Goal: Task Accomplishment & Management: Manage account settings

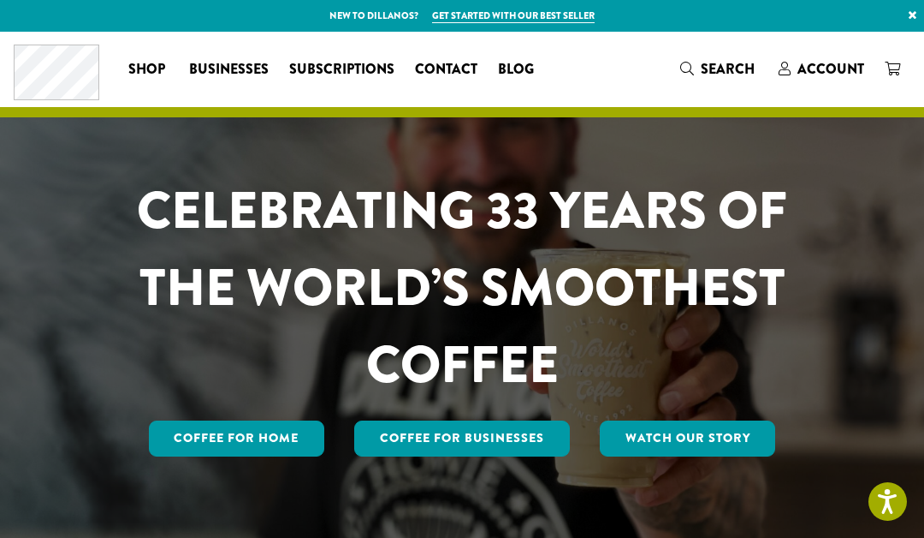
click at [265, 438] on link "Coffee for Home" at bounding box center [237, 438] width 176 height 36
click at [823, 63] on span "Account" at bounding box center [831, 69] width 67 height 20
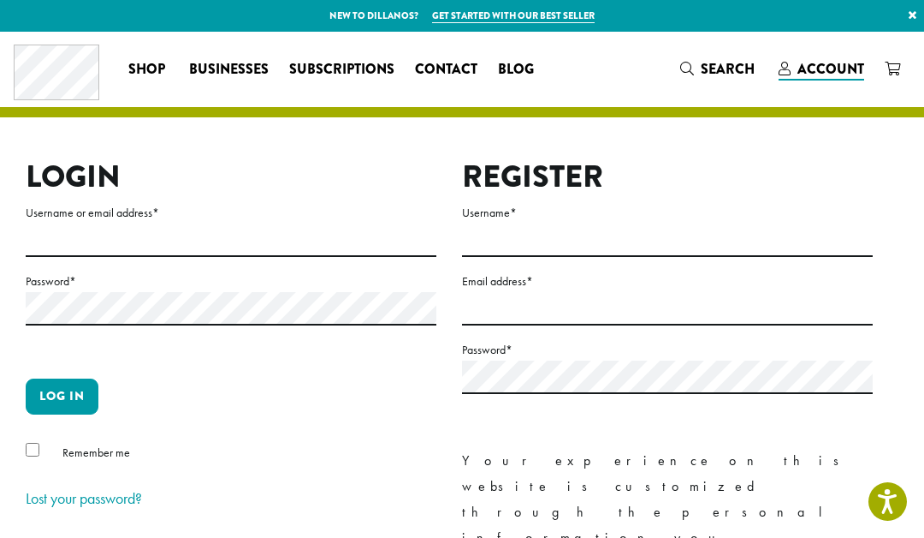
click at [346, 68] on span "Subscriptions" at bounding box center [341, 69] width 105 height 21
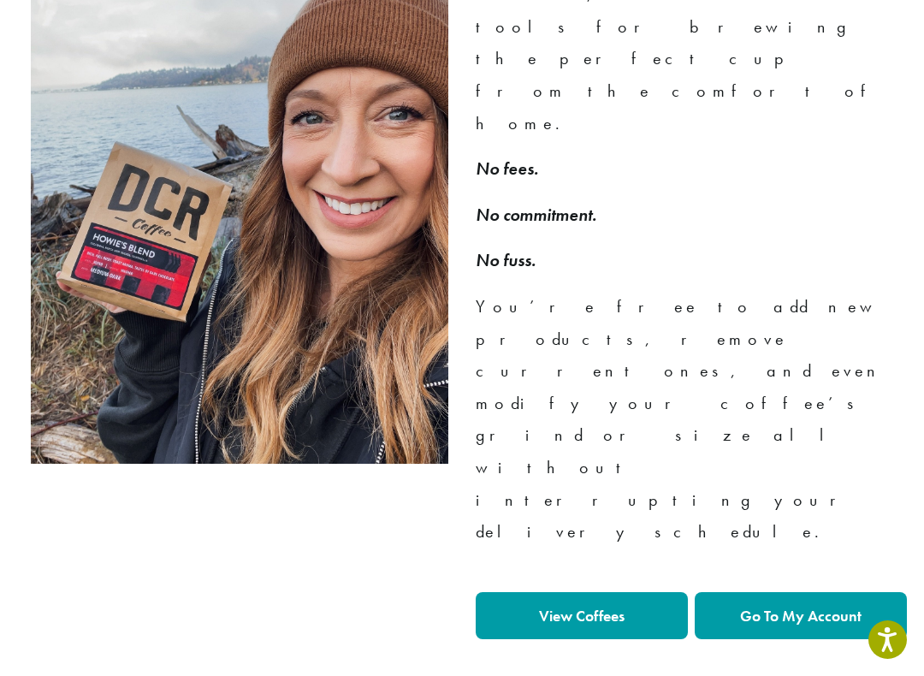
scroll to position [1322, 0]
click at [811, 537] on link "Go To My Account" at bounding box center [801, 616] width 212 height 47
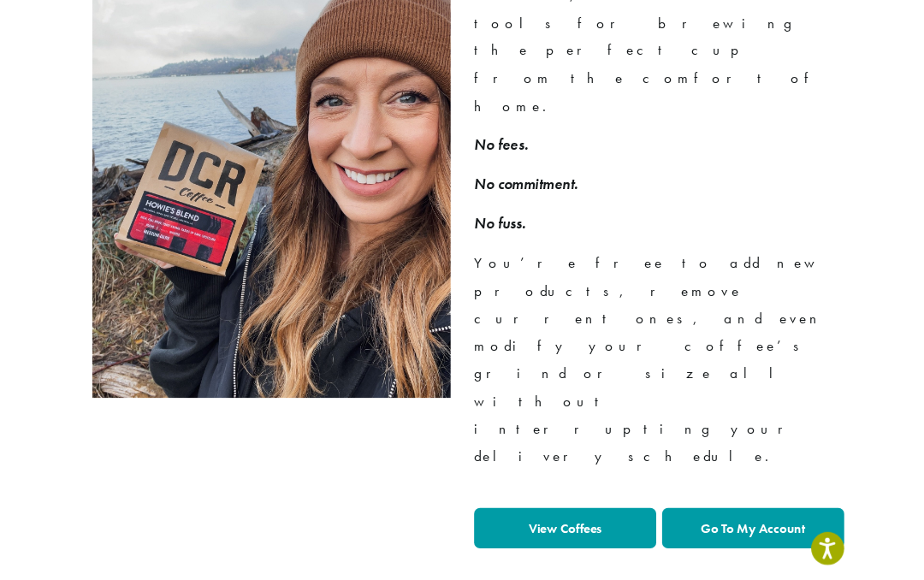
scroll to position [1370, 0]
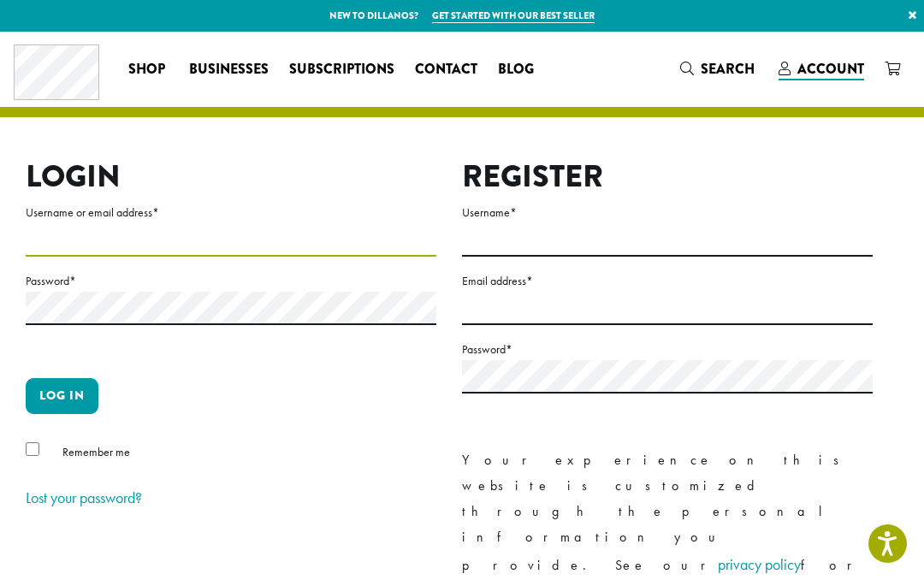
click at [65, 245] on input "Username or email address *" at bounding box center [231, 239] width 411 height 33
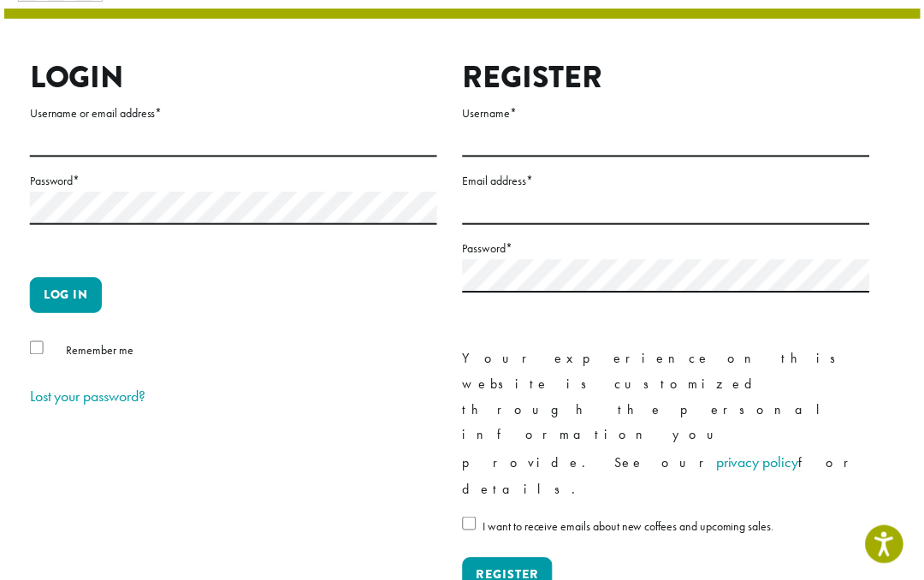
scroll to position [99, 0]
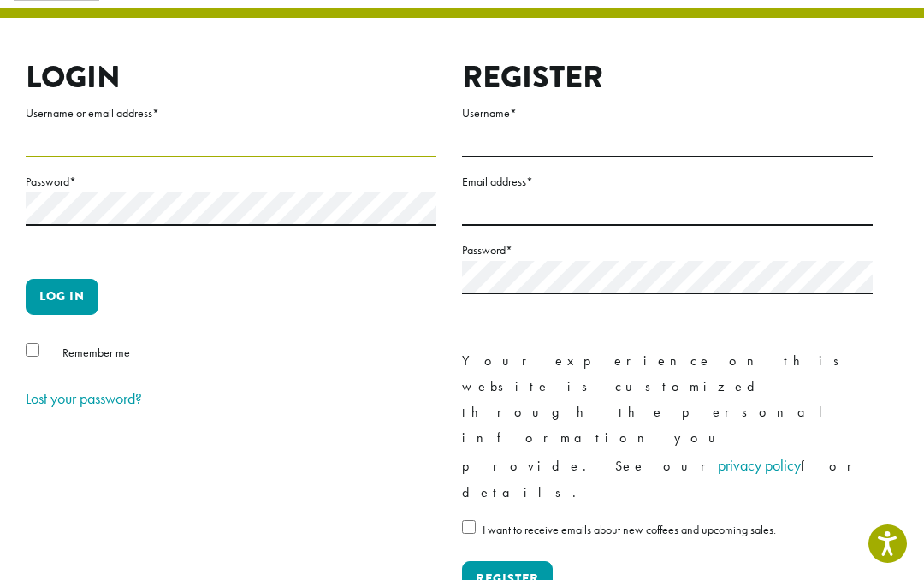
click at [90, 140] on input "Username or email address *" at bounding box center [231, 140] width 411 height 33
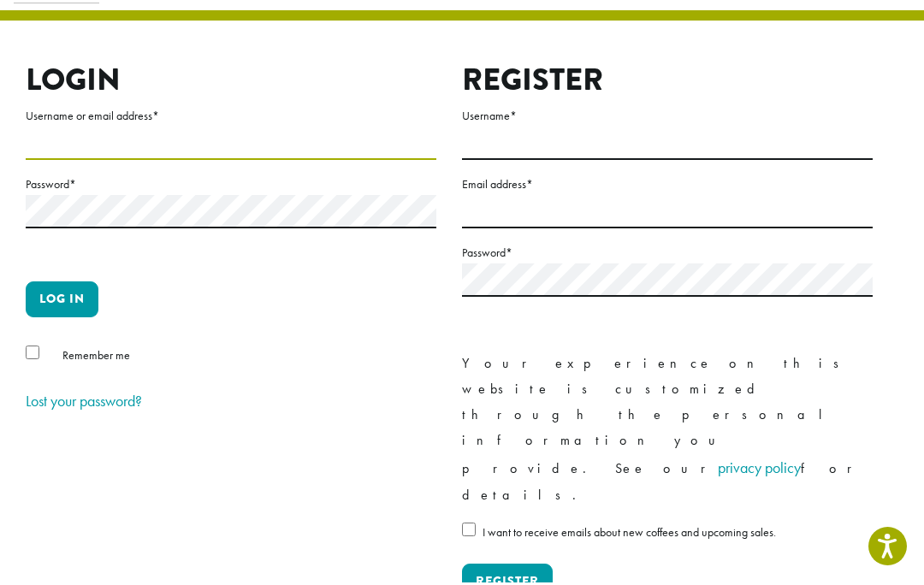
scroll to position [98, 0]
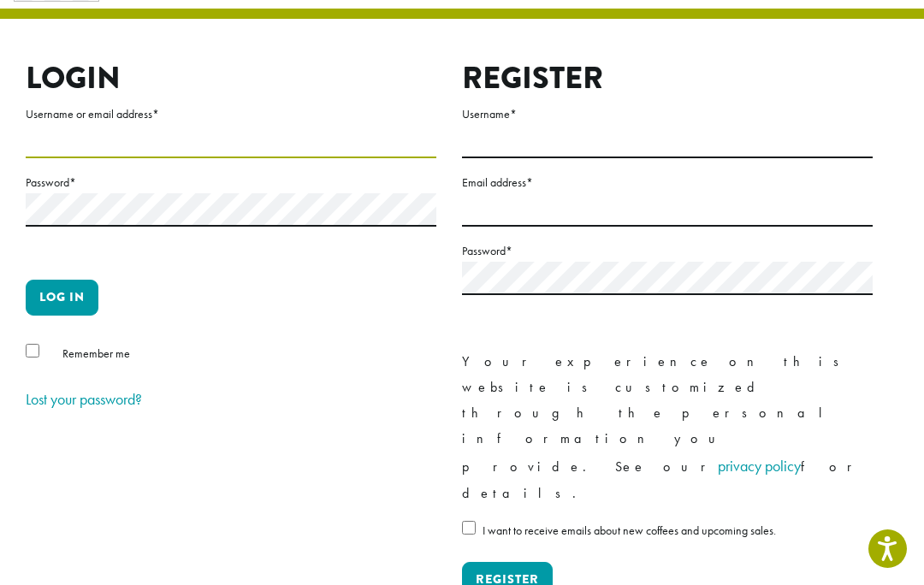
type input "**********"
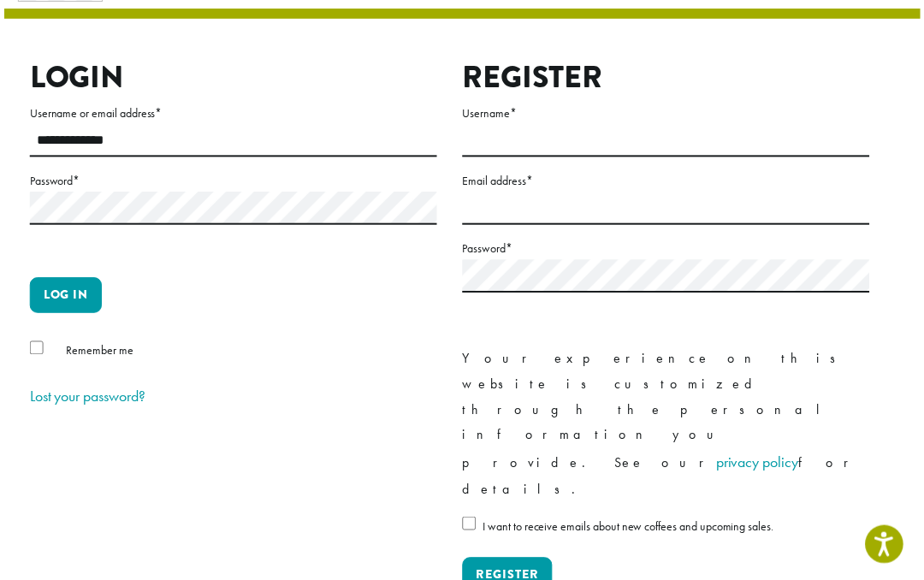
scroll to position [99, 0]
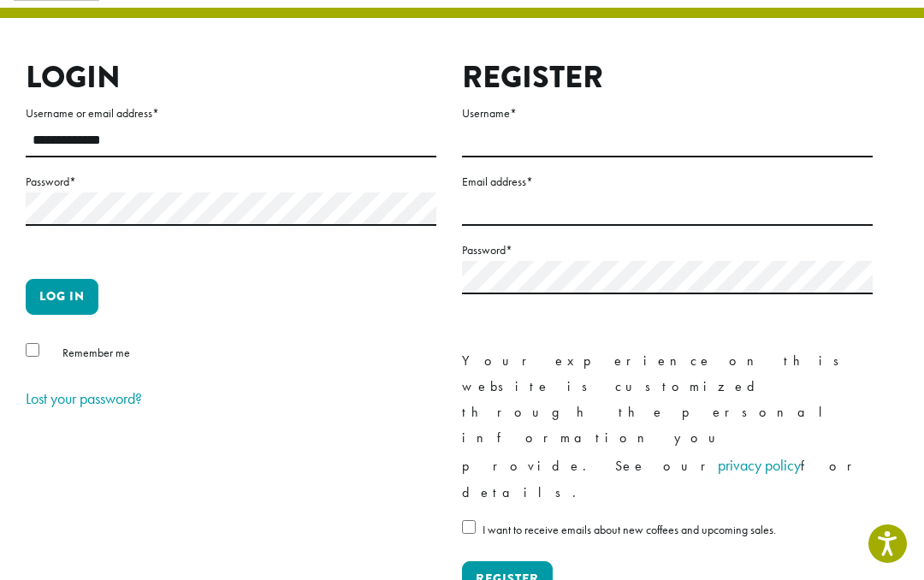
click at [62, 293] on button "Log in" at bounding box center [62, 297] width 73 height 36
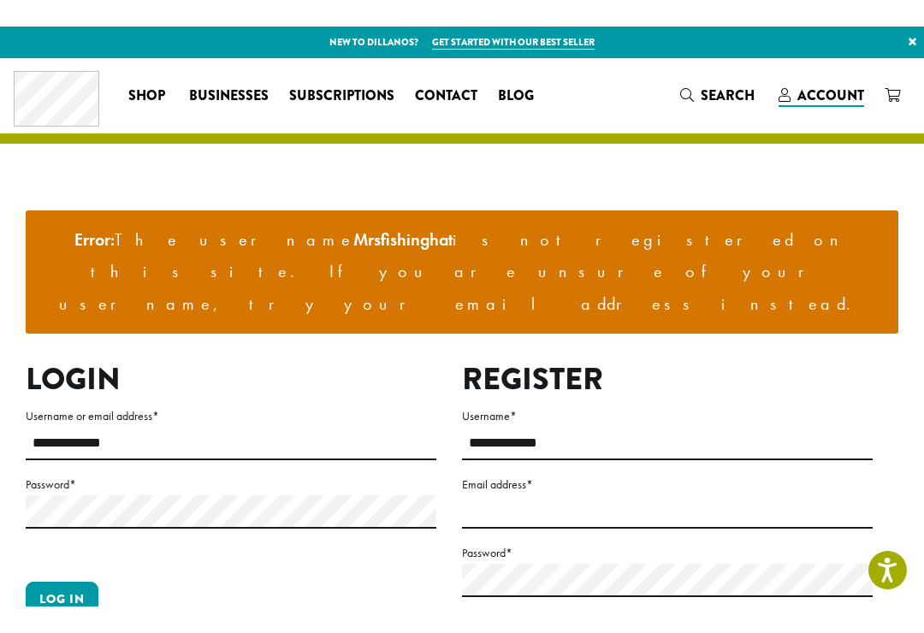
scroll to position [16, 0]
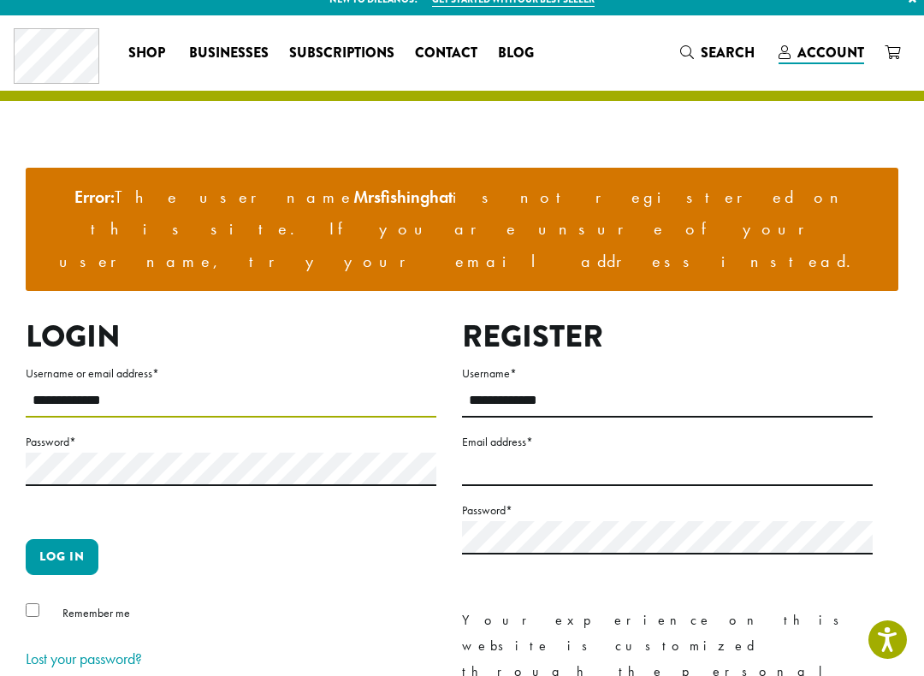
click at [129, 384] on input "**********" at bounding box center [231, 400] width 411 height 33
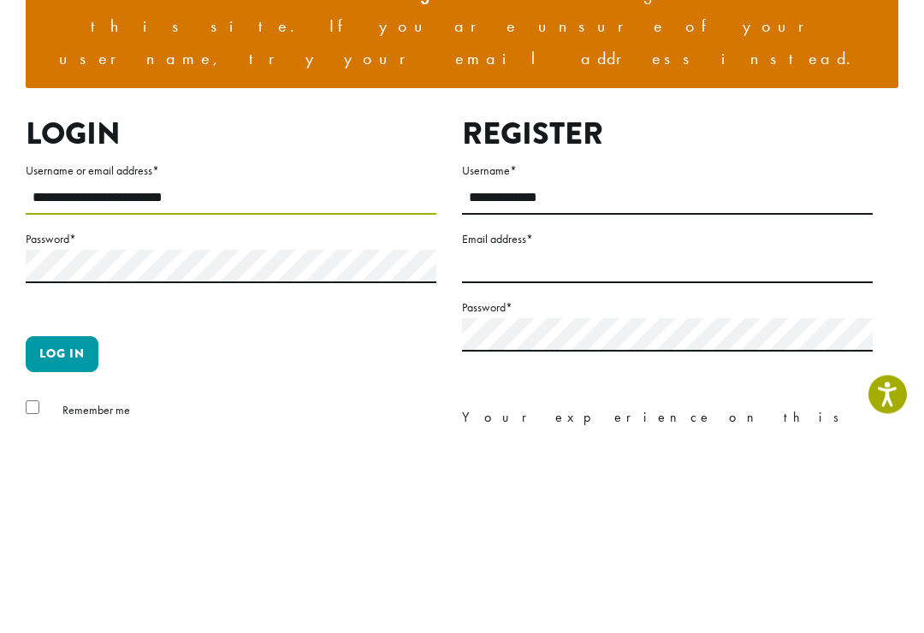
type input "**********"
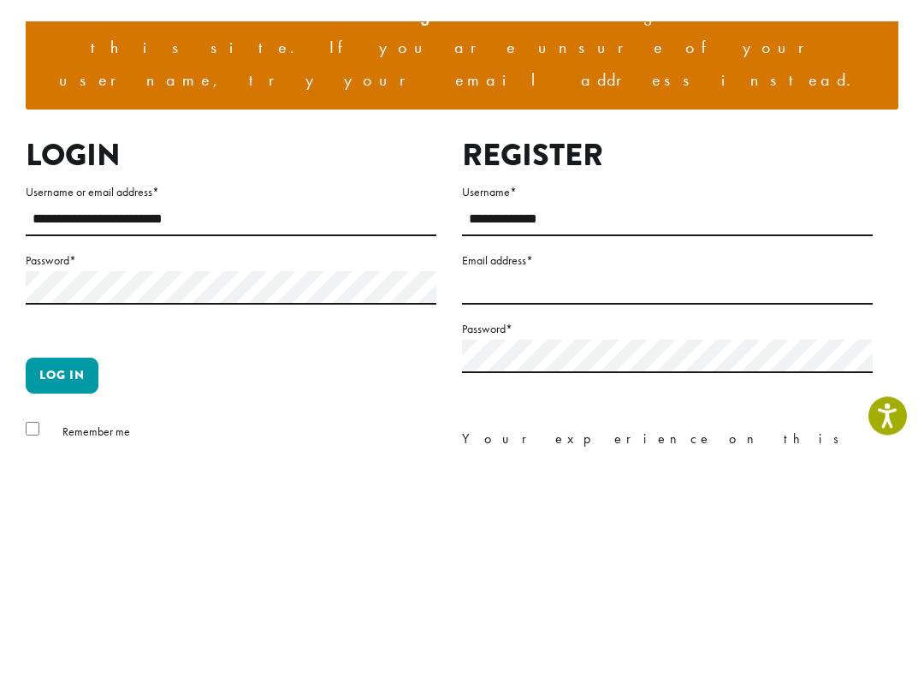
scroll to position [219, 0]
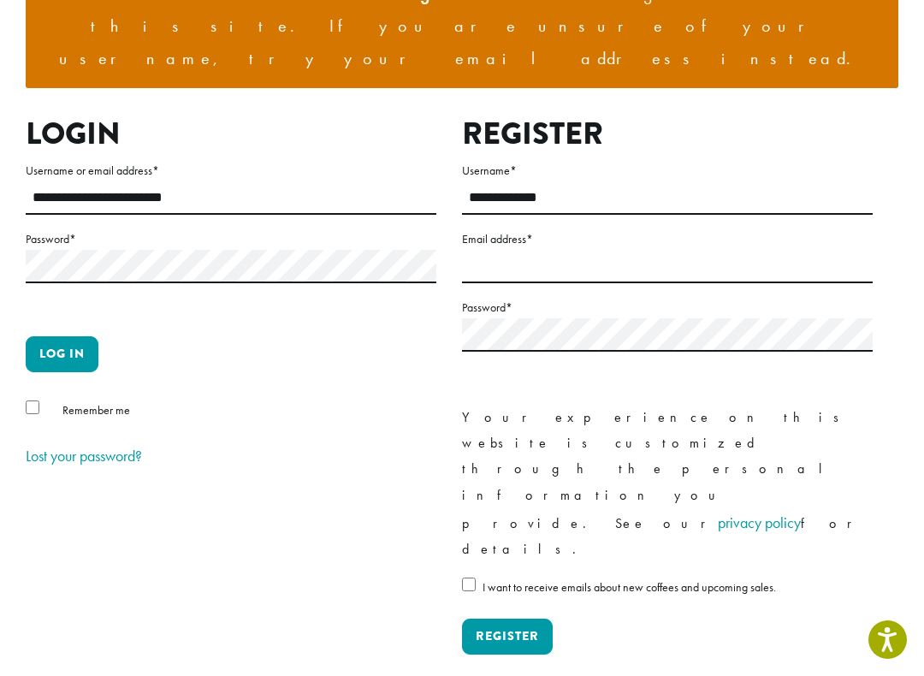
click at [68, 336] on button "Log in" at bounding box center [62, 354] width 73 height 36
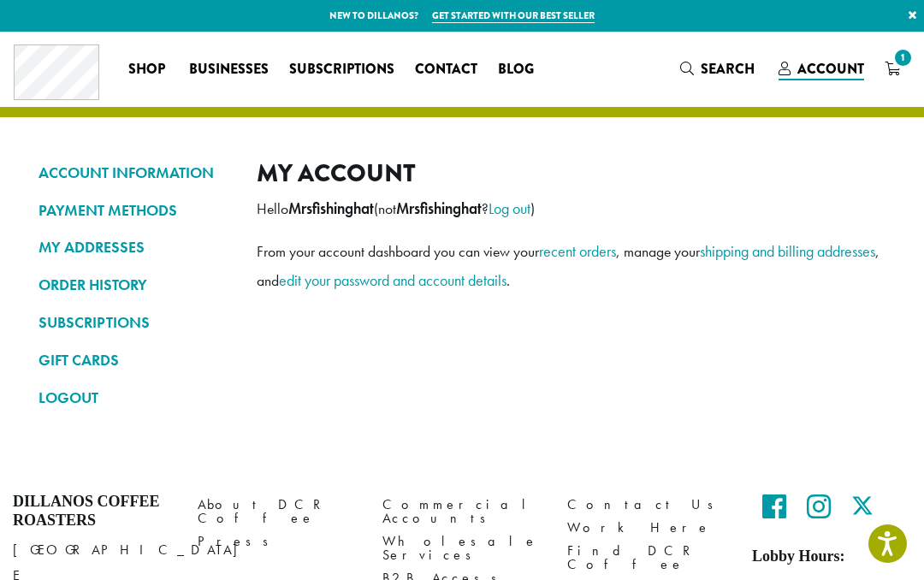
scroll to position [114, 0]
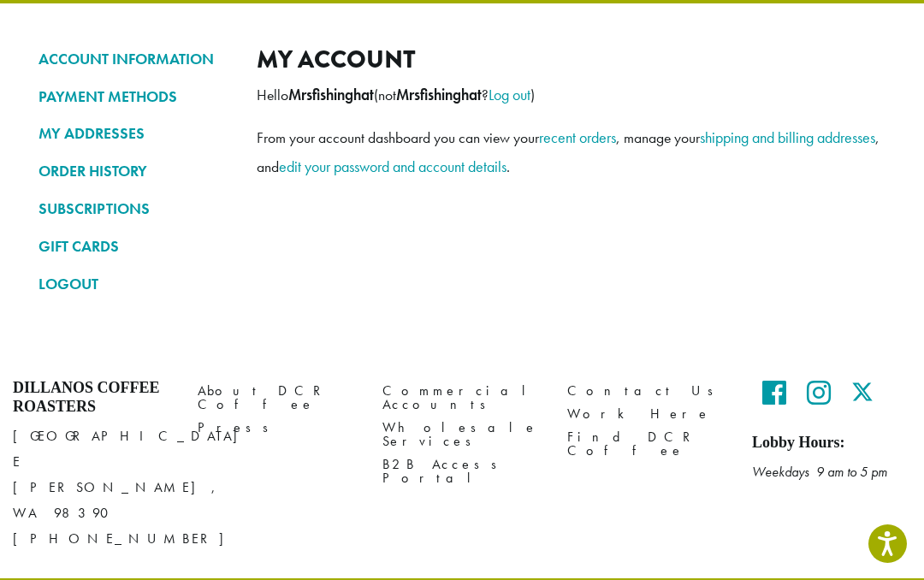
click at [116, 205] on link "SUBSCRIPTIONS" at bounding box center [135, 208] width 193 height 29
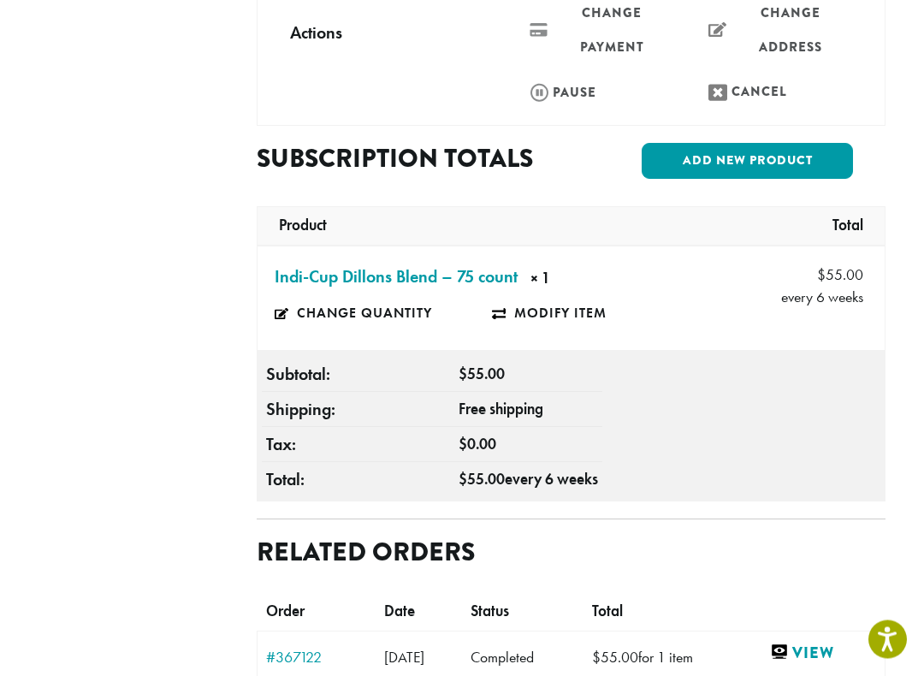
scroll to position [643, 0]
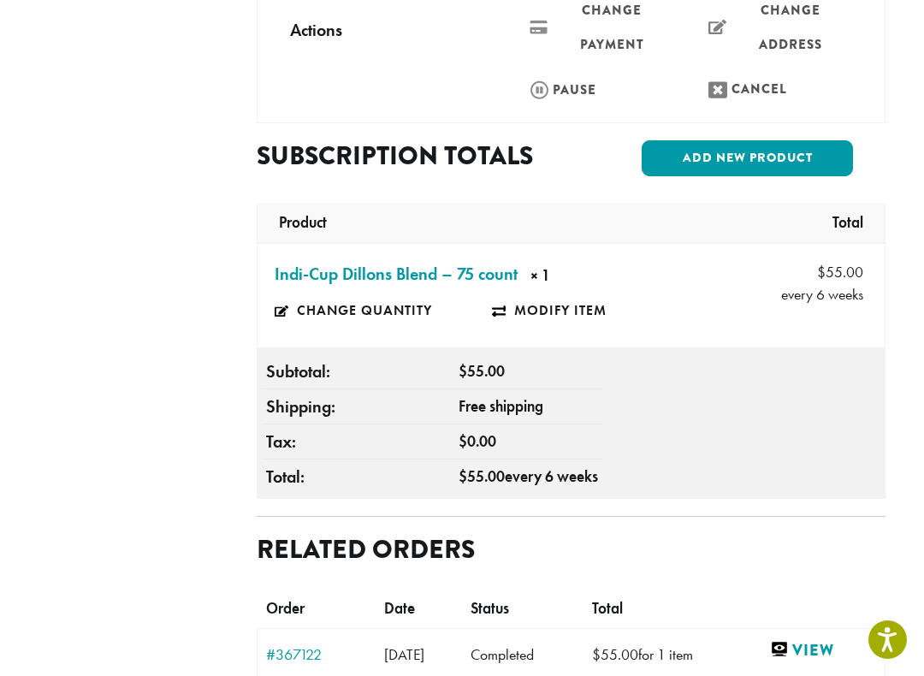
click at [552, 291] on link "Modify item" at bounding box center [600, 310] width 217 height 39
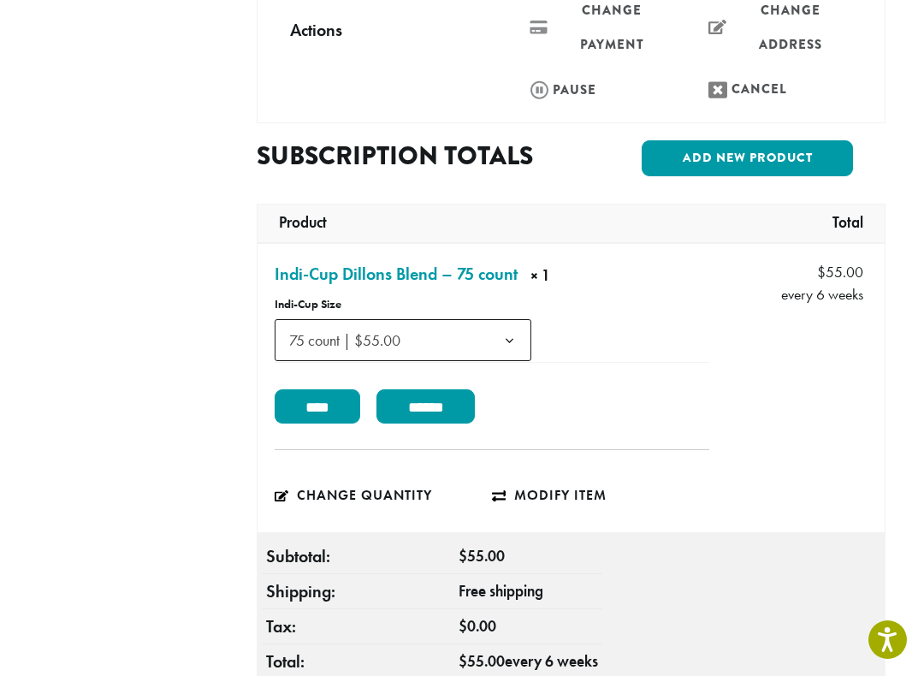
click at [447, 389] on input "******" at bounding box center [426, 406] width 98 height 34
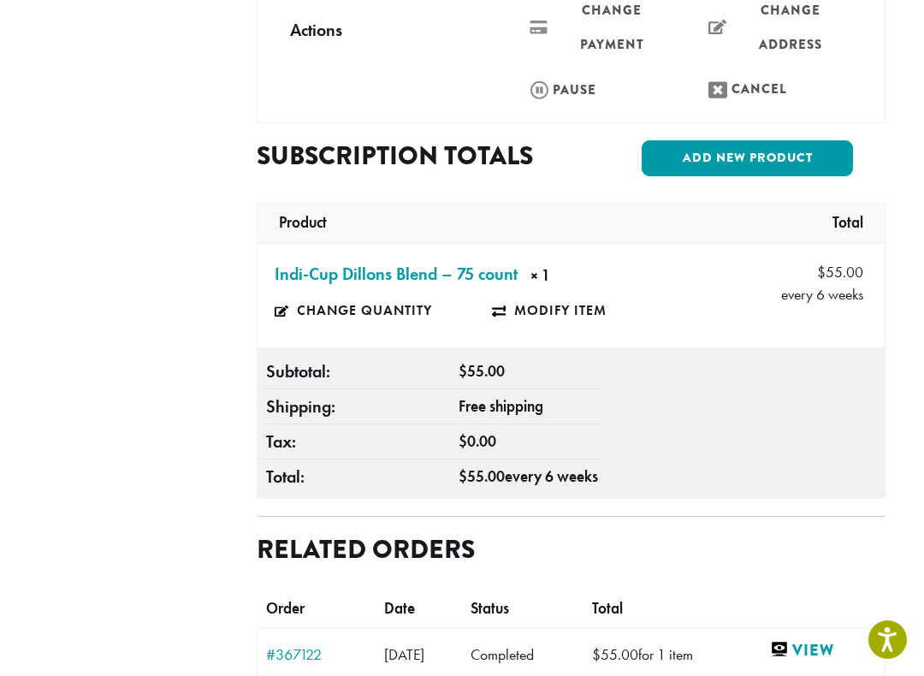
click at [542, 264] on strong "× 1" at bounding box center [596, 277] width 130 height 27
click at [410, 261] on link "Indi-Cup Dillons Blend – 75 count × 1" at bounding box center [396, 274] width 243 height 26
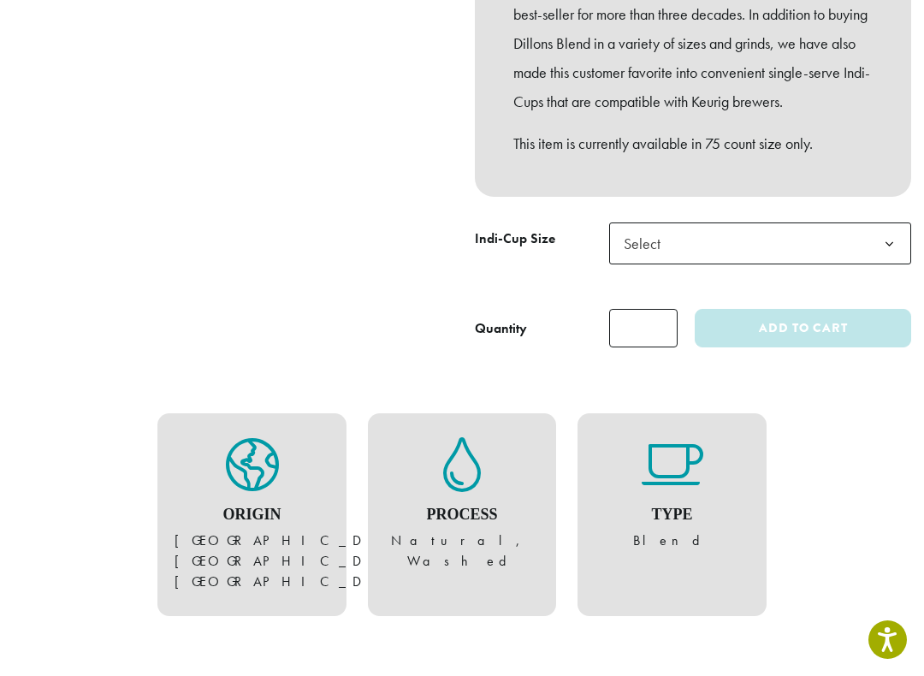
scroll to position [561, 0]
click at [894, 260] on b at bounding box center [890, 245] width 42 height 42
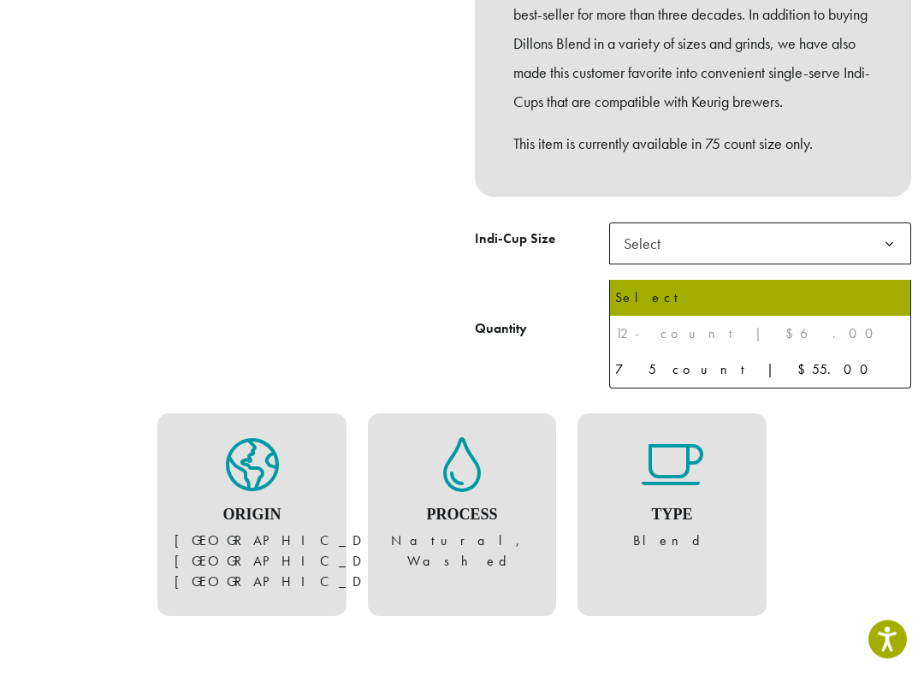
scroll to position [562, 0]
click at [858, 448] on div "Origin Central & South Americas, Pacific Islands, Brazil Process Natural, Washe…" at bounding box center [462, 514] width 899 height 225
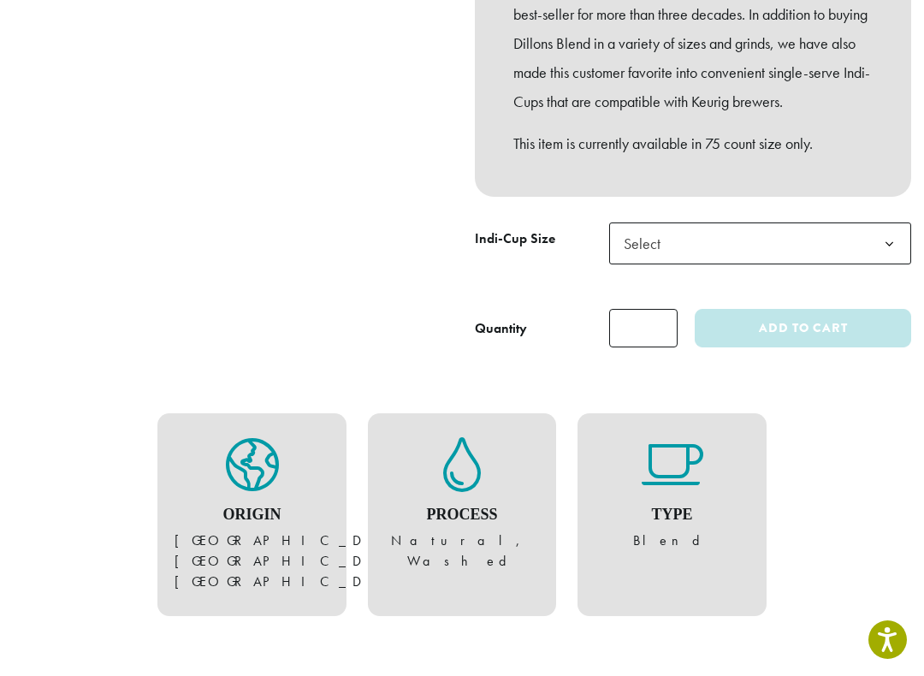
click at [852, 454] on div "Origin Central & South Americas, Pacific Islands, Brazil Process Natural, Washe…" at bounding box center [462, 514] width 899 height 225
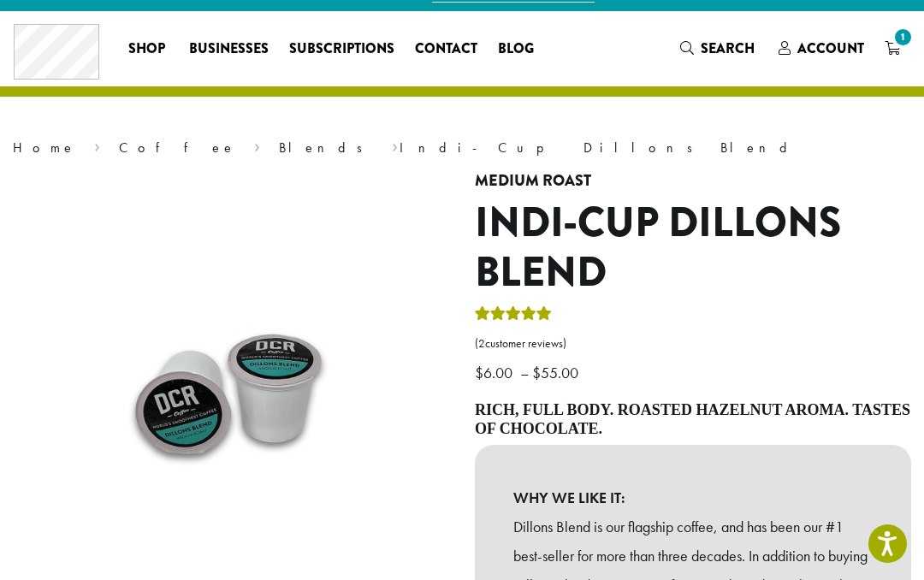
scroll to position [0, 0]
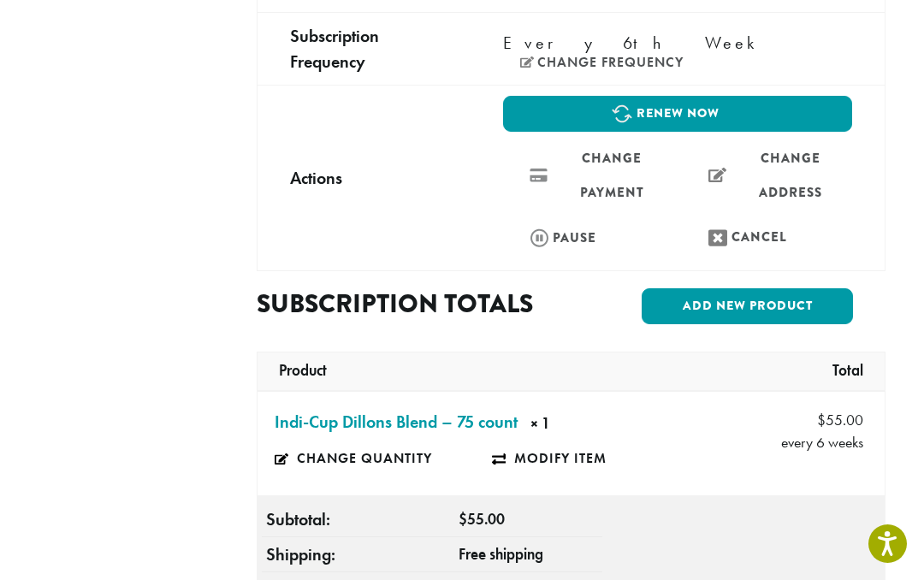
scroll to position [497, 0]
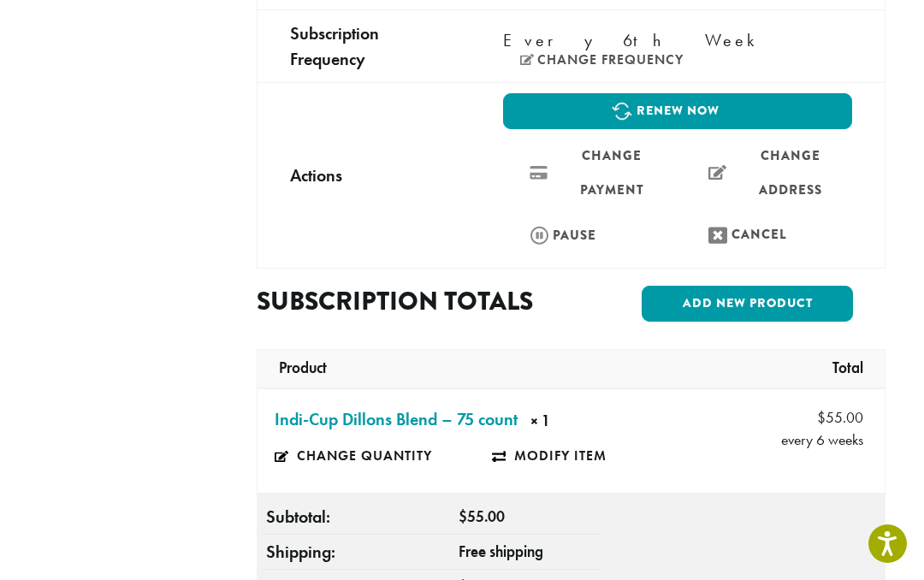
click at [762, 217] on link "Cancel" at bounding box center [767, 235] width 170 height 37
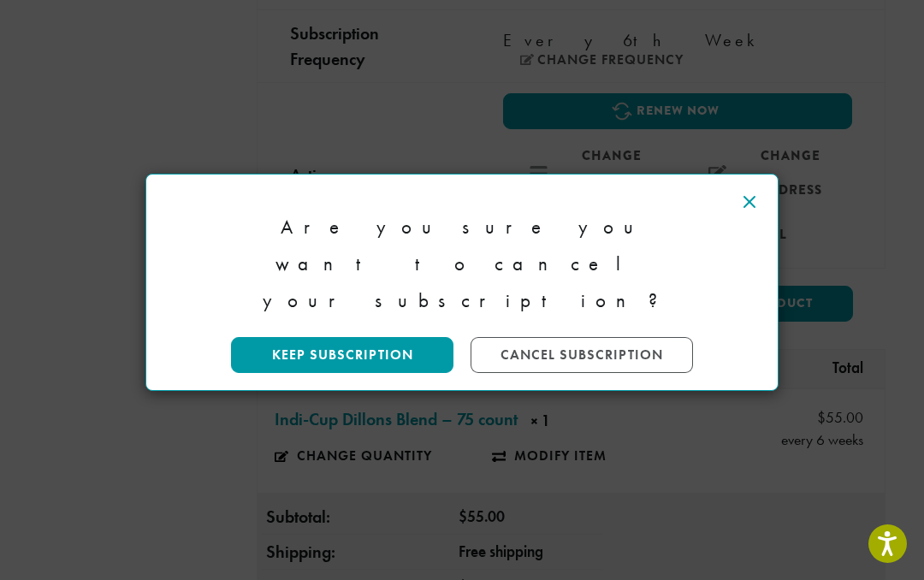
click at [758, 193] on icon at bounding box center [750, 202] width 21 height 21
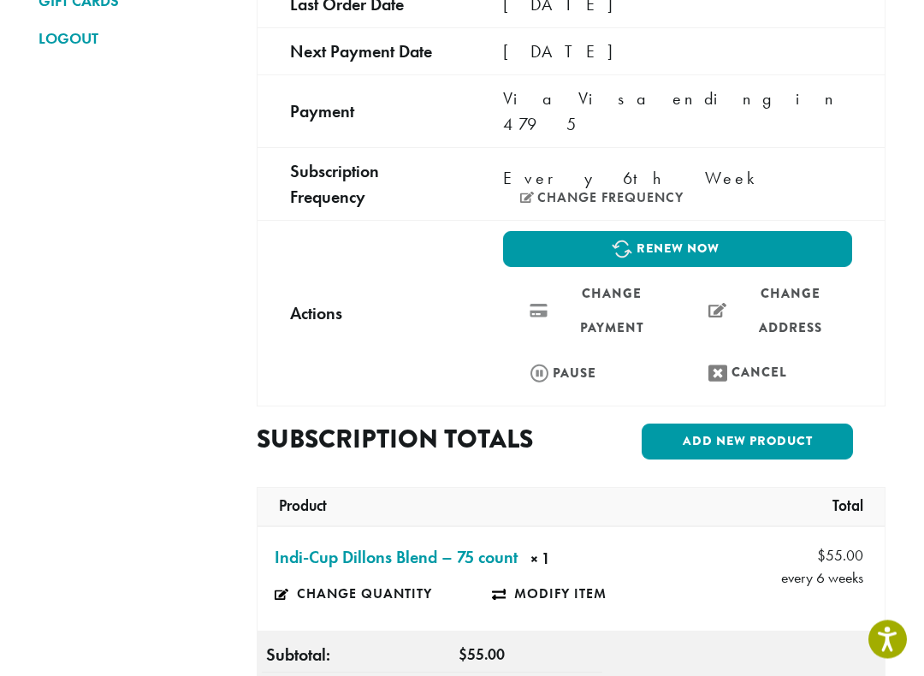
scroll to position [363, 0]
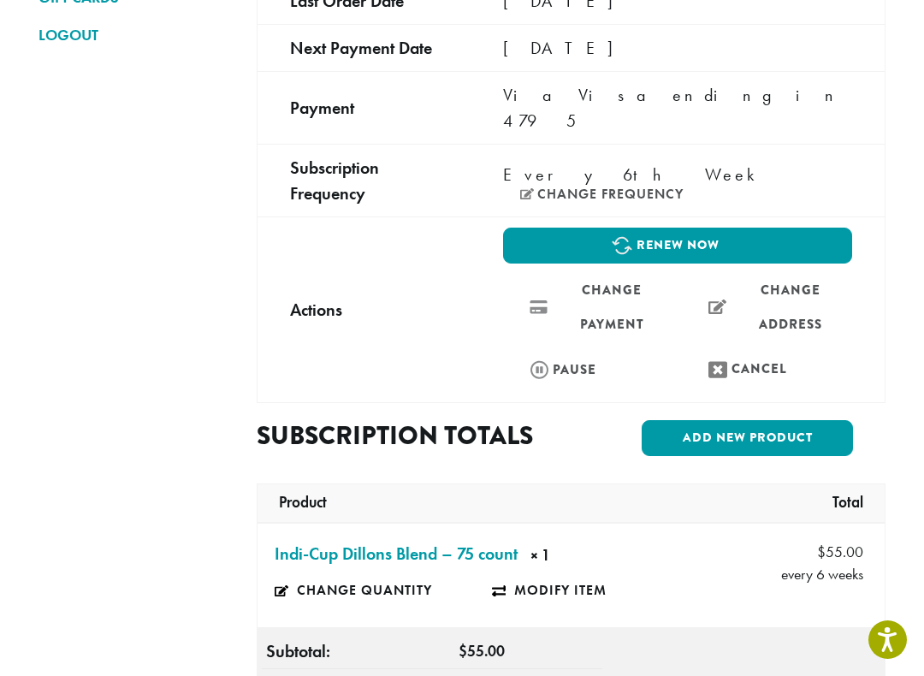
click at [761, 351] on link "Cancel" at bounding box center [767, 369] width 170 height 37
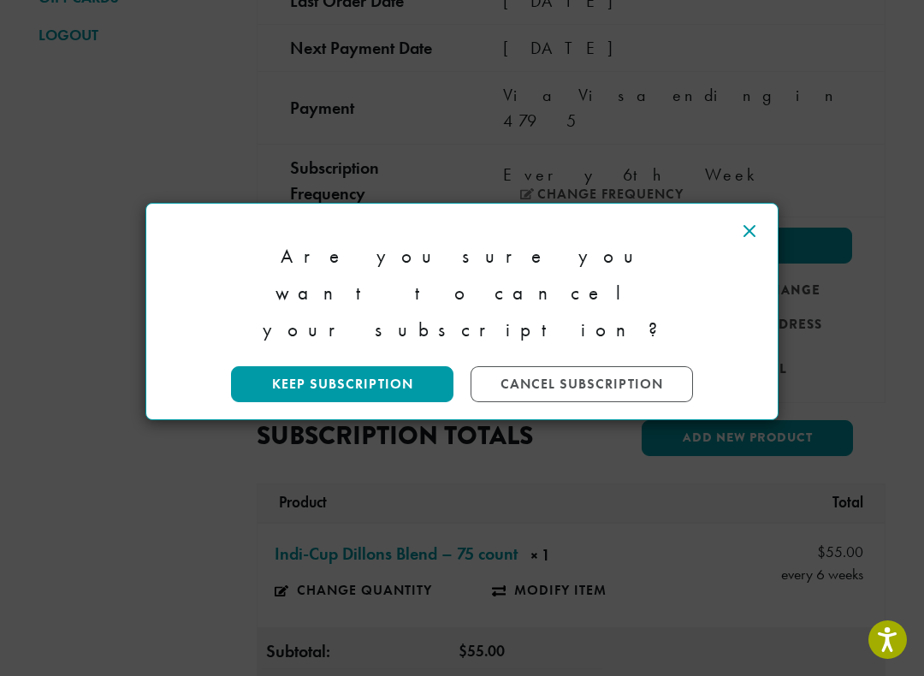
click at [759, 230] on icon at bounding box center [750, 231] width 21 height 21
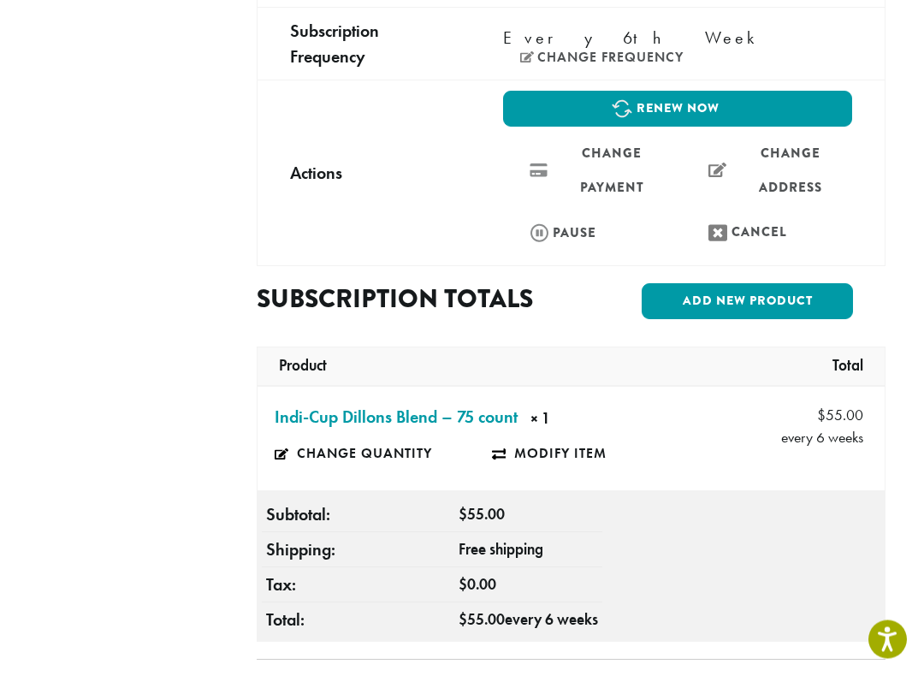
scroll to position [507, 0]
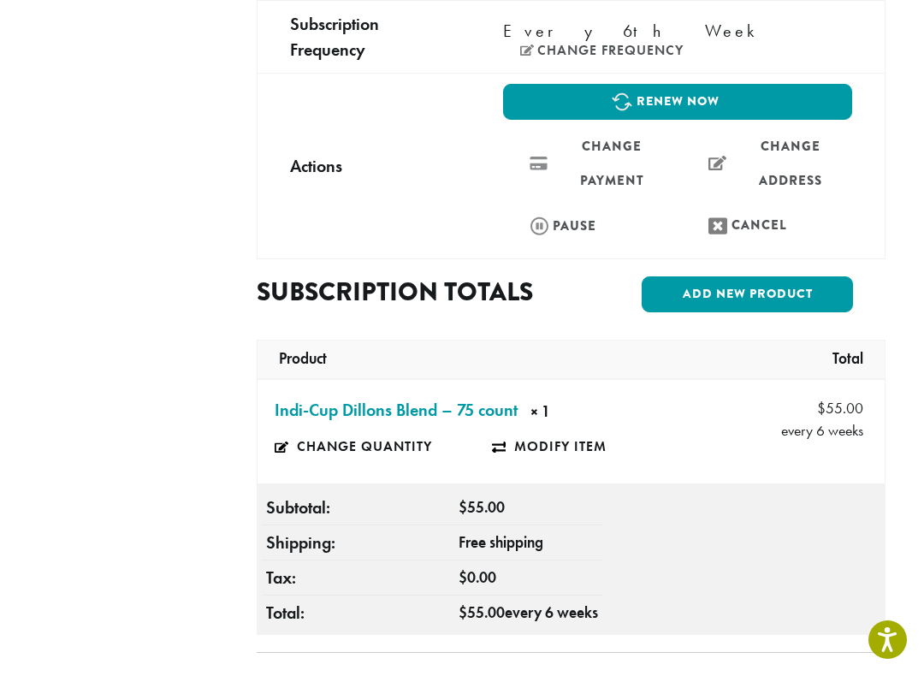
click at [548, 427] on link "Modify item" at bounding box center [600, 446] width 217 height 39
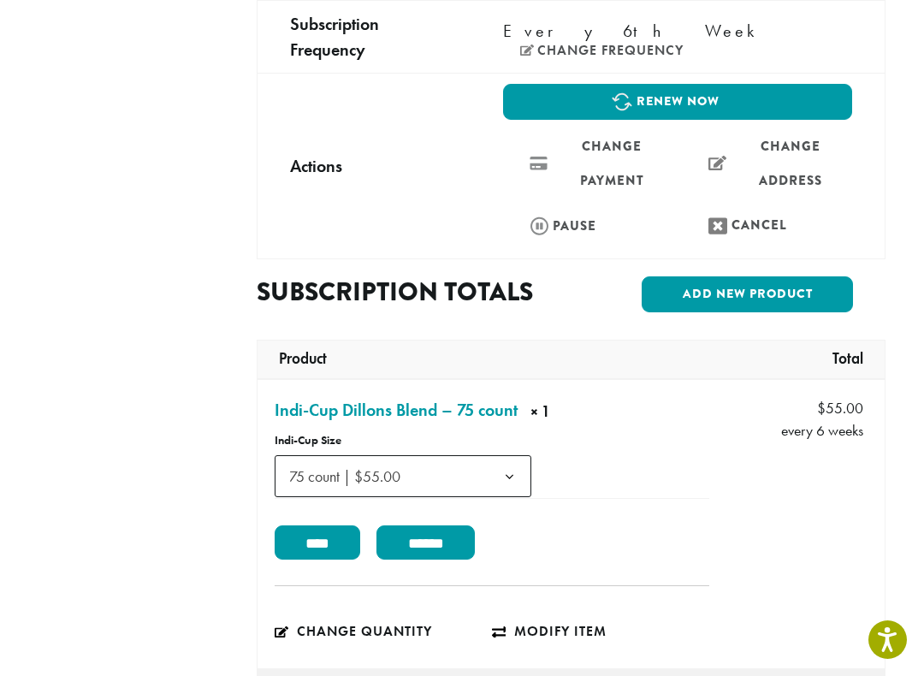
click at [425, 455] on span "75 count | $55.00" at bounding box center [403, 476] width 257 height 42
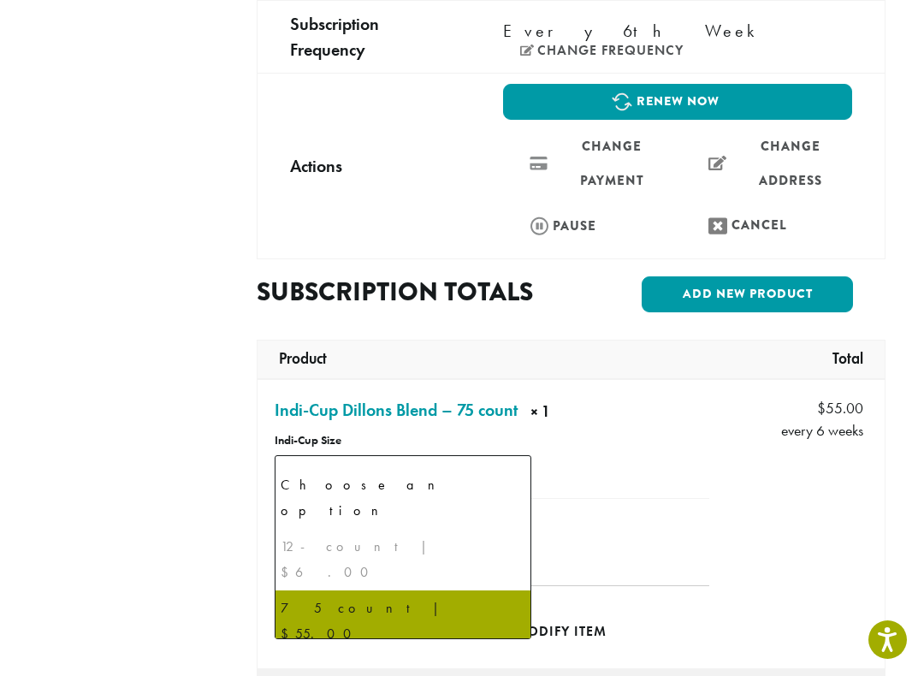
click at [615, 458] on td "**********" at bounding box center [492, 474] width 435 height 47
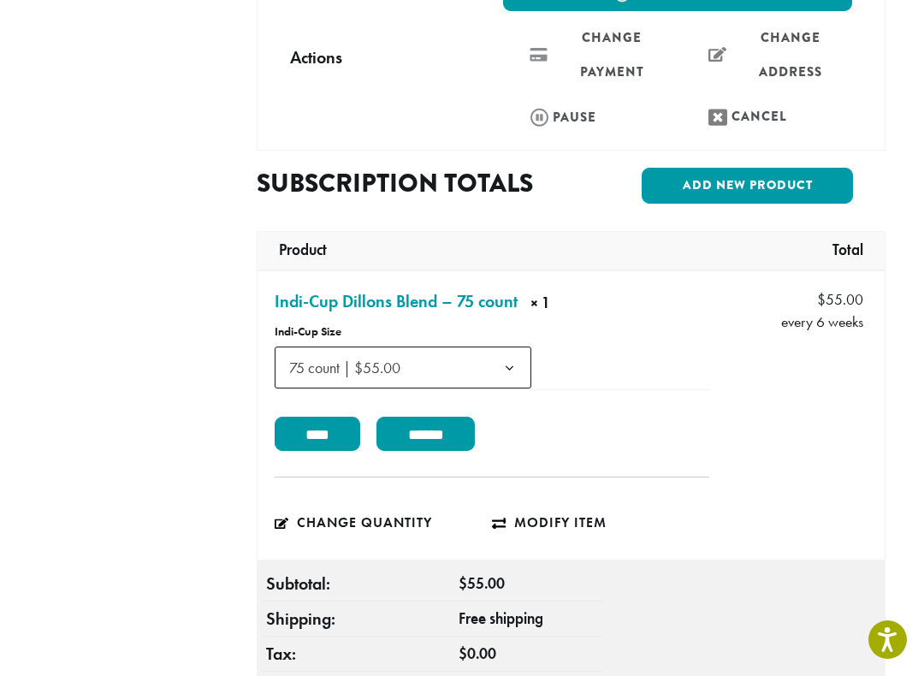
scroll to position [607, 0]
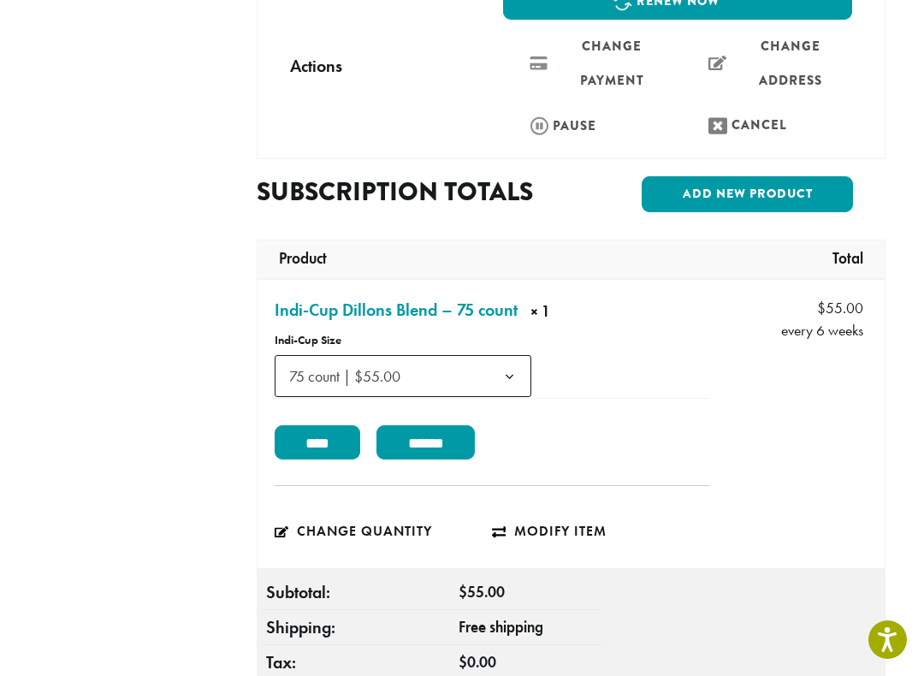
click at [495, 297] on link "Indi-Cup Dillons Blend – 75 count × 1" at bounding box center [396, 310] width 243 height 26
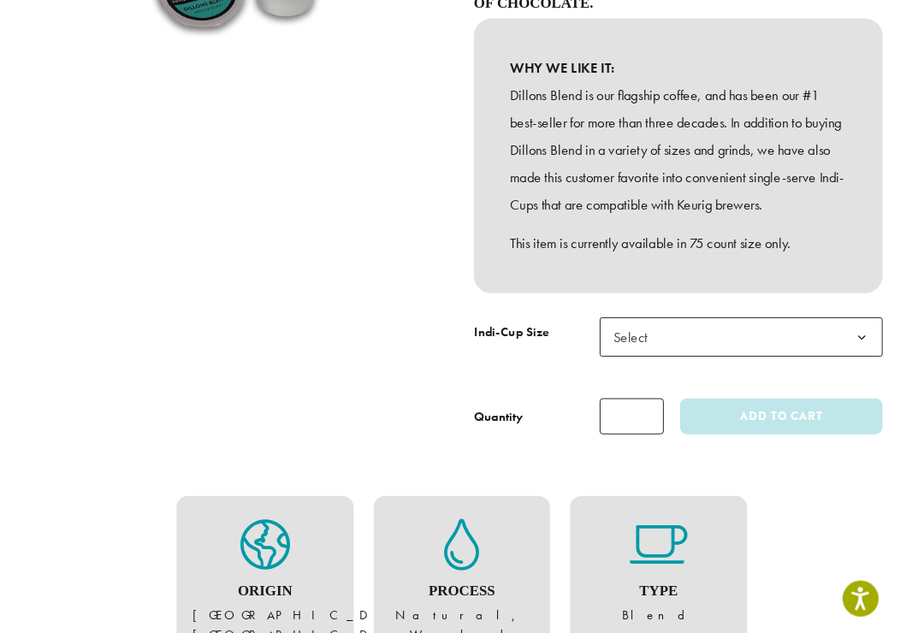
scroll to position [451, 0]
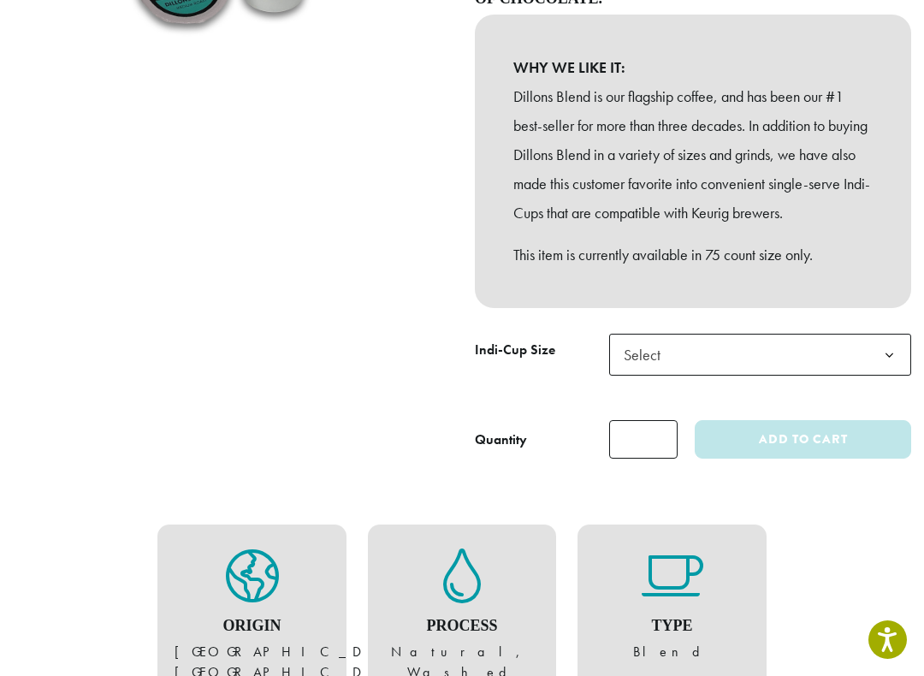
click at [658, 459] on input "*" at bounding box center [643, 439] width 68 height 39
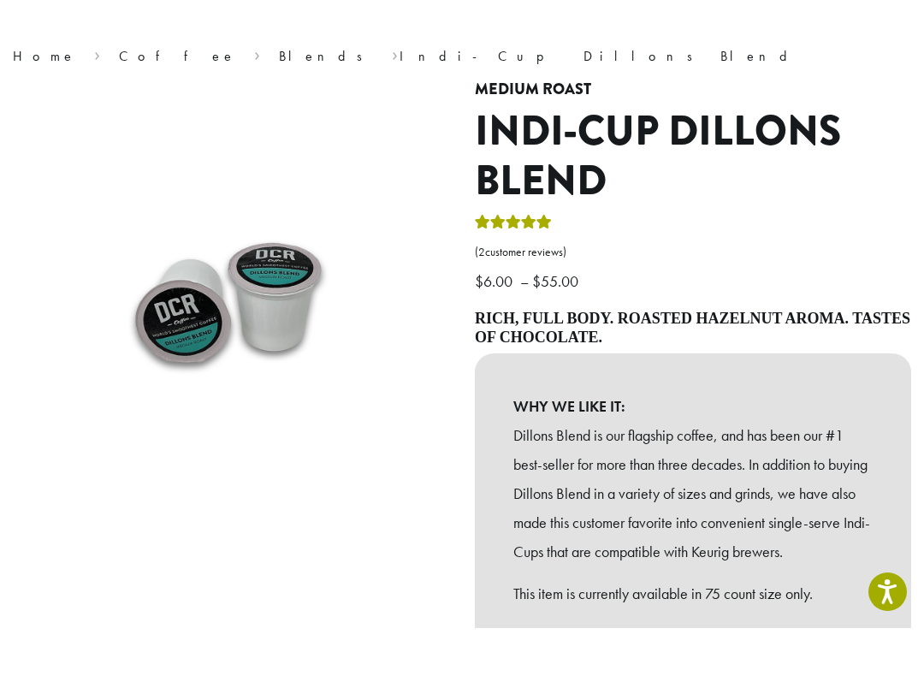
scroll to position [342, 0]
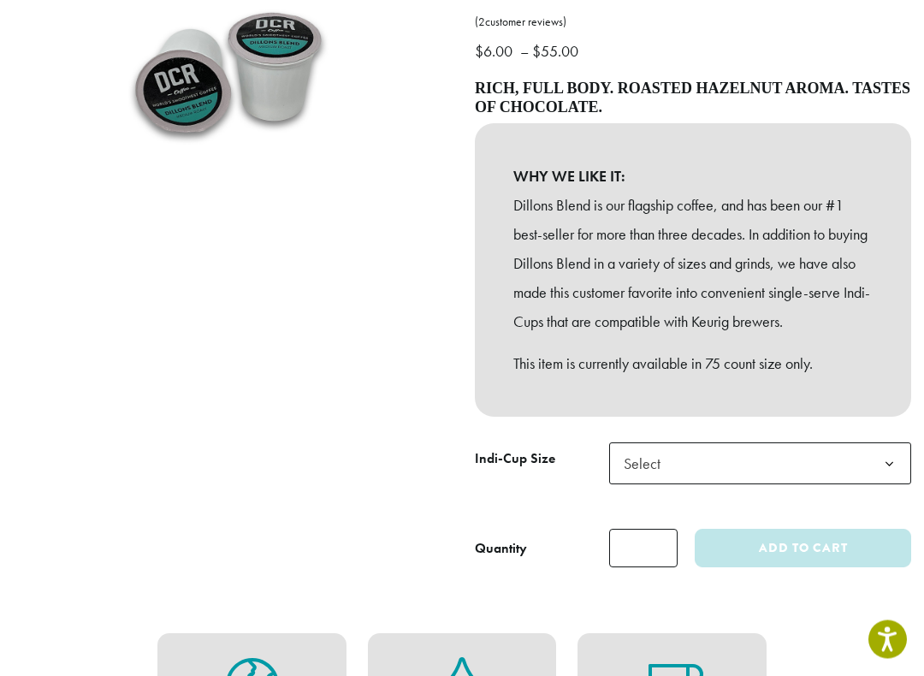
click at [894, 479] on b at bounding box center [890, 465] width 42 height 42
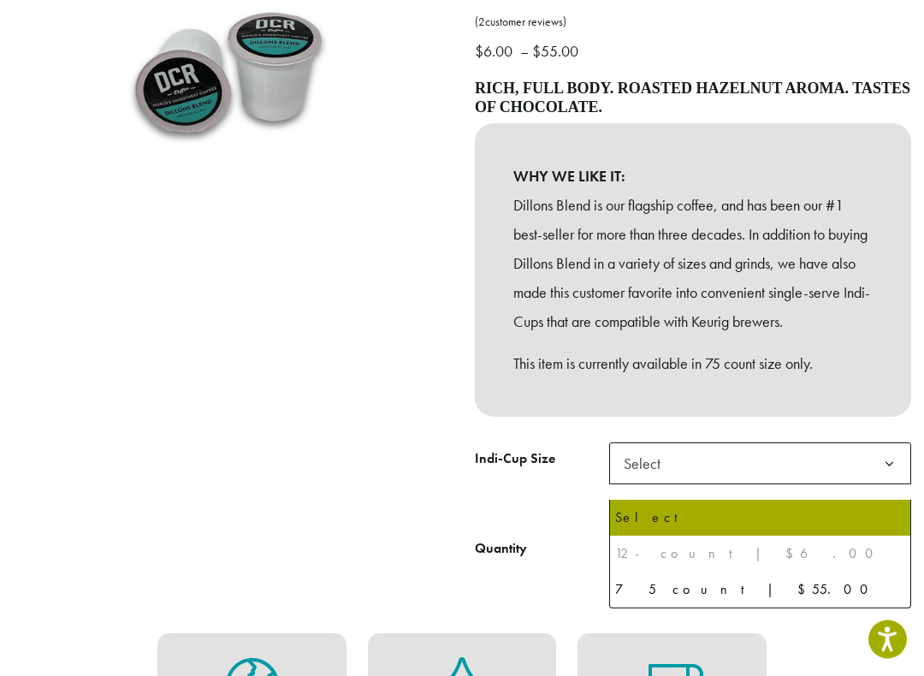
scroll to position [342, 0]
click at [900, 478] on b at bounding box center [890, 464] width 42 height 42
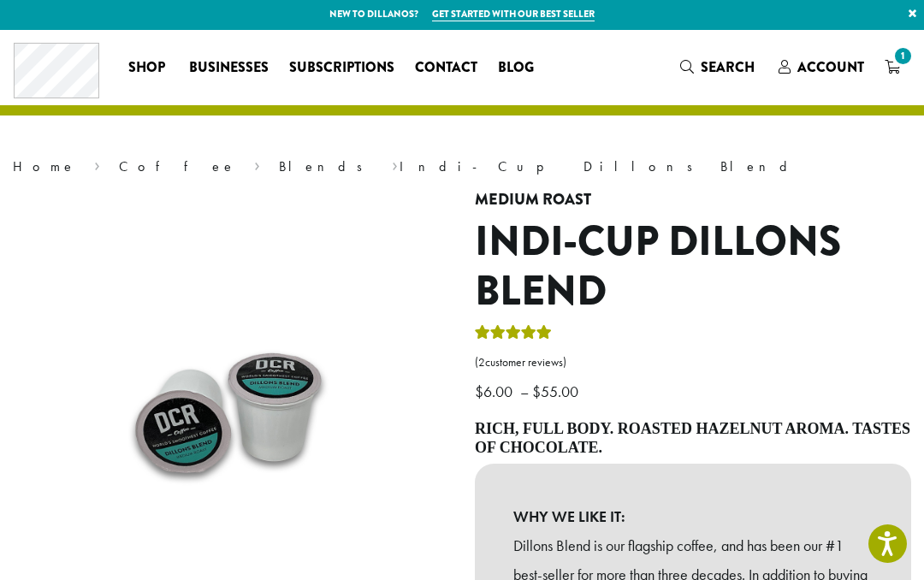
scroll to position [0, 0]
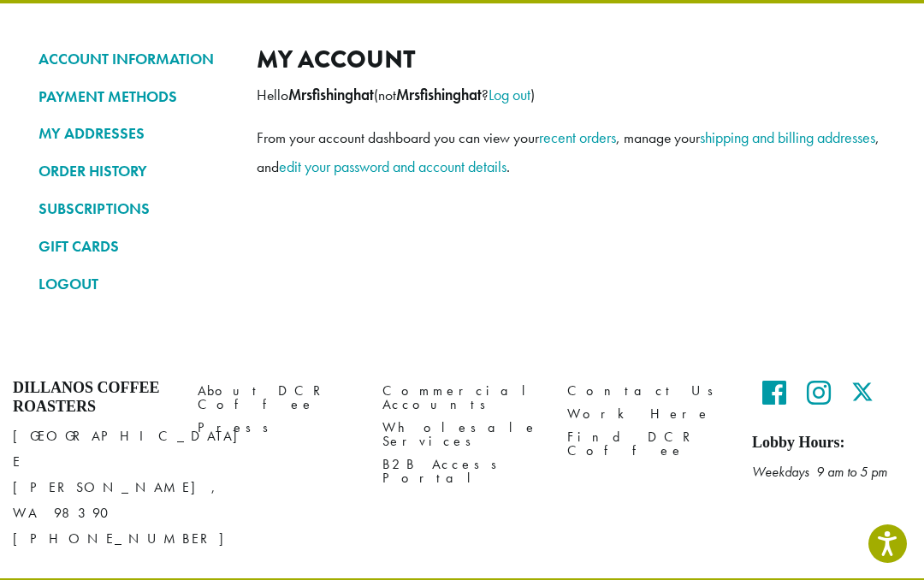
click at [93, 205] on link "SUBSCRIPTIONS" at bounding box center [135, 208] width 193 height 29
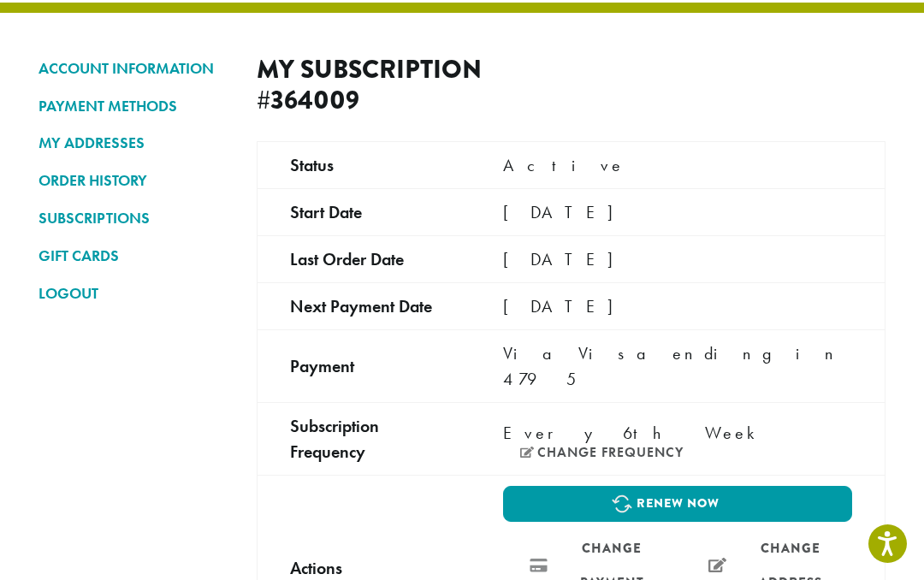
scroll to position [104, 0]
click at [49, 182] on link "ORDER HISTORY" at bounding box center [135, 181] width 193 height 29
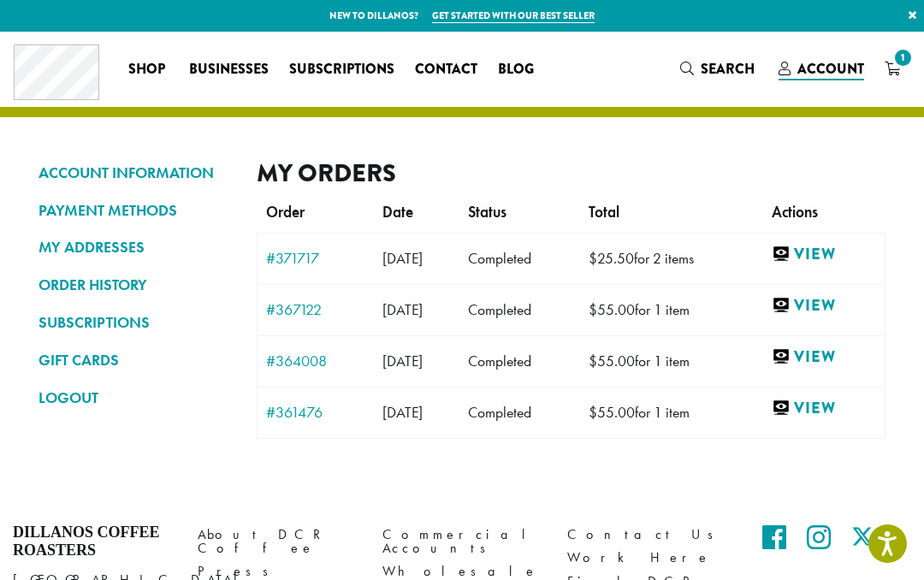
click at [859, 247] on link "View" at bounding box center [824, 254] width 104 height 21
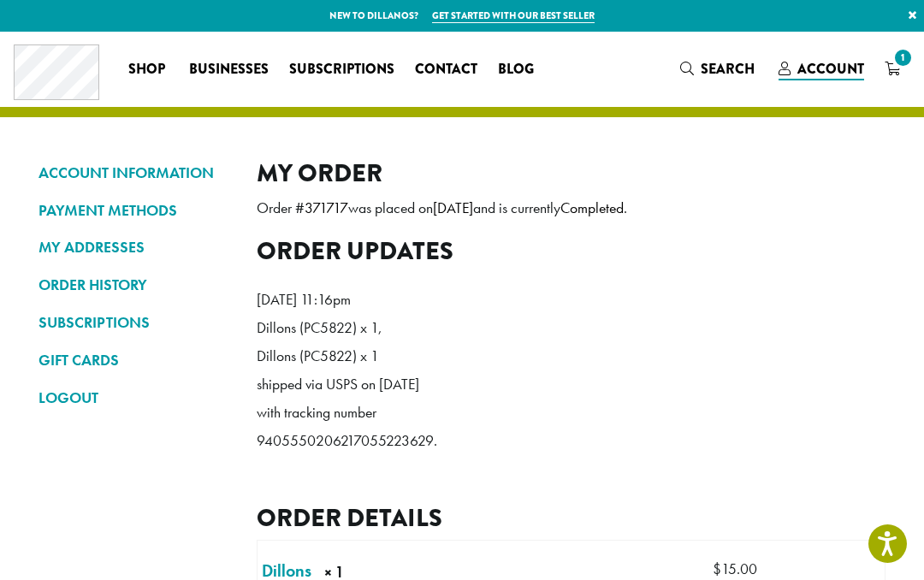
click at [344, 68] on span "Subscriptions" at bounding box center [341, 69] width 105 height 21
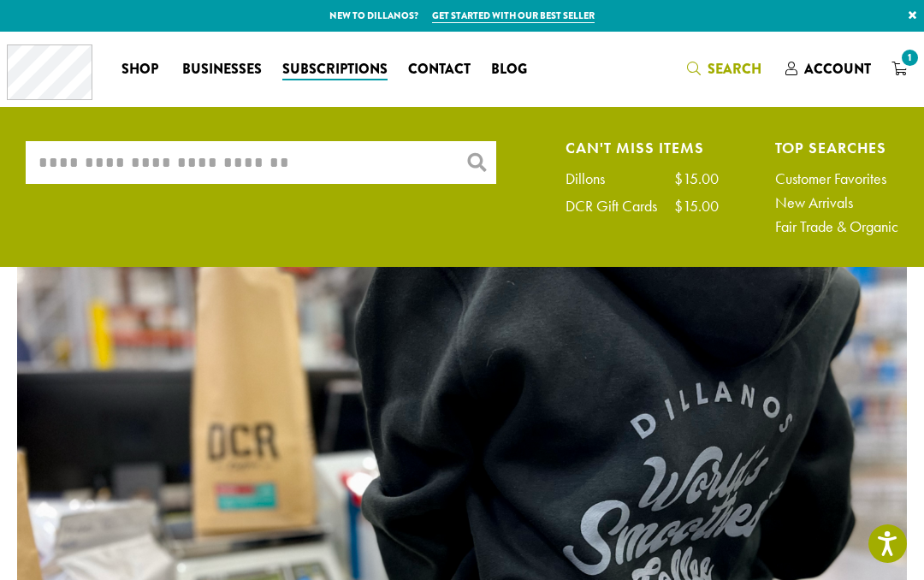
click at [57, 157] on input "What are you searching for?" at bounding box center [261, 162] width 471 height 43
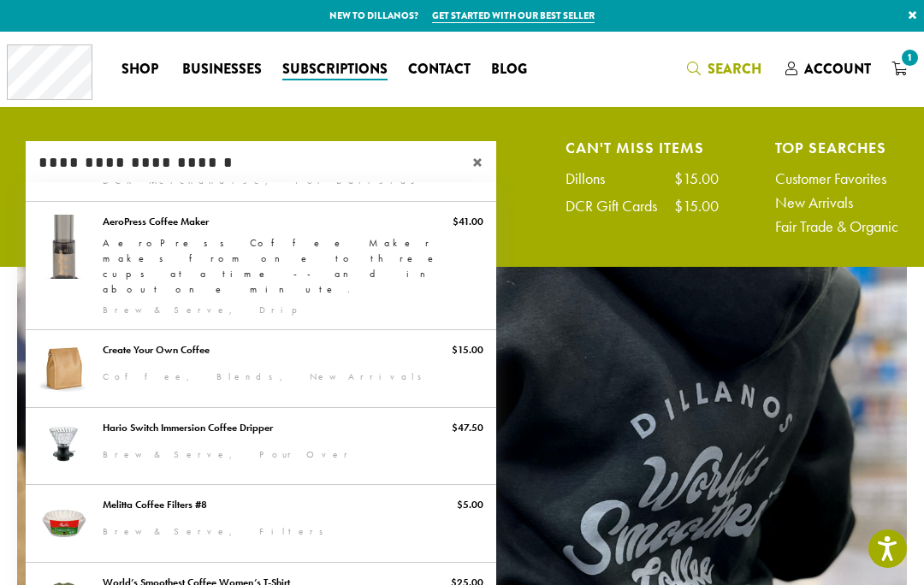
scroll to position [443, 0]
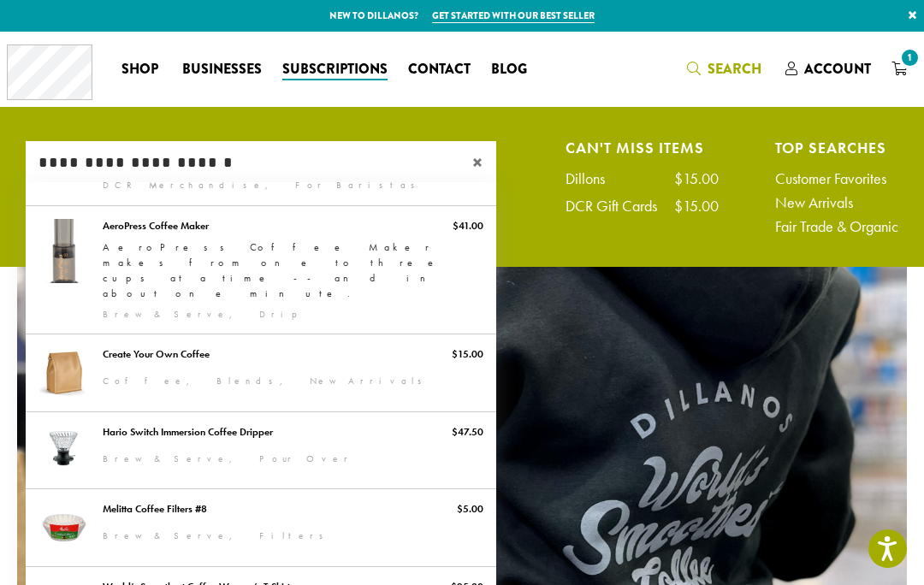
type input "**********"
click at [68, 335] on link "Create Your Own Coffee" at bounding box center [261, 373] width 471 height 77
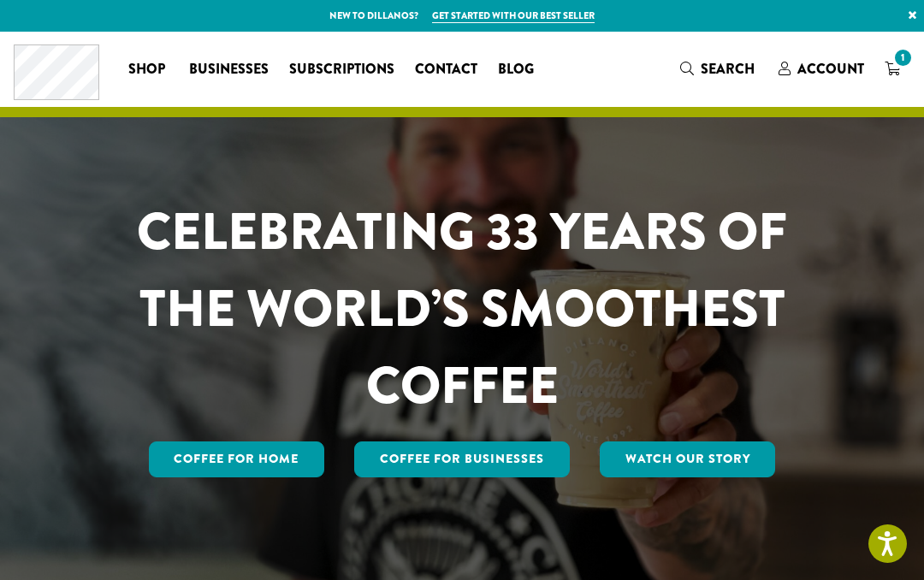
click at [253, 454] on link "Coffee for Home" at bounding box center [237, 460] width 176 height 36
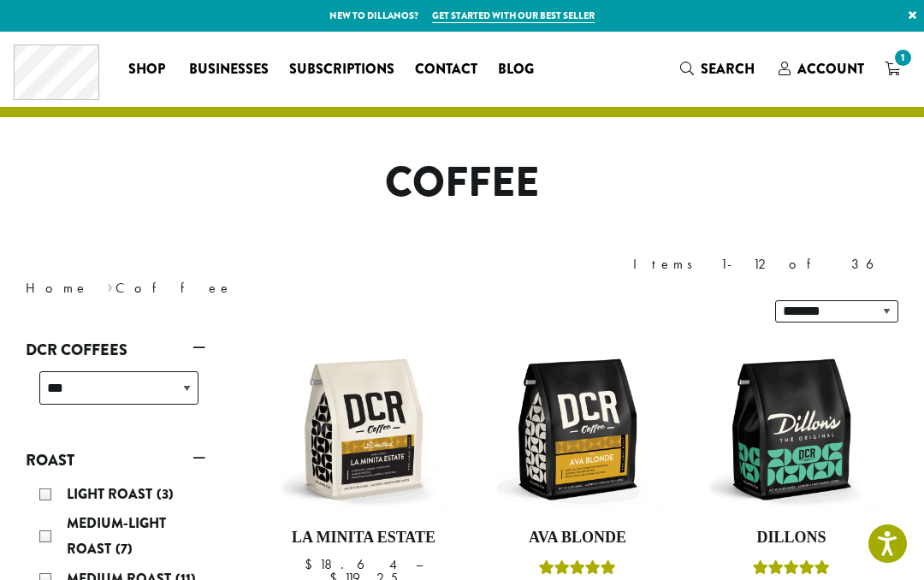
click at [841, 66] on span "Account" at bounding box center [831, 69] width 67 height 20
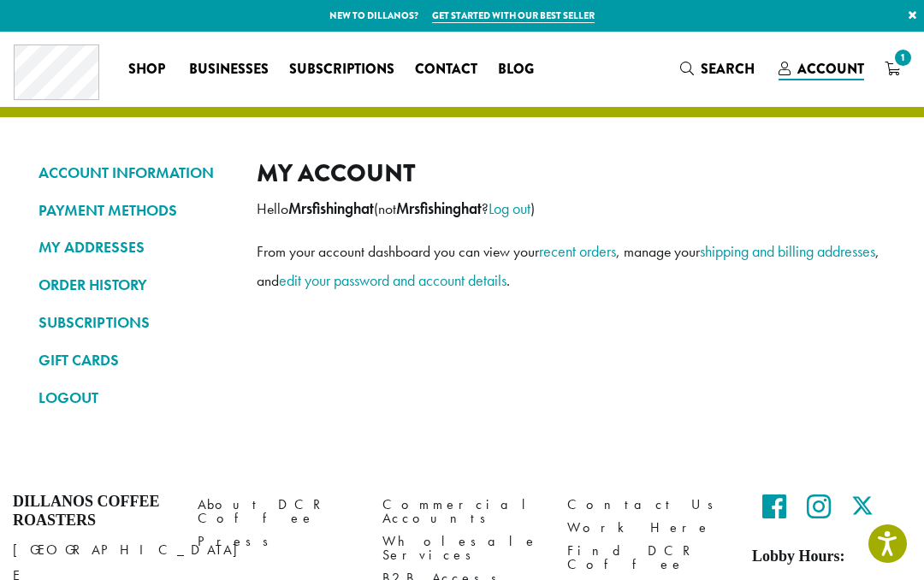
click at [453, 278] on link "edit your password and account details" at bounding box center [393, 280] width 228 height 20
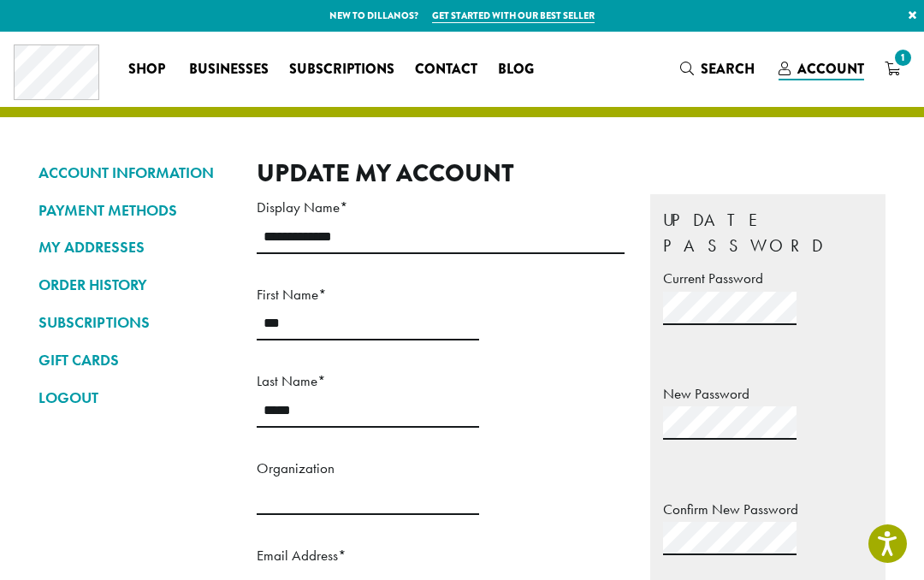
click at [195, 169] on link "ACCOUNT INFORMATION" at bounding box center [135, 172] width 193 height 29
click at [117, 320] on link "SUBSCRIPTIONS" at bounding box center [135, 322] width 193 height 29
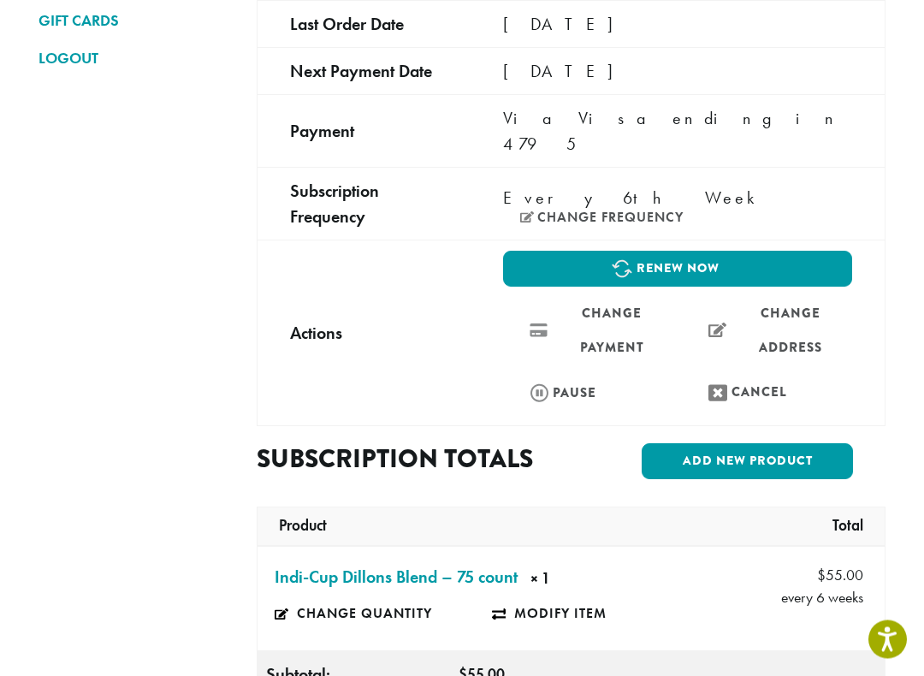
scroll to position [342, 0]
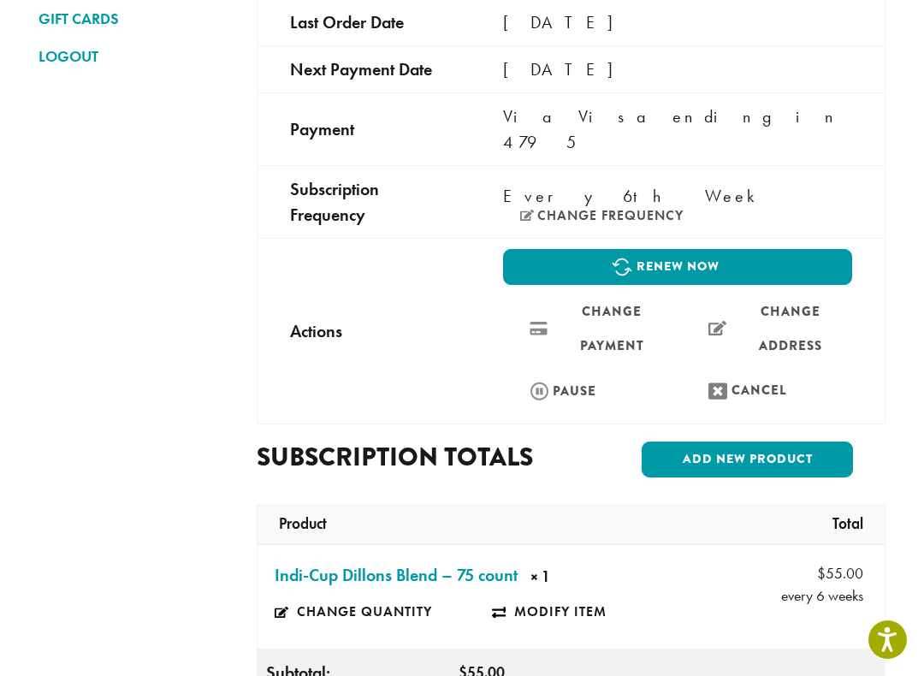
click at [565, 579] on link "Modify item" at bounding box center [600, 611] width 217 height 39
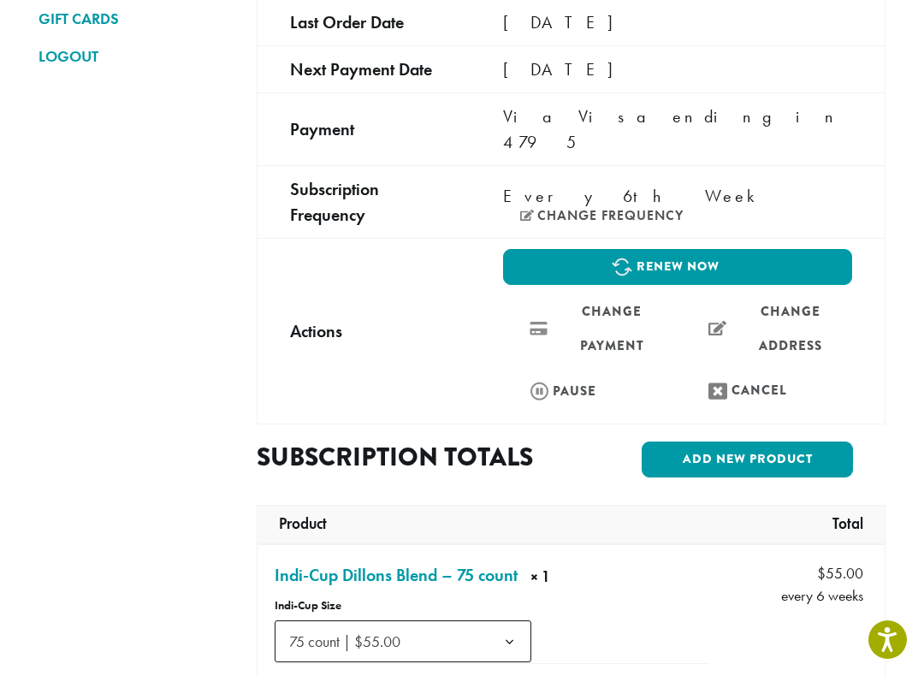
click at [509, 579] on b at bounding box center [510, 642] width 42 height 42
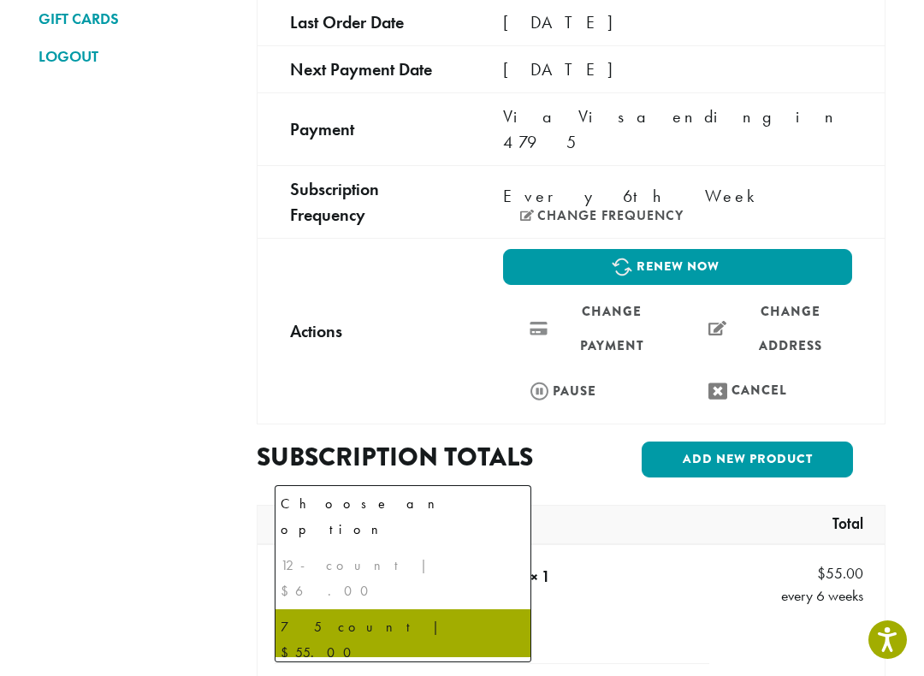
scroll to position [341, 0]
click at [156, 579] on nav "ACCOUNT INFORMATION PAYMENT METHODS MY ADDRESSES ORDER HISTORY SUBSCRIPTIONS GI…" at bounding box center [135, 588] width 193 height 1541
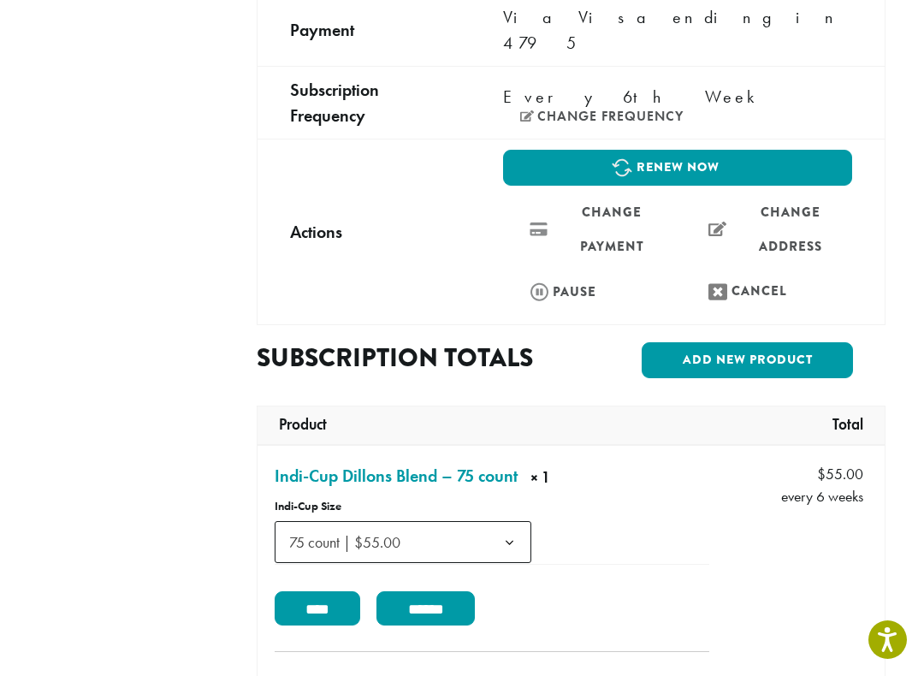
scroll to position [443, 0]
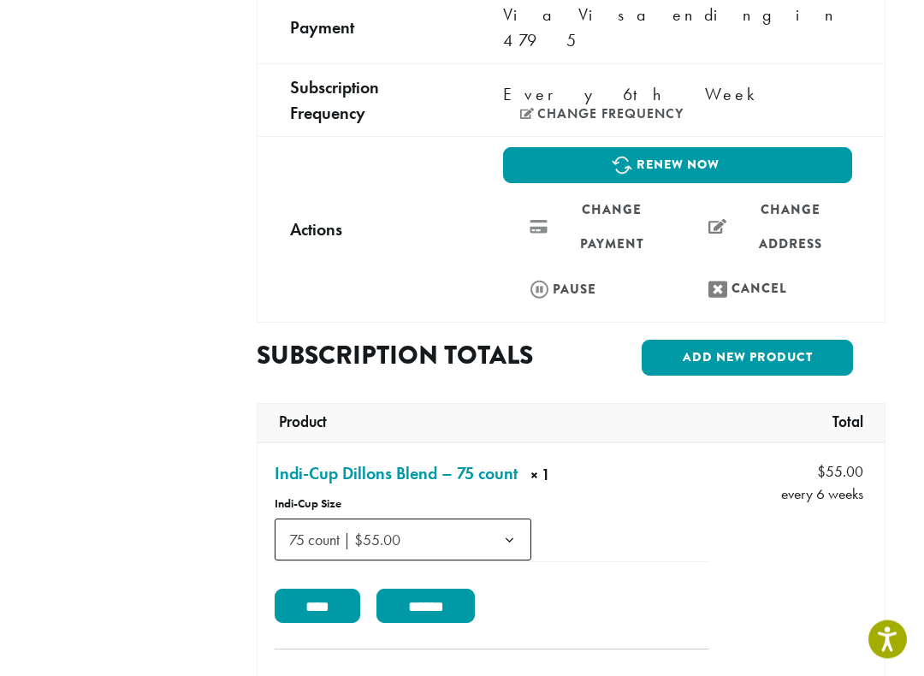
click at [397, 461] on link "Indi-Cup Dillons Blend – 75 count × 1" at bounding box center [396, 474] width 243 height 26
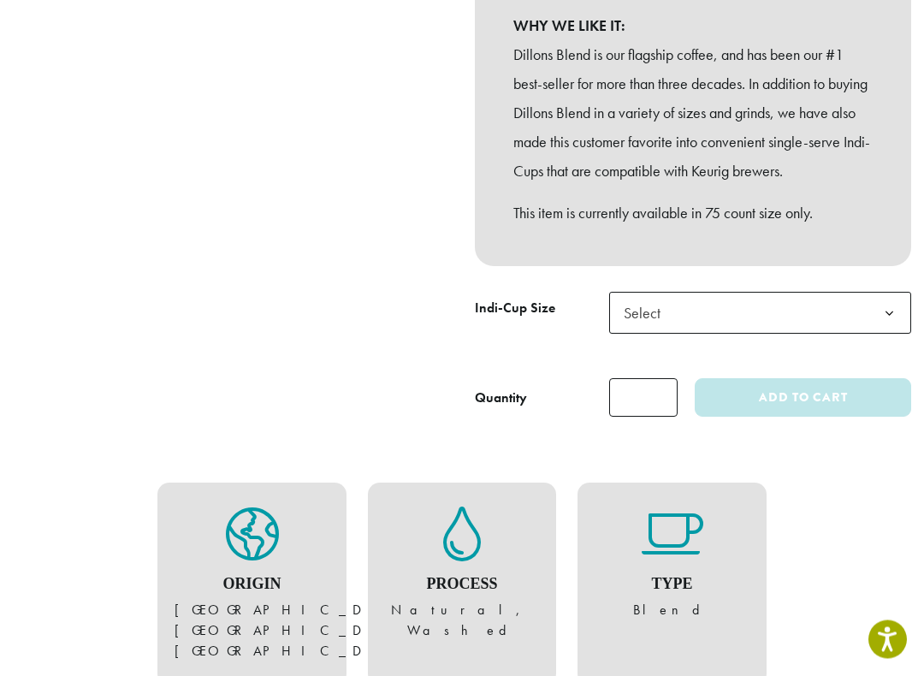
scroll to position [493, 0]
click at [895, 324] on b at bounding box center [890, 314] width 42 height 42
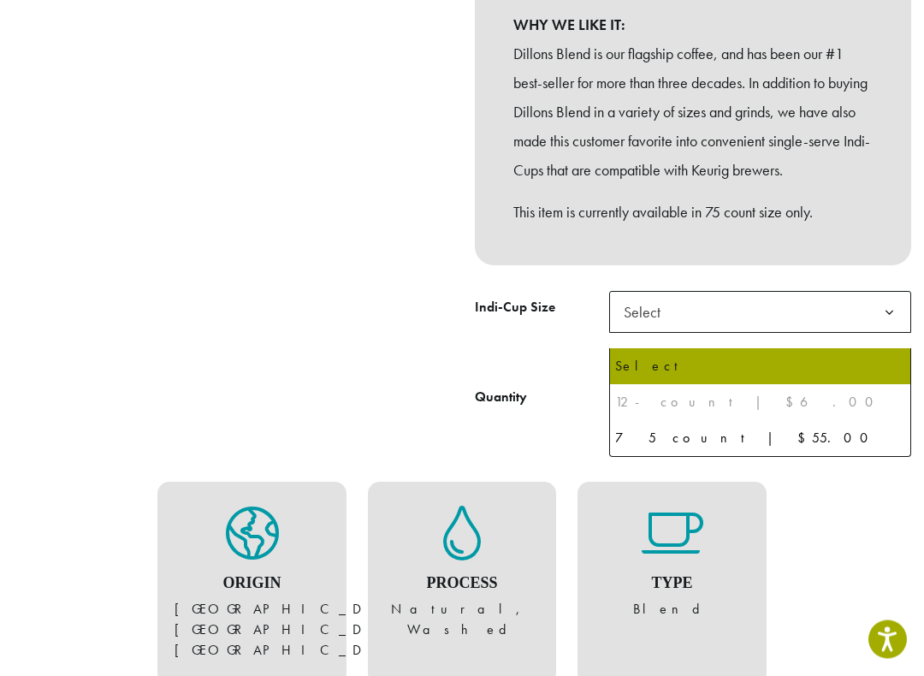
scroll to position [494, 0]
click at [371, 378] on div at bounding box center [231, 58] width 462 height 718
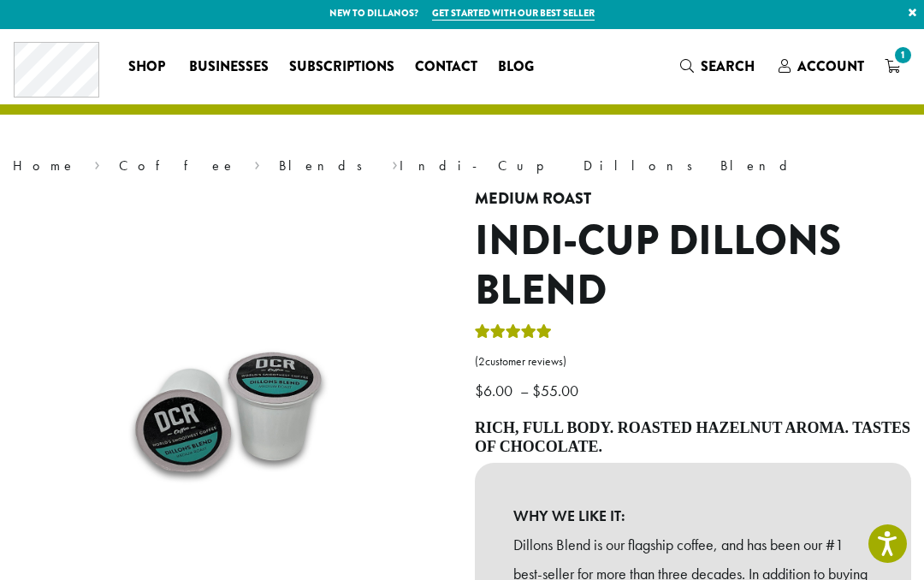
scroll to position [0, 0]
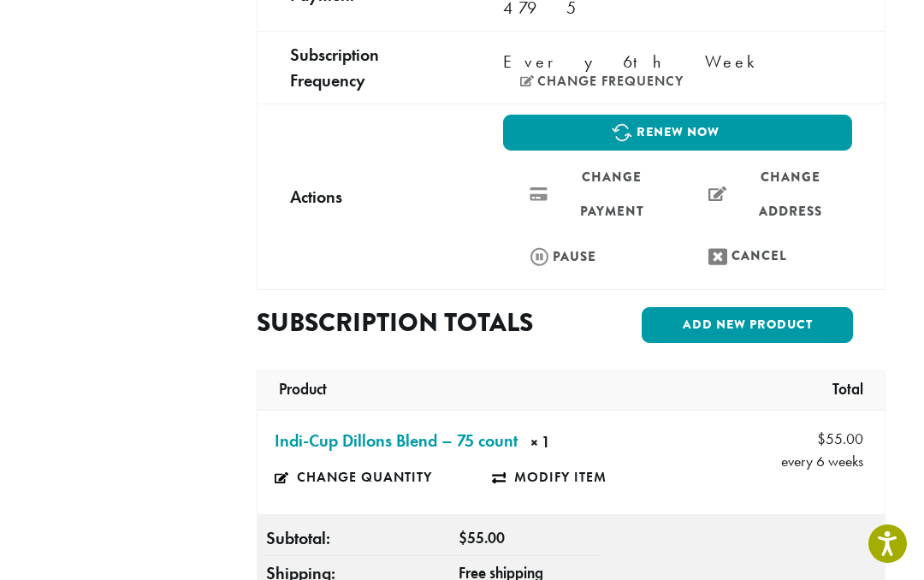
scroll to position [475, 0]
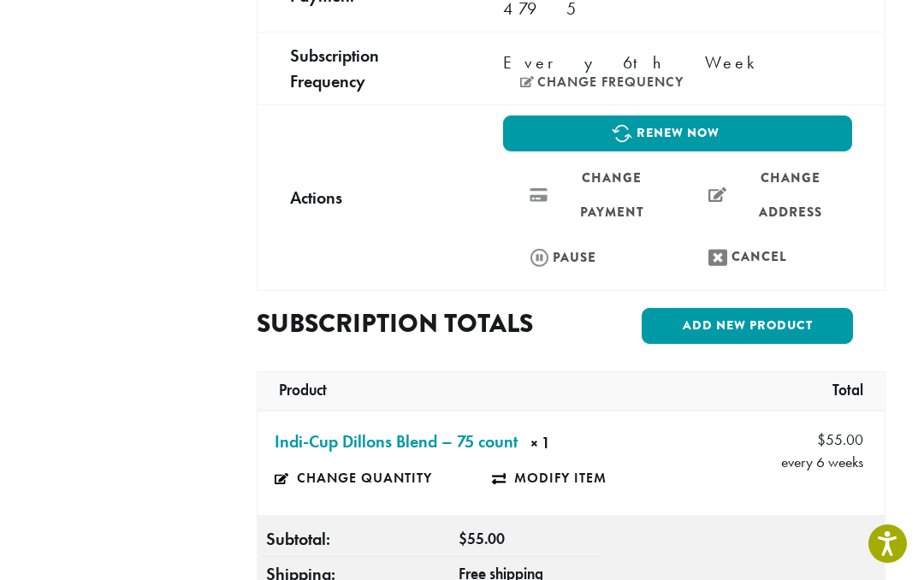
click at [575, 459] on link "Modify item" at bounding box center [600, 478] width 217 height 39
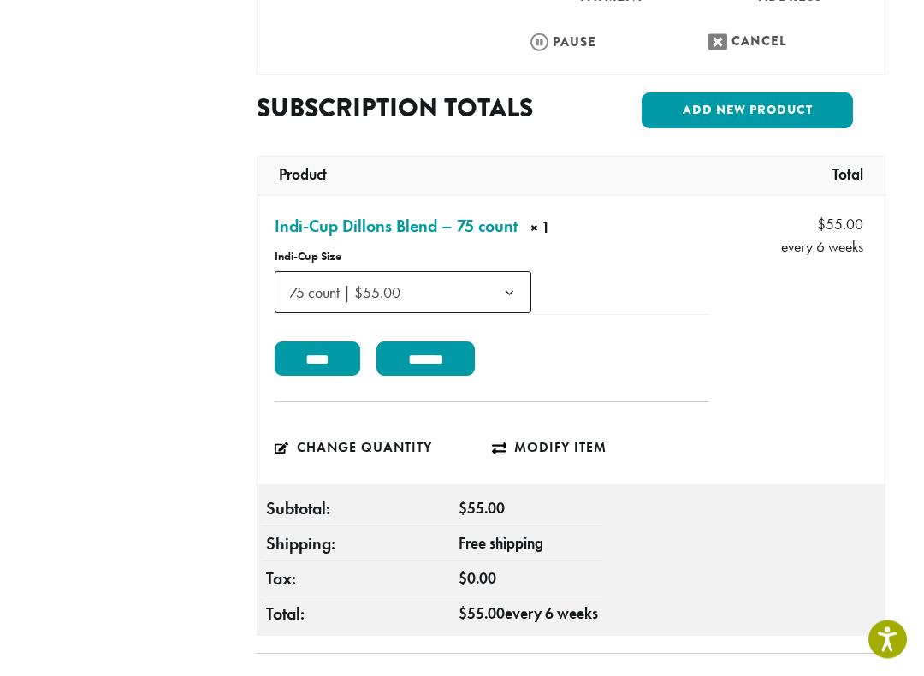
scroll to position [691, 0]
click at [445, 342] on input "******" at bounding box center [426, 359] width 98 height 34
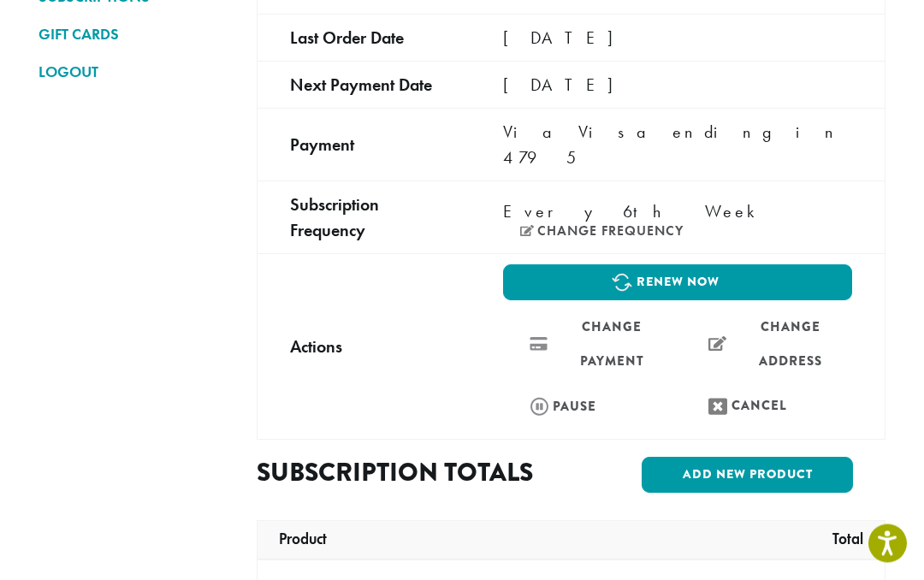
scroll to position [322, 0]
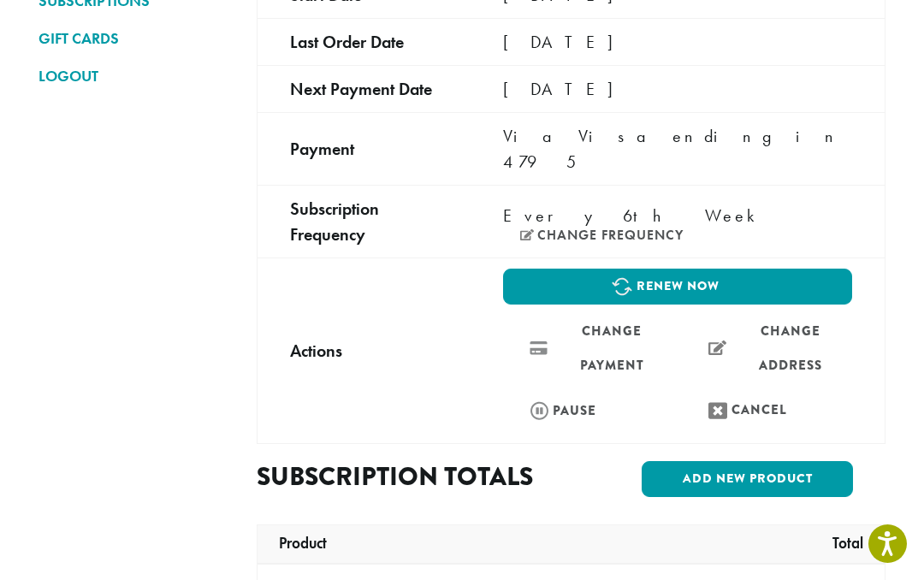
click at [622, 313] on link "Change payment" at bounding box center [588, 348] width 170 height 70
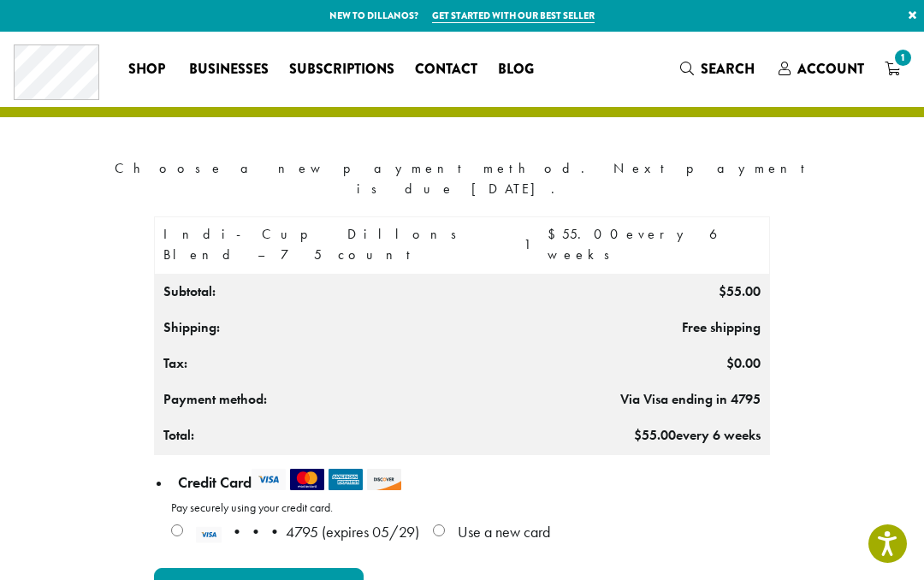
click at [377, 217] on td "Indi-Cup Dillons Blend – 75 count" at bounding box center [335, 245] width 360 height 57
click at [465, 167] on div "Choose a new payment method. Next payment is due [DATE]." at bounding box center [462, 178] width 726 height 41
click at [639, 169] on div "Choose a new payment method. Next payment is due [DATE]." at bounding box center [462, 178] width 726 height 41
click at [288, 170] on div "Choose a new payment method. Next payment is due [DATE]." at bounding box center [462, 178] width 726 height 41
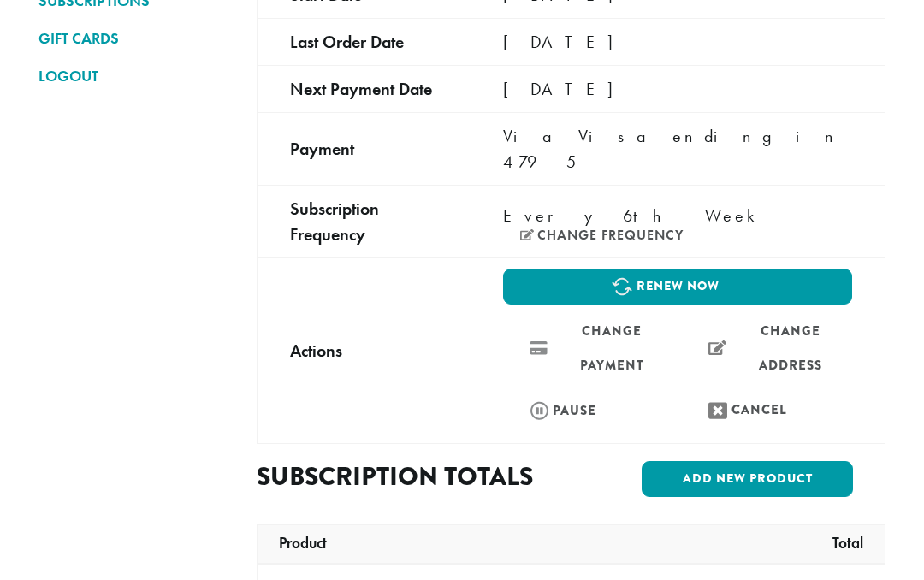
scroll to position [322, 0]
click at [687, 461] on link "Add new product" at bounding box center [747, 479] width 211 height 36
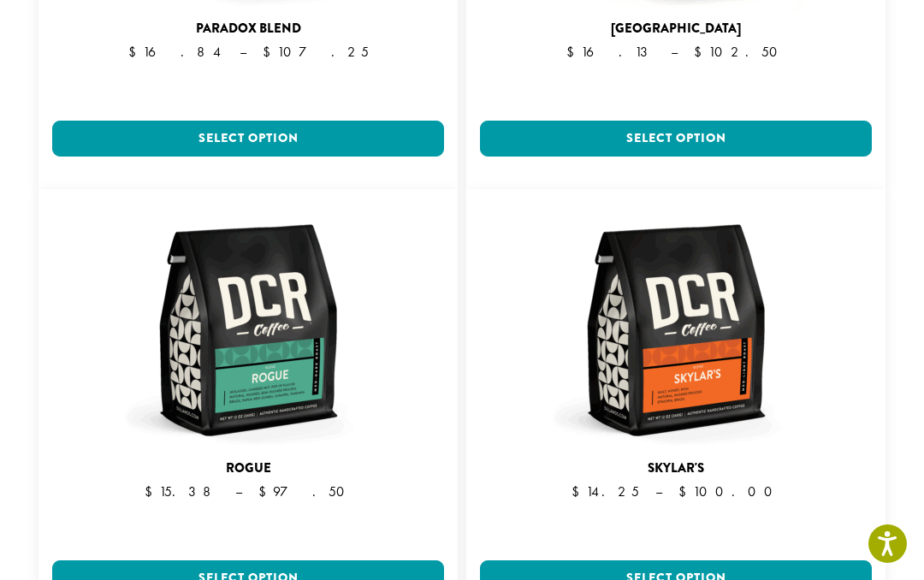
scroll to position [6240, 0]
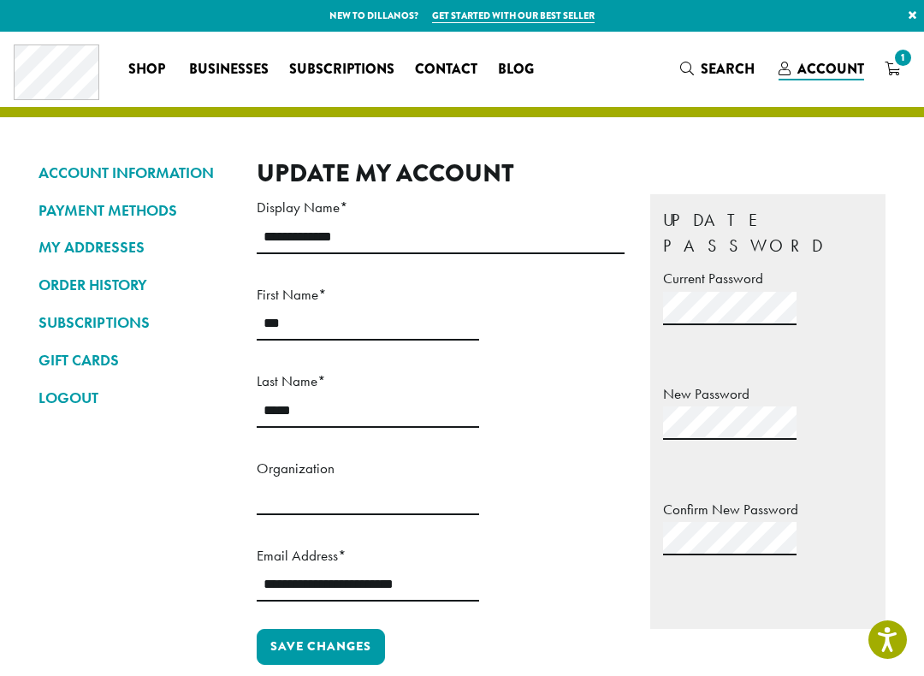
click at [896, 72] on icon "1" at bounding box center [892, 69] width 15 height 14
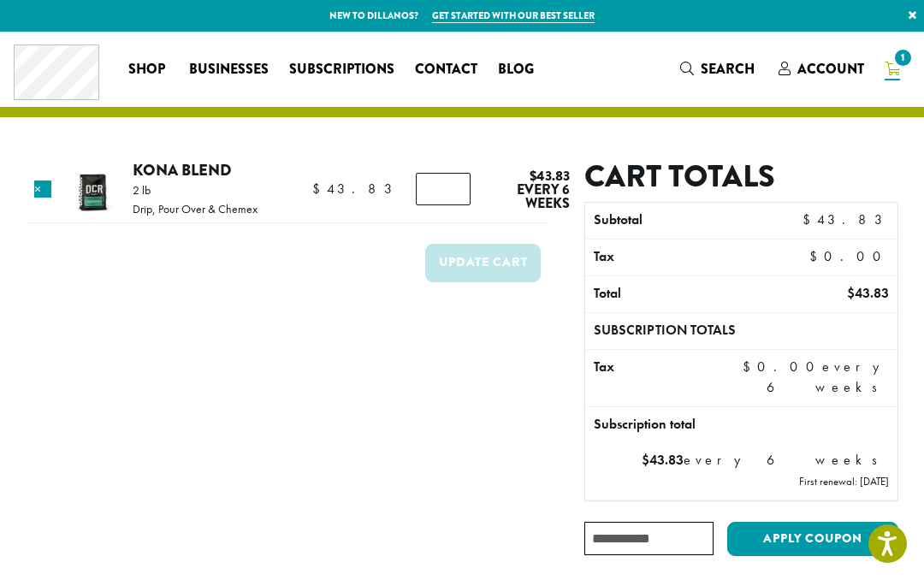
click at [35, 193] on link "×" at bounding box center [42, 189] width 17 height 17
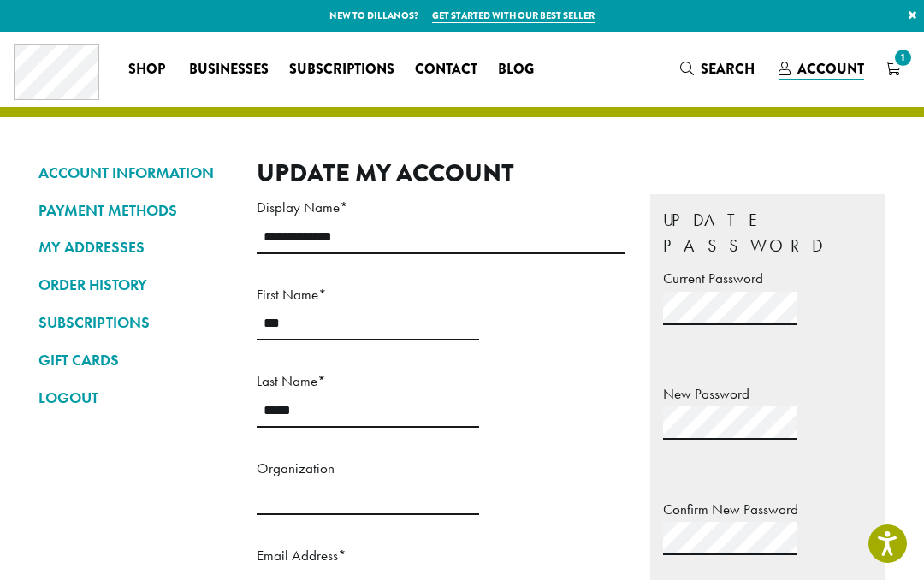
click at [131, 318] on link "SUBSCRIPTIONS" at bounding box center [135, 322] width 193 height 29
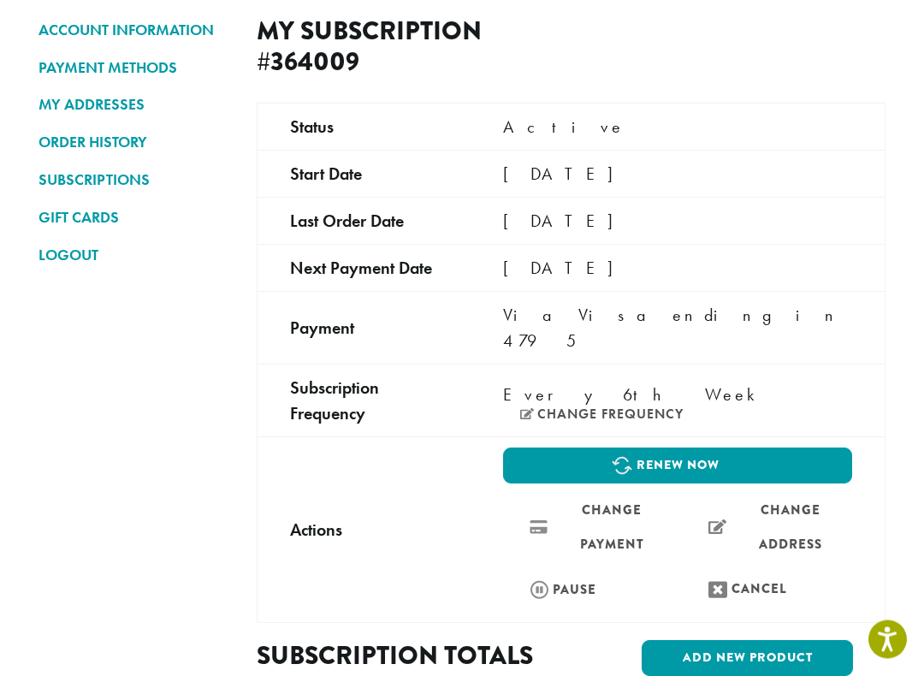
scroll to position [139, 0]
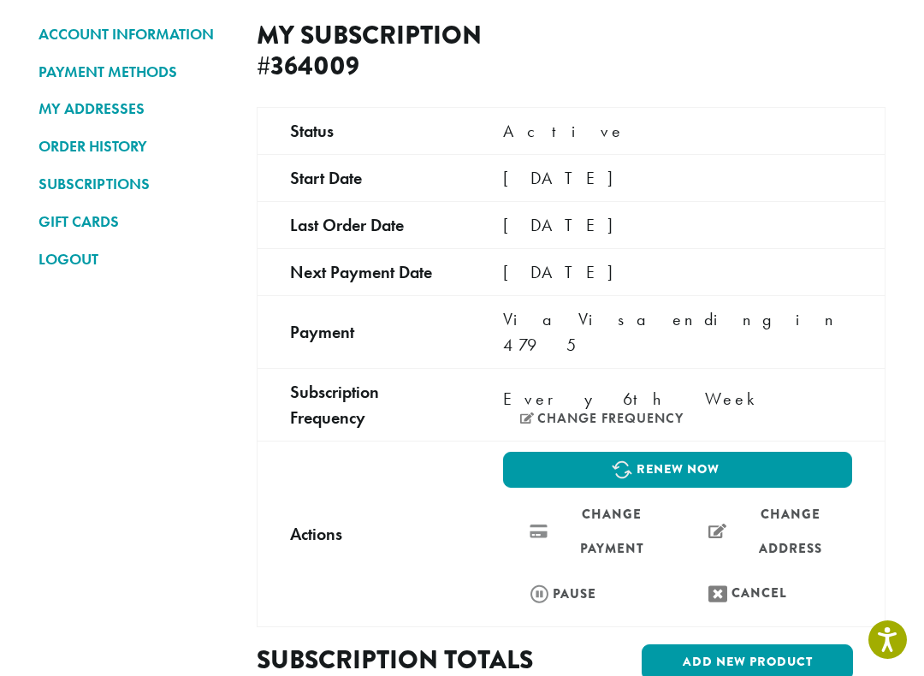
click at [500, 272] on td "October 20, 2025" at bounding box center [678, 271] width 414 height 47
click at [283, 271] on td "Next payment date" at bounding box center [365, 271] width 214 height 47
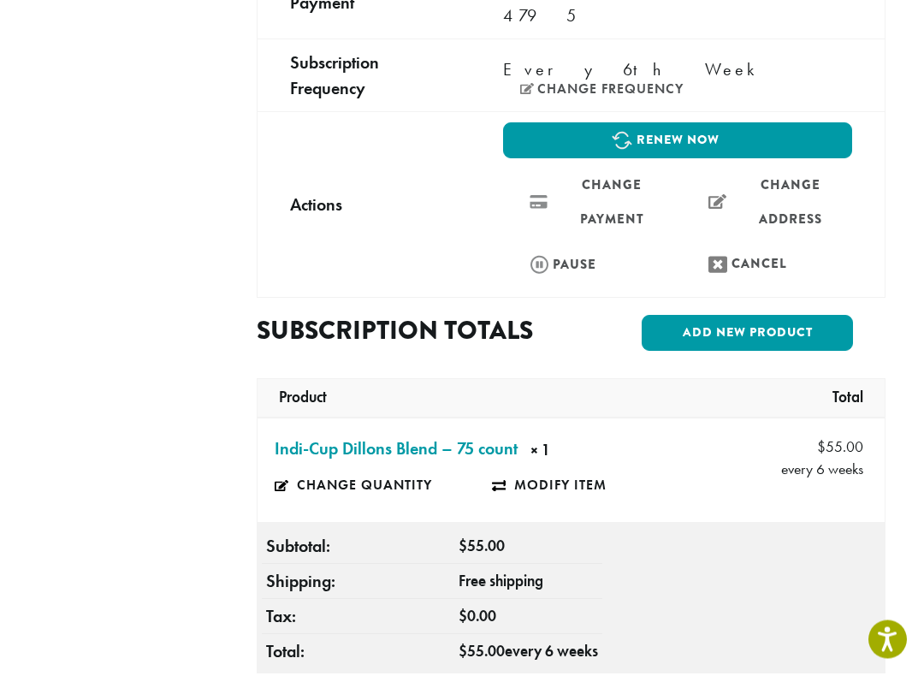
scroll to position [474, 0]
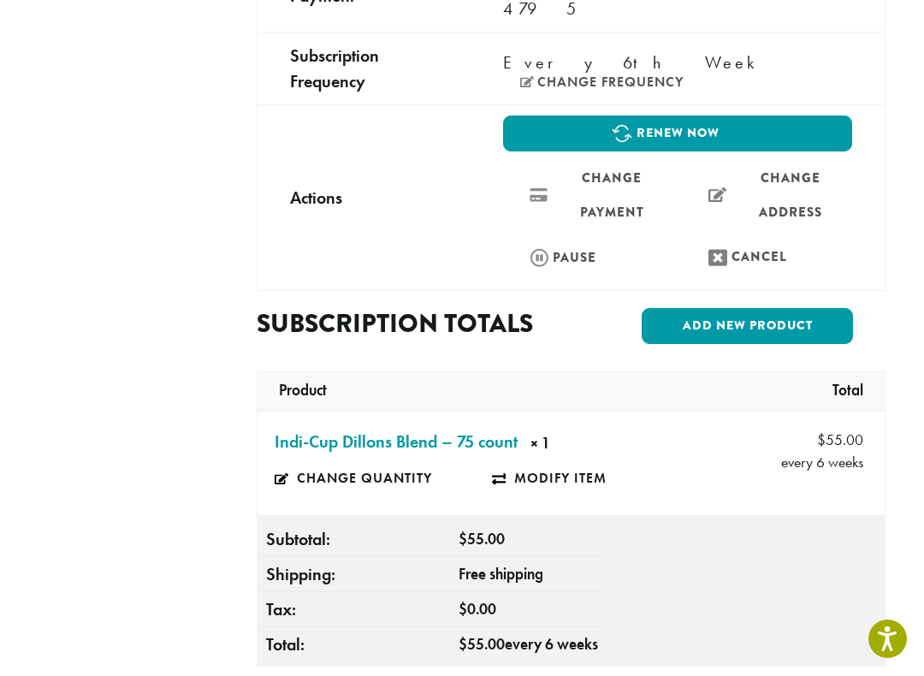
click at [574, 460] on link "Modify item" at bounding box center [600, 479] width 217 height 39
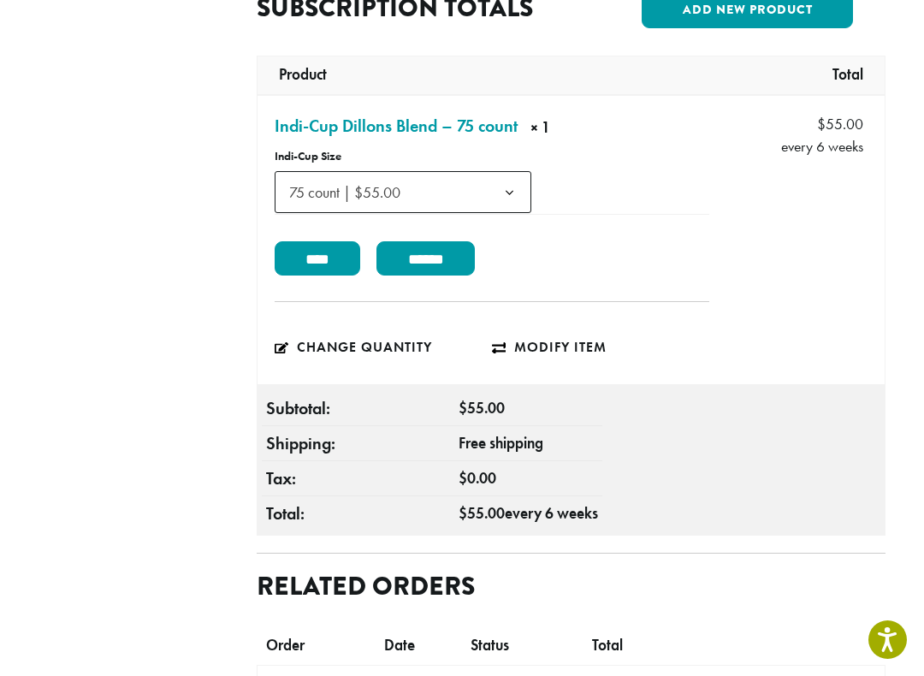
scroll to position [809, 0]
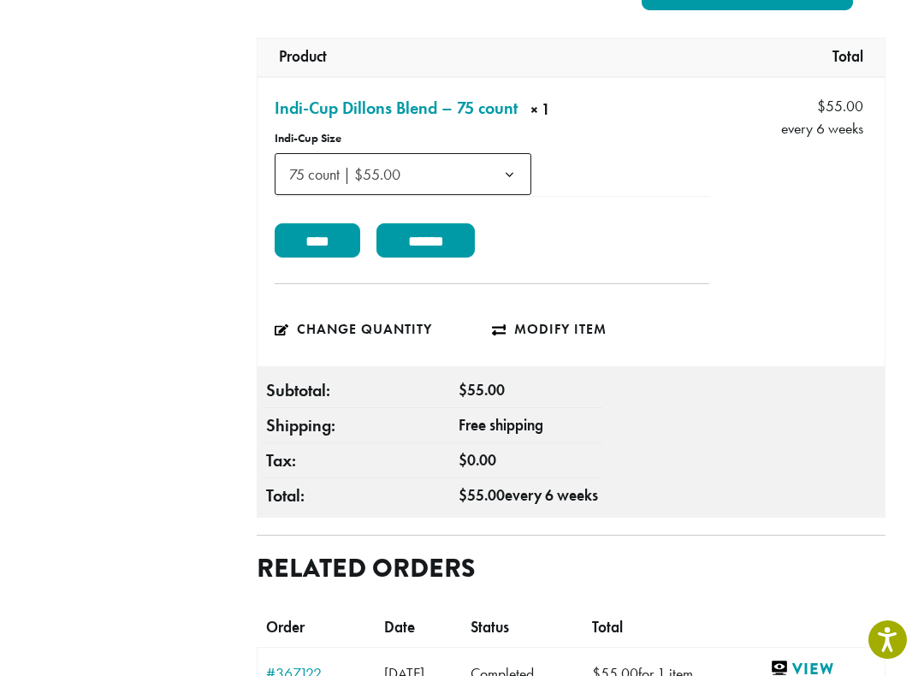
click at [451, 223] on input "******" at bounding box center [426, 240] width 98 height 34
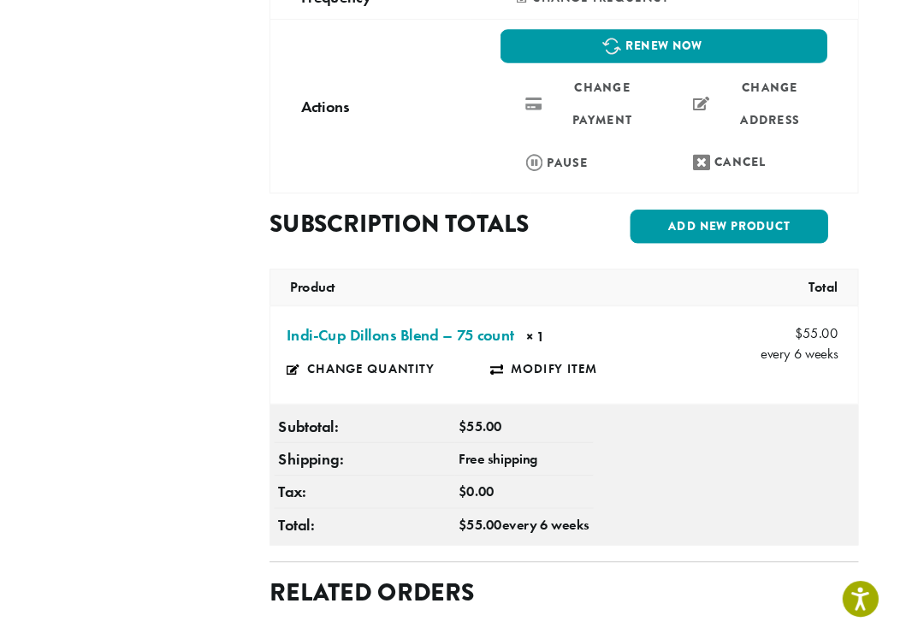
scroll to position [558, 0]
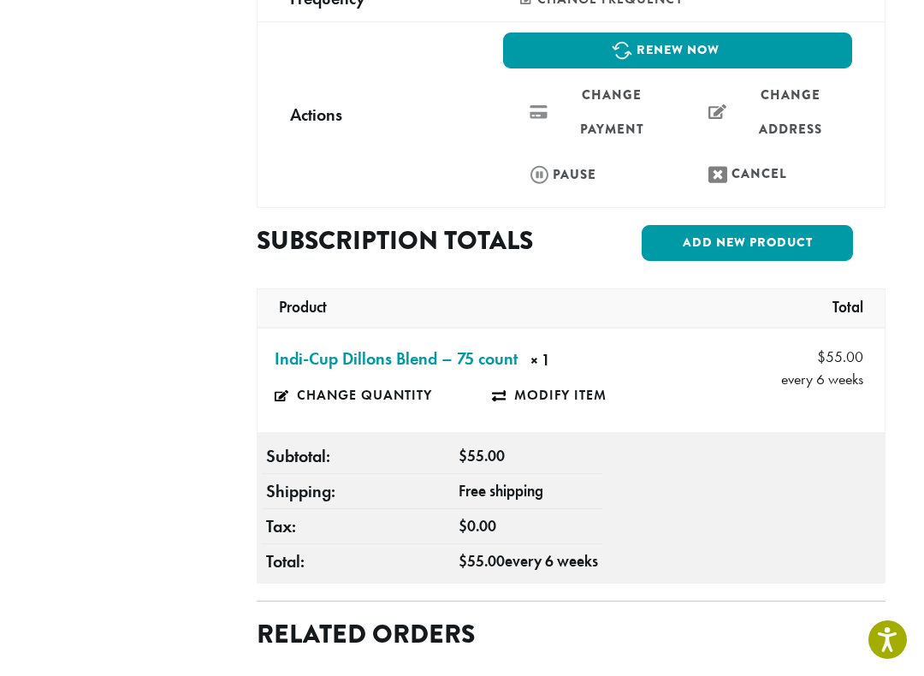
click at [313, 376] on link "Change quantity" at bounding box center [383, 395] width 217 height 39
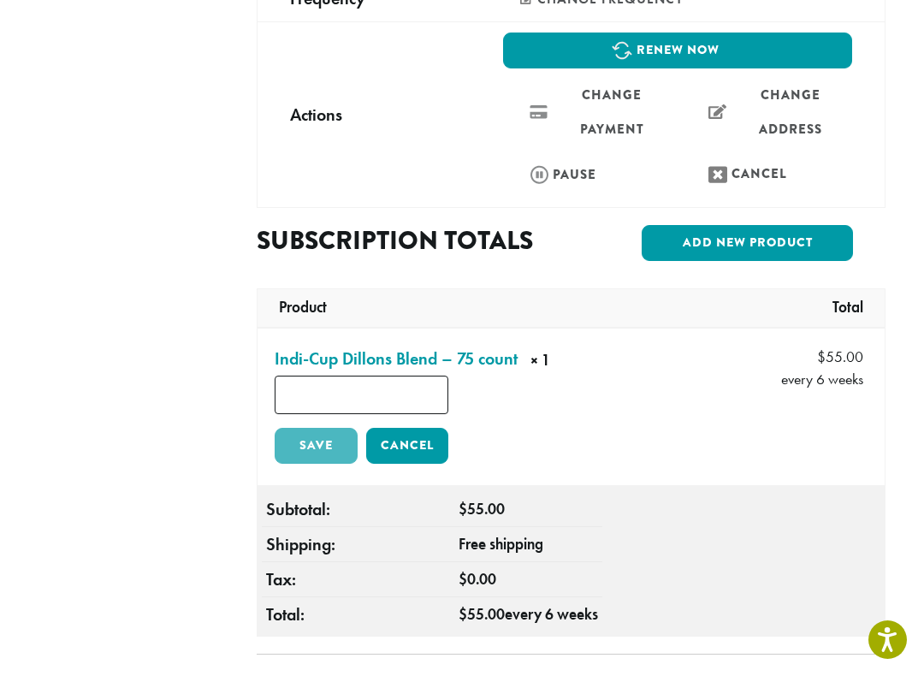
click at [387, 376] on input "*" at bounding box center [362, 395] width 174 height 39
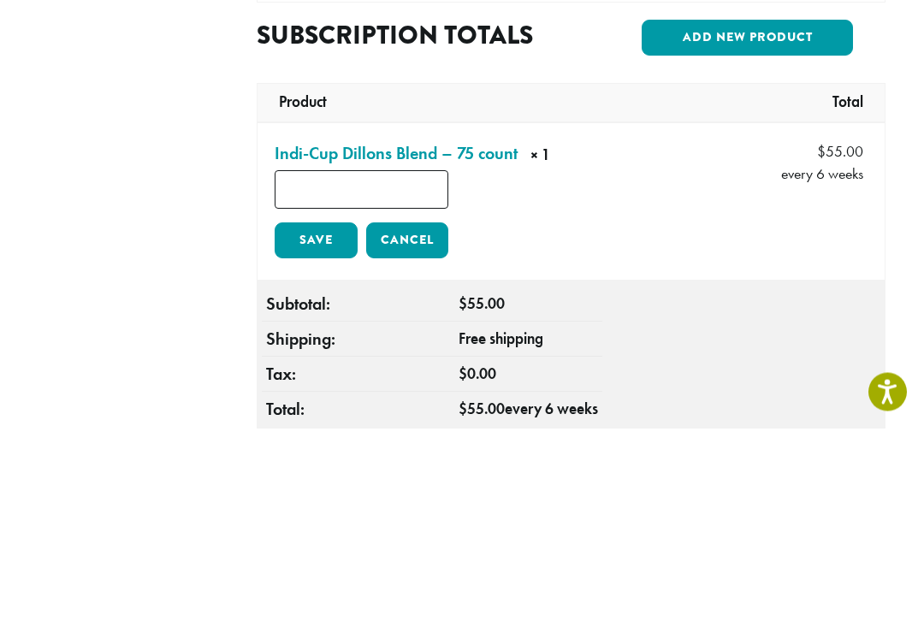
type input "*"
click at [317, 428] on link "Save" at bounding box center [316, 446] width 83 height 36
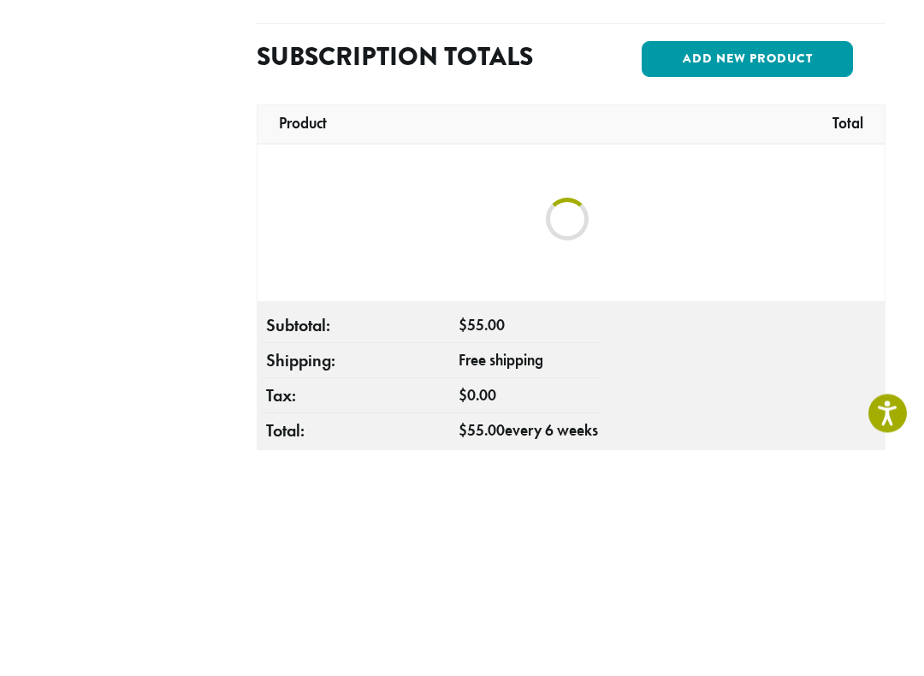
scroll to position [763, 0]
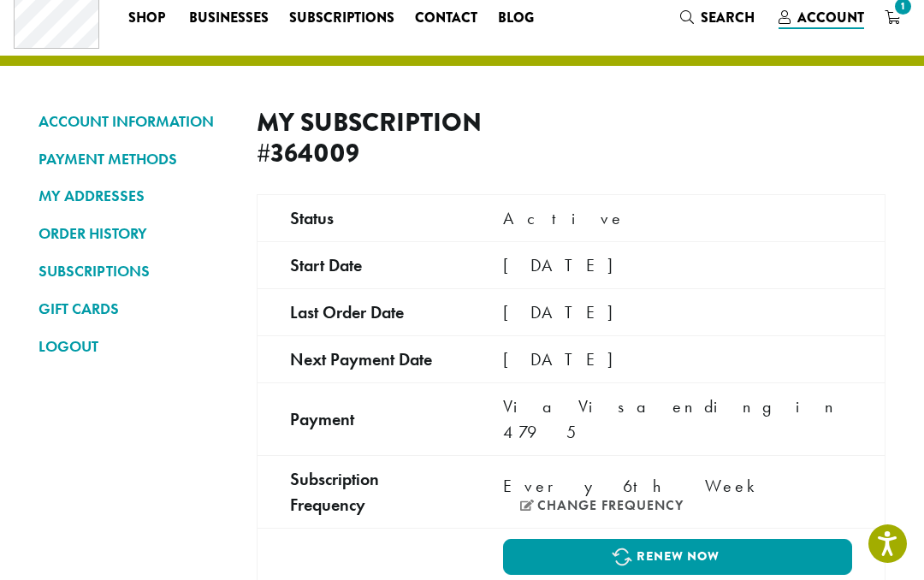
scroll to position [49, 0]
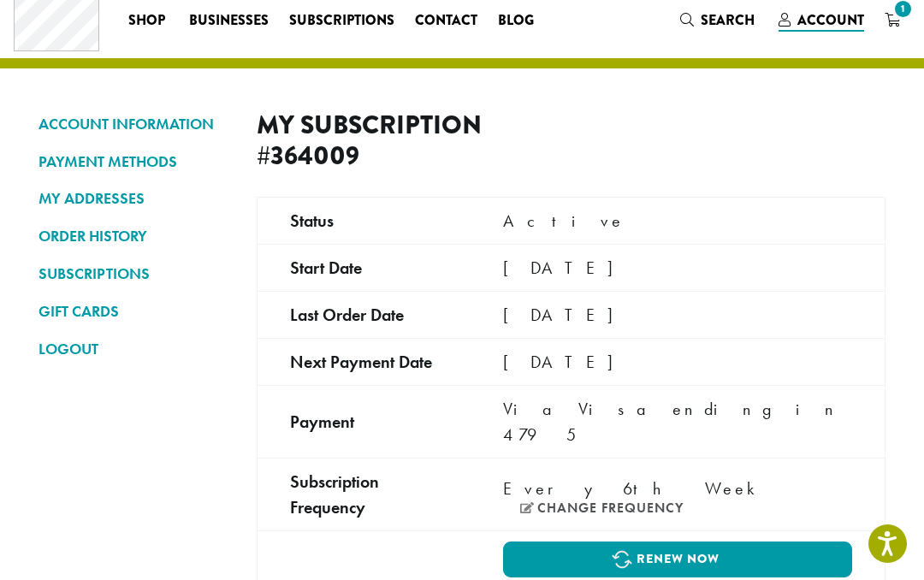
click at [352, 351] on td "Next payment date" at bounding box center [365, 361] width 214 height 47
click at [565, 542] on link "Renew now" at bounding box center [677, 560] width 349 height 36
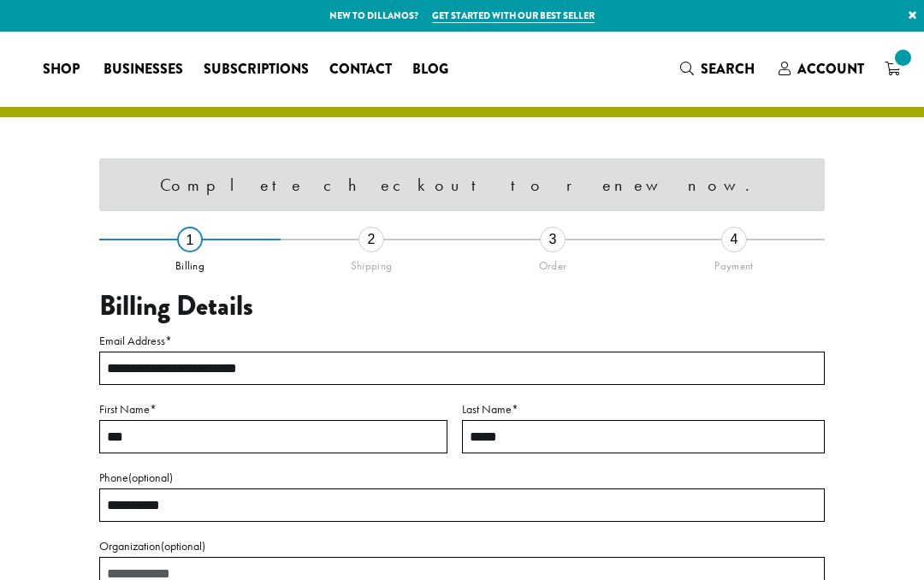
select select "**"
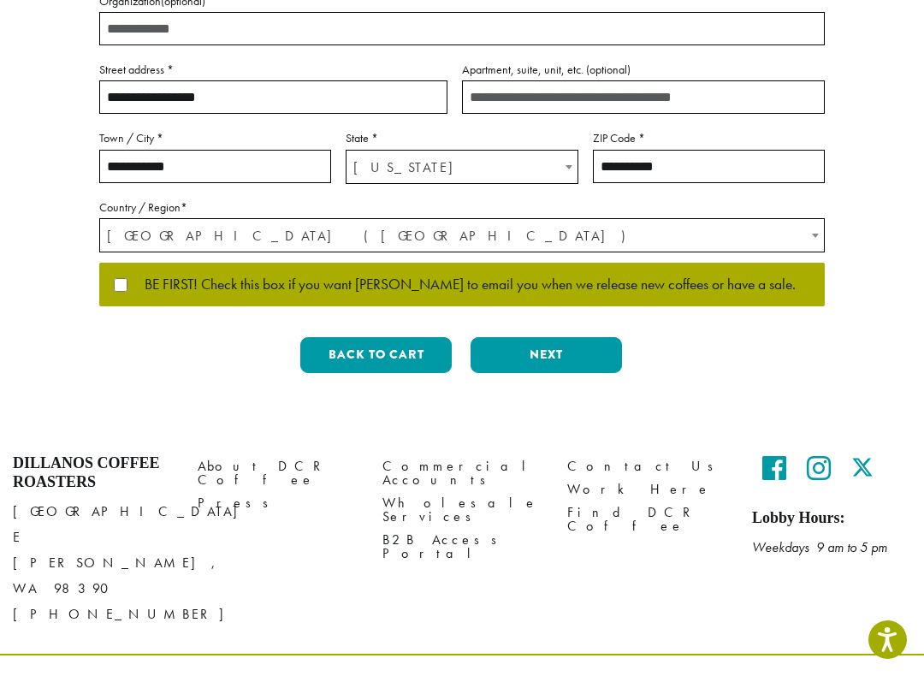
scroll to position [448, 0]
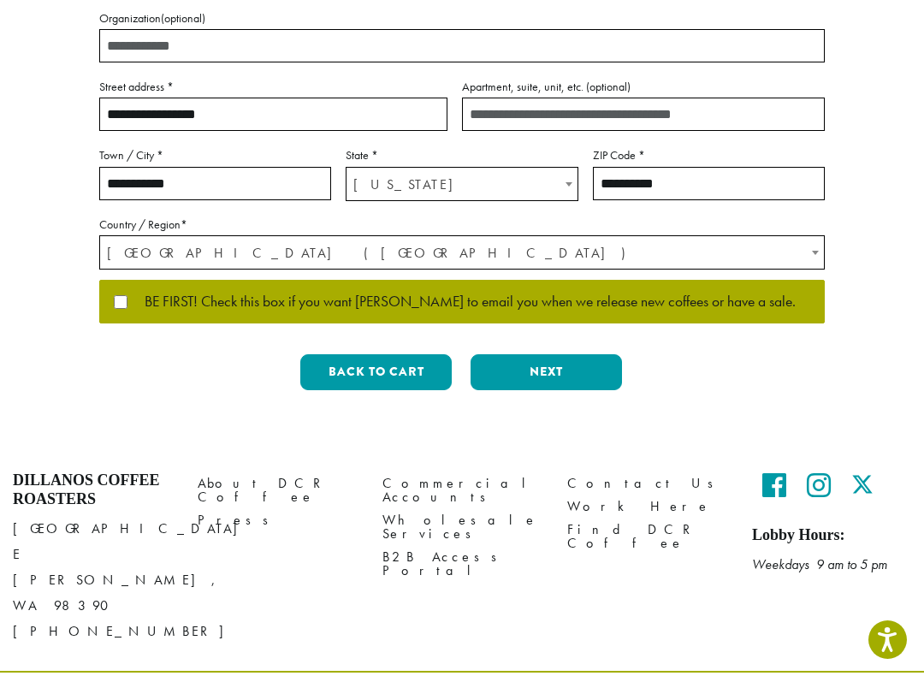
click at [555, 360] on button "Next" at bounding box center [546, 372] width 151 height 36
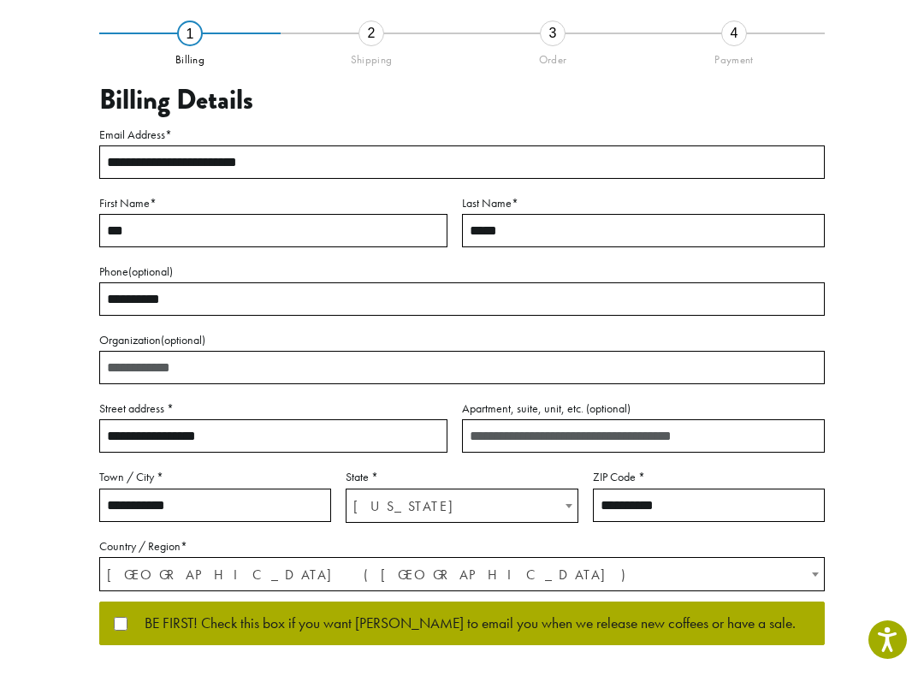
scroll to position [60, 0]
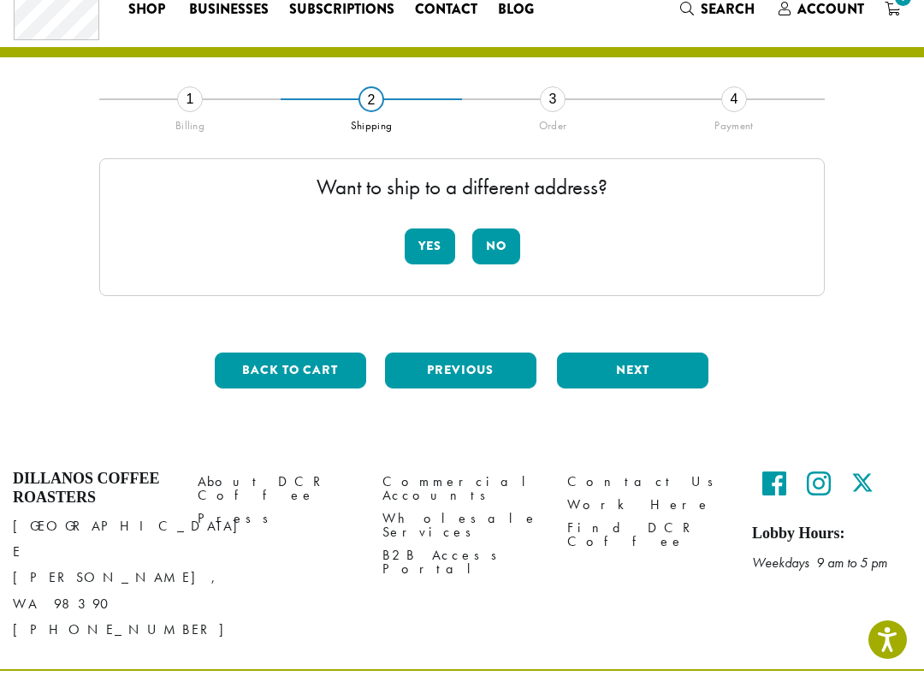
click at [495, 247] on button "No" at bounding box center [496, 247] width 48 height 36
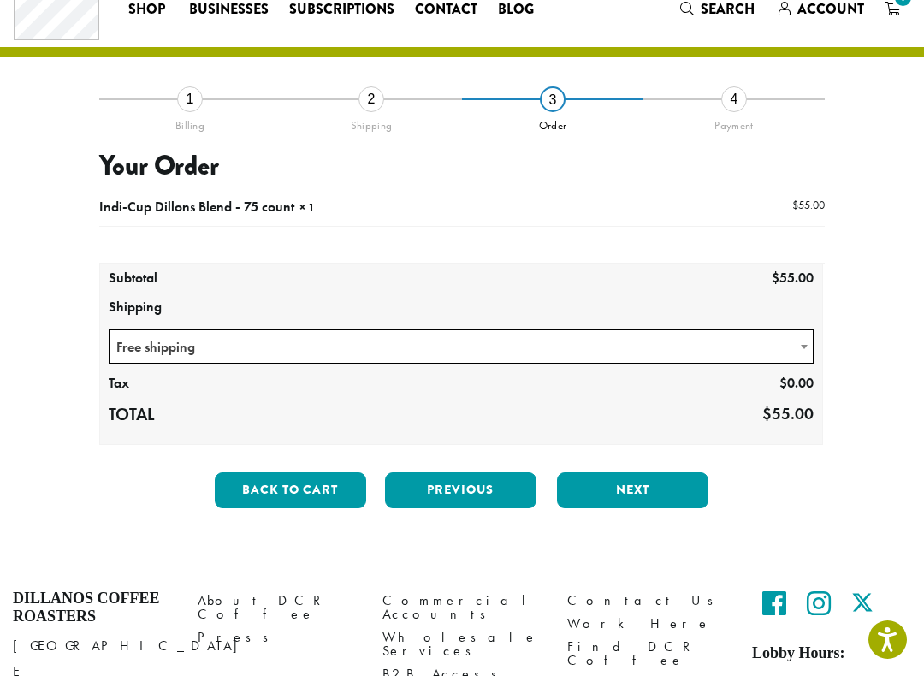
click at [110, 198] on span "Indi-Cup Dillons Blend - 75 count" at bounding box center [196, 207] width 195 height 18
click at [631, 490] on button "Next" at bounding box center [632, 490] width 151 height 36
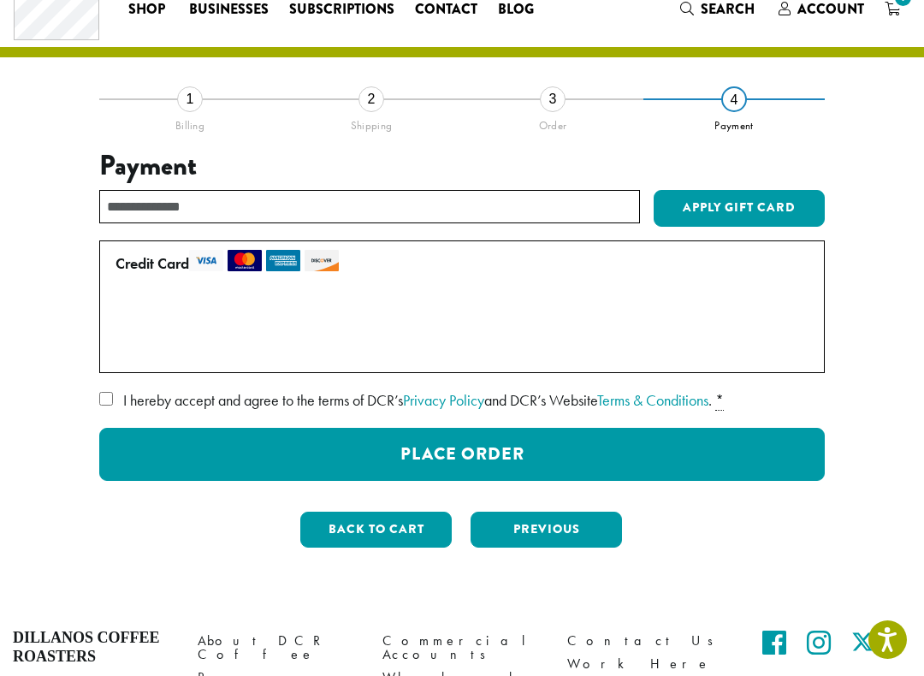
click at [322, 524] on button "Back to cart" at bounding box center [375, 530] width 151 height 36
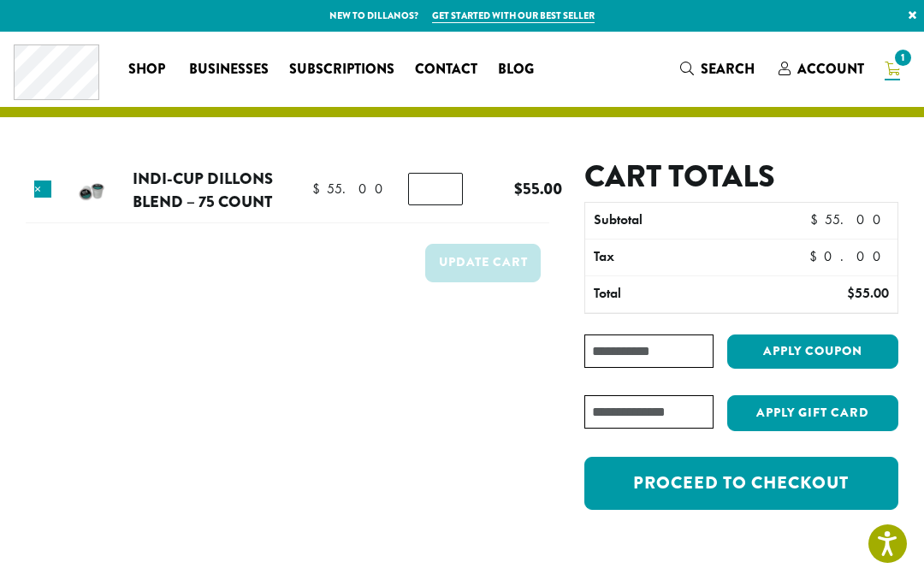
click at [426, 180] on input "*" at bounding box center [435, 189] width 55 height 33
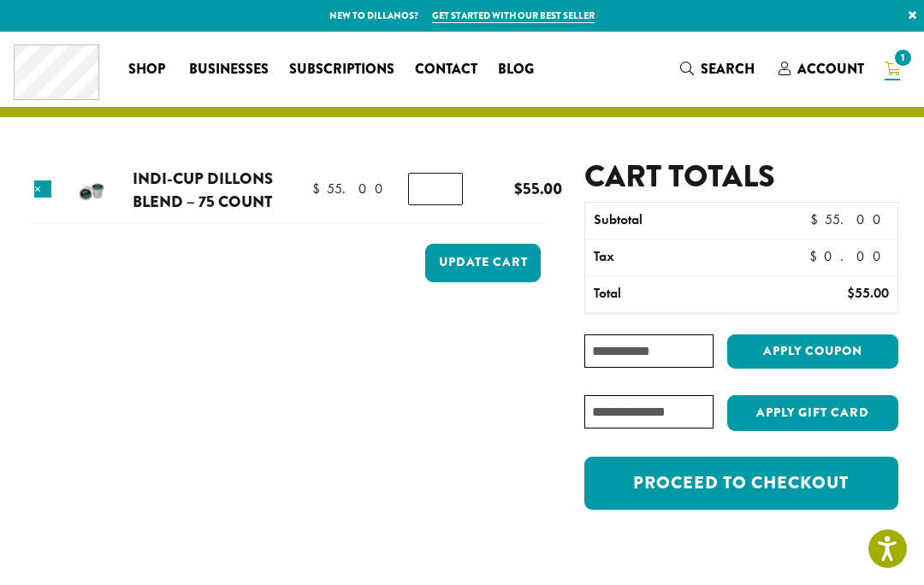
type input "*"
click at [36, 187] on link "×" at bounding box center [42, 189] width 17 height 17
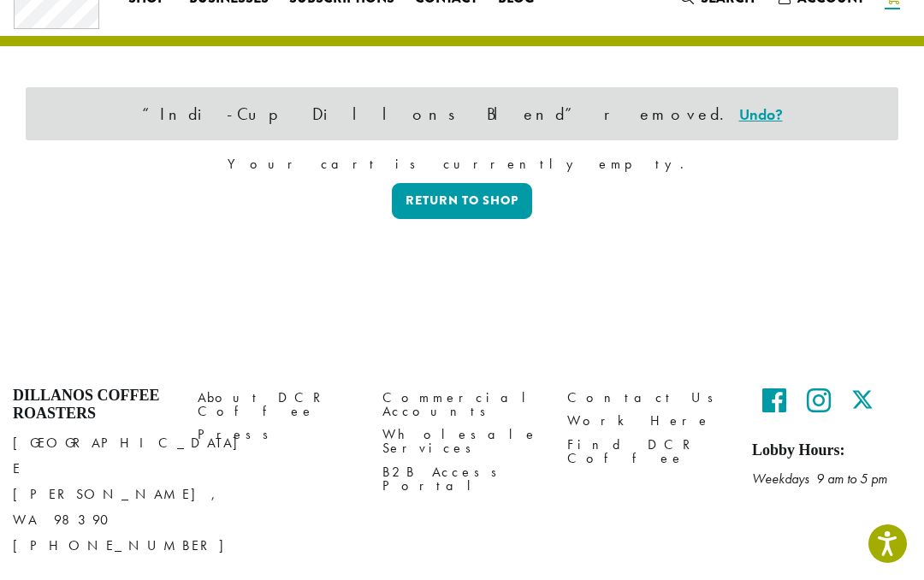
scroll to position [72, 0]
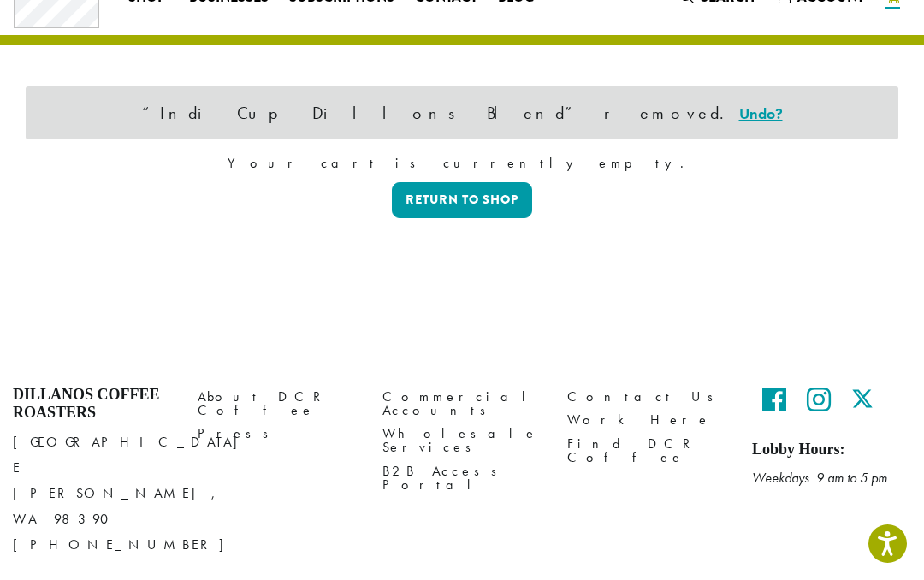
click at [461, 201] on link "Return to shop" at bounding box center [462, 200] width 140 height 36
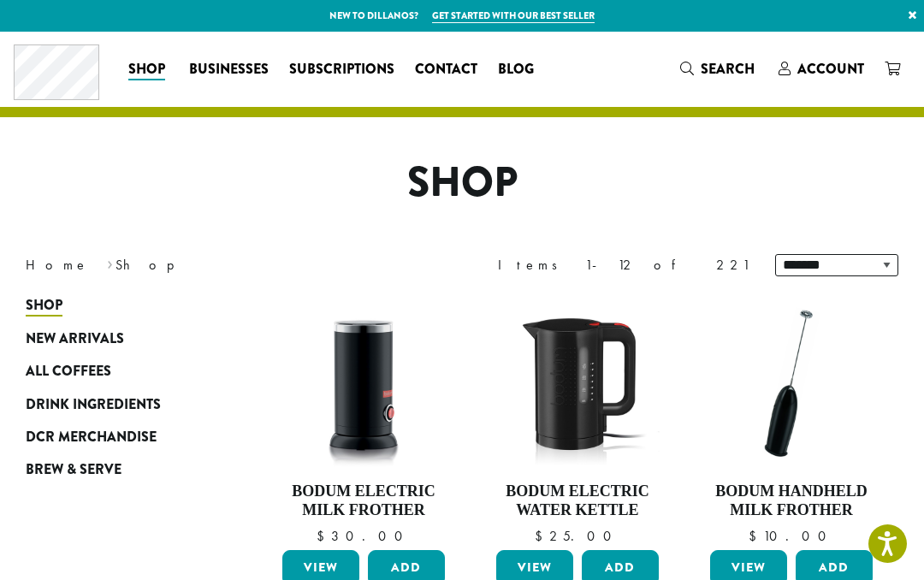
click at [353, 59] on span "Subscriptions" at bounding box center [341, 69] width 105 height 21
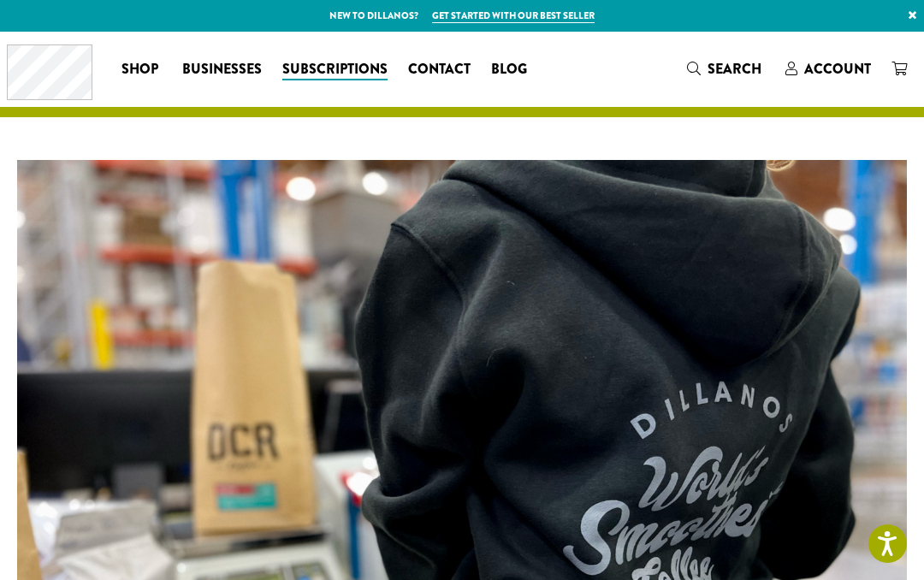
click at [825, 62] on span "Account" at bounding box center [838, 69] width 67 height 20
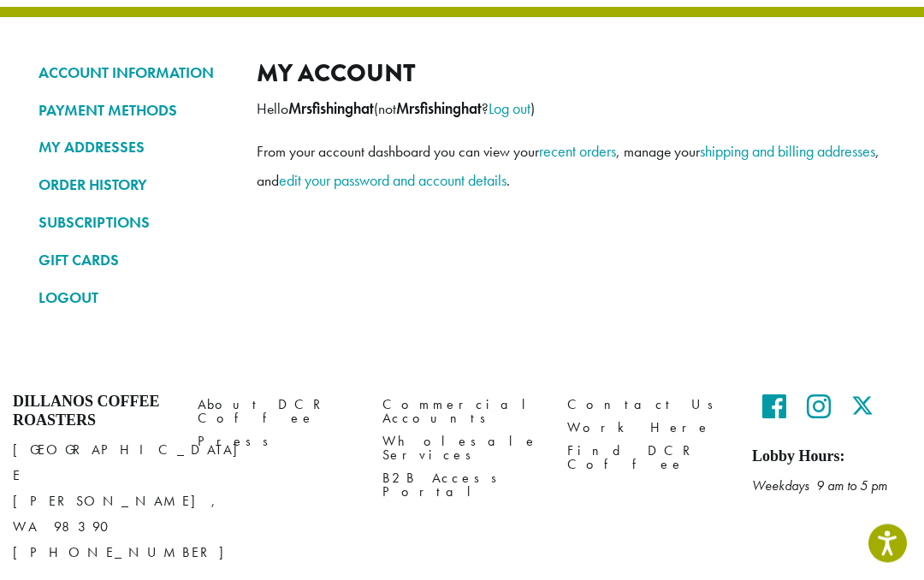
scroll to position [114, 0]
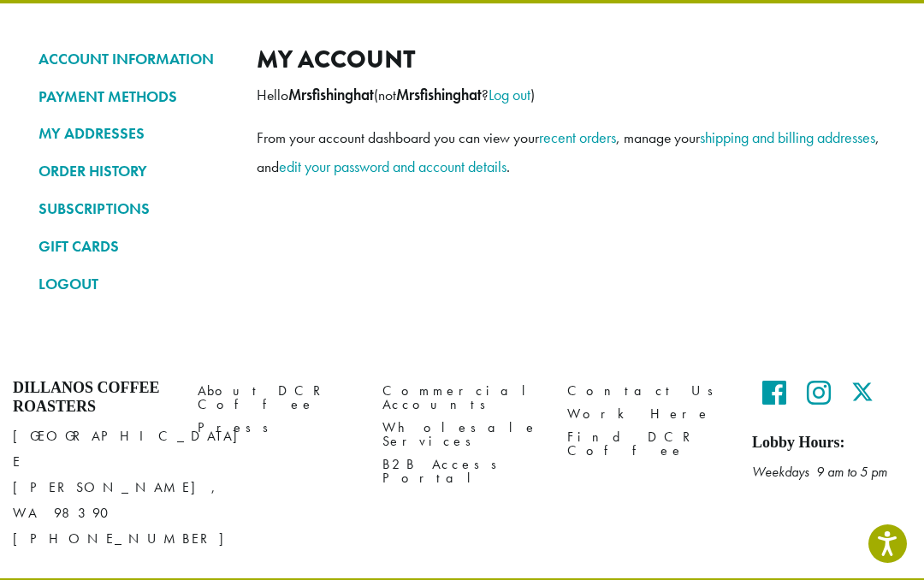
click at [88, 199] on link "SUBSCRIPTIONS" at bounding box center [135, 208] width 193 height 29
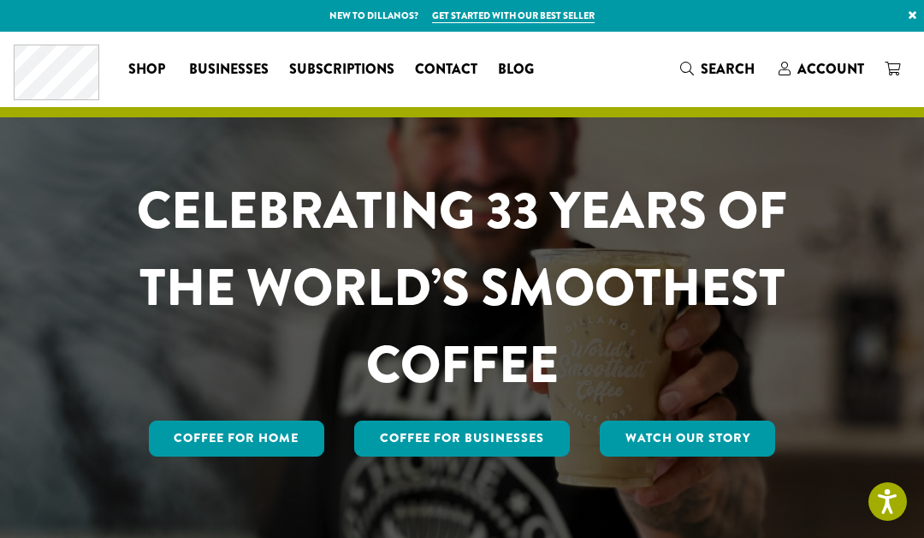
click at [272, 420] on link "Coffee for Home" at bounding box center [237, 438] width 176 height 36
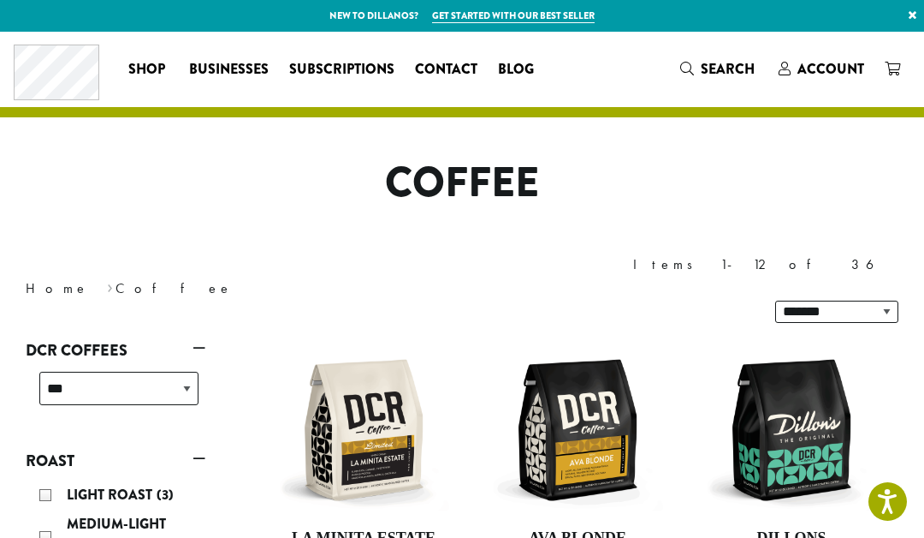
click at [344, 62] on span "Subscriptions" at bounding box center [341, 69] width 105 height 21
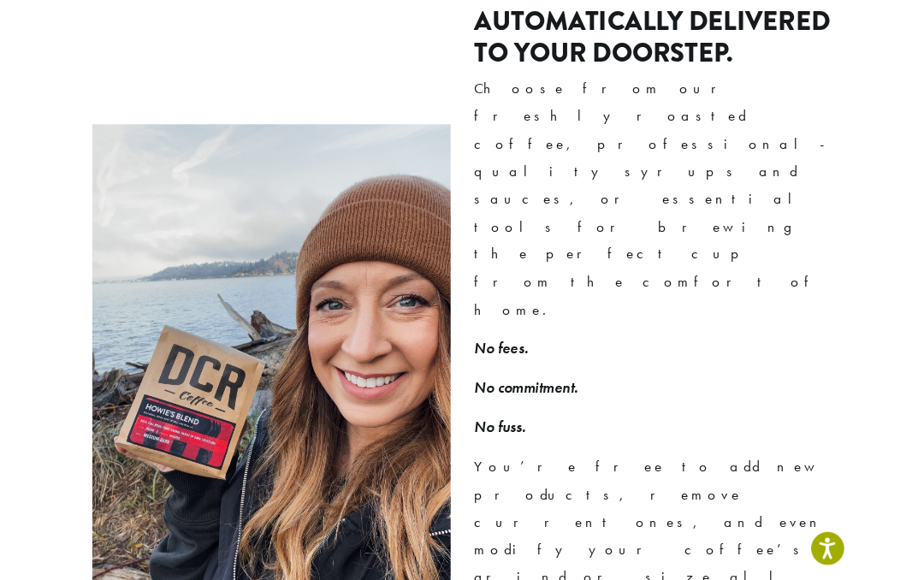
scroll to position [1133, 0]
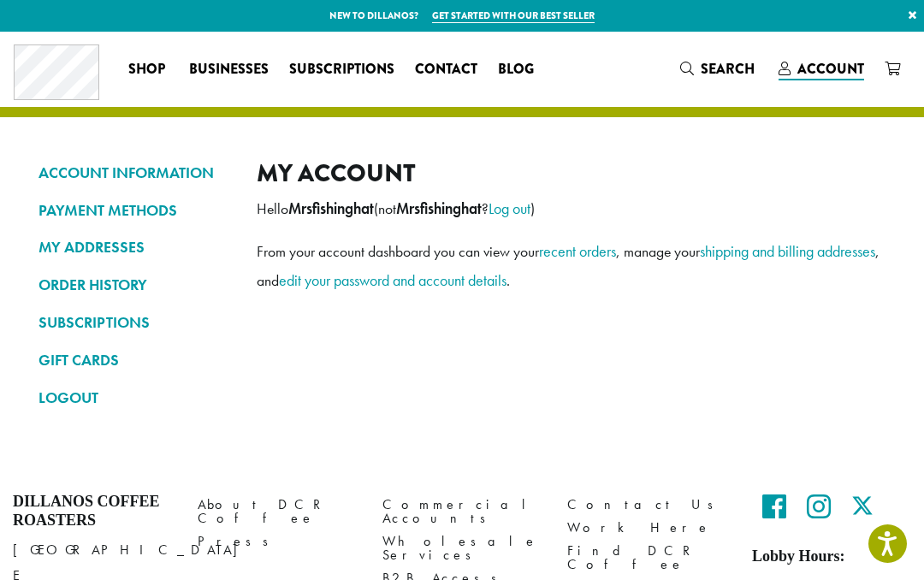
click at [104, 312] on link "SUBSCRIPTIONS" at bounding box center [135, 322] width 193 height 29
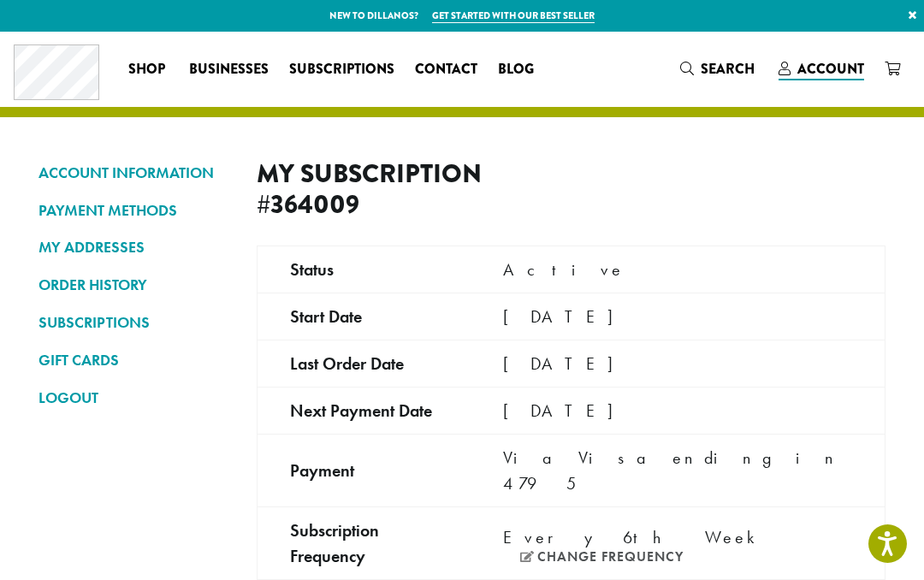
click at [838, 62] on span "Account" at bounding box center [831, 69] width 67 height 20
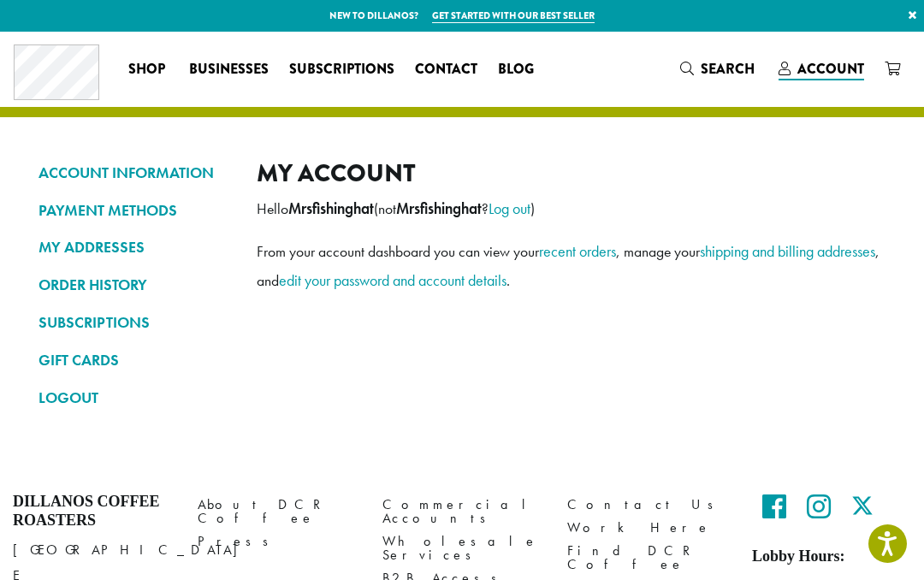
click at [116, 294] on link "ORDER HISTORY" at bounding box center [135, 284] width 193 height 29
click at [117, 314] on link "SUBSCRIPTIONS" at bounding box center [135, 322] width 193 height 29
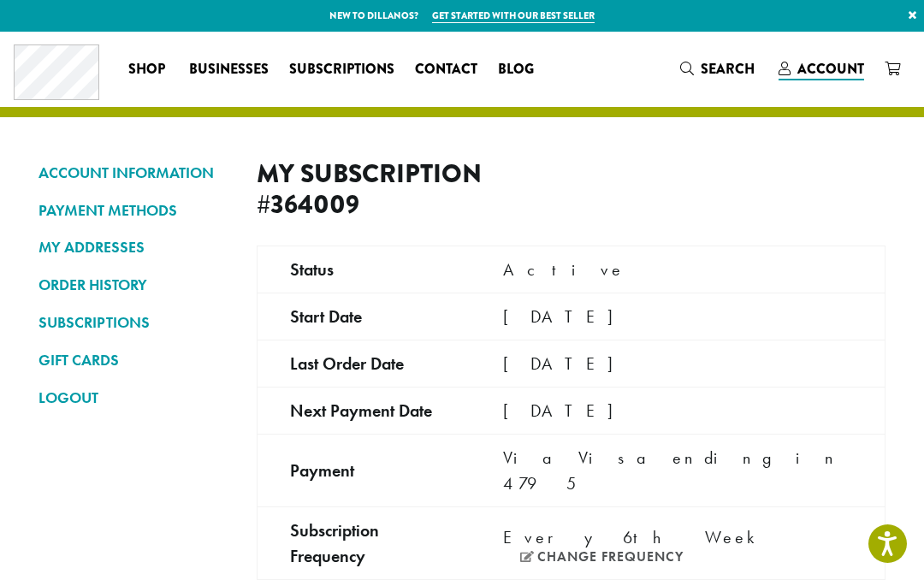
click at [110, 276] on link "ORDER HISTORY" at bounding box center [135, 284] width 193 height 29
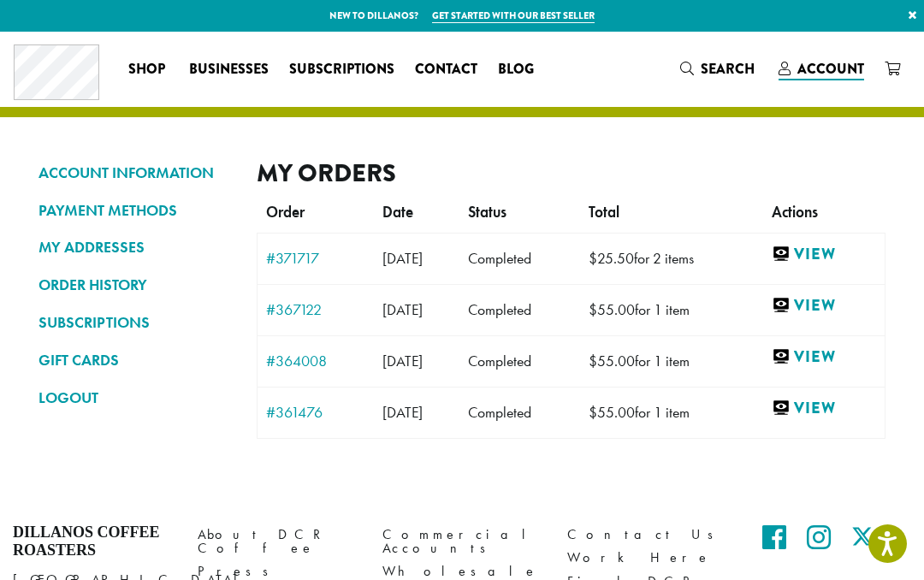
click at [906, 68] on link at bounding box center [893, 69] width 36 height 28
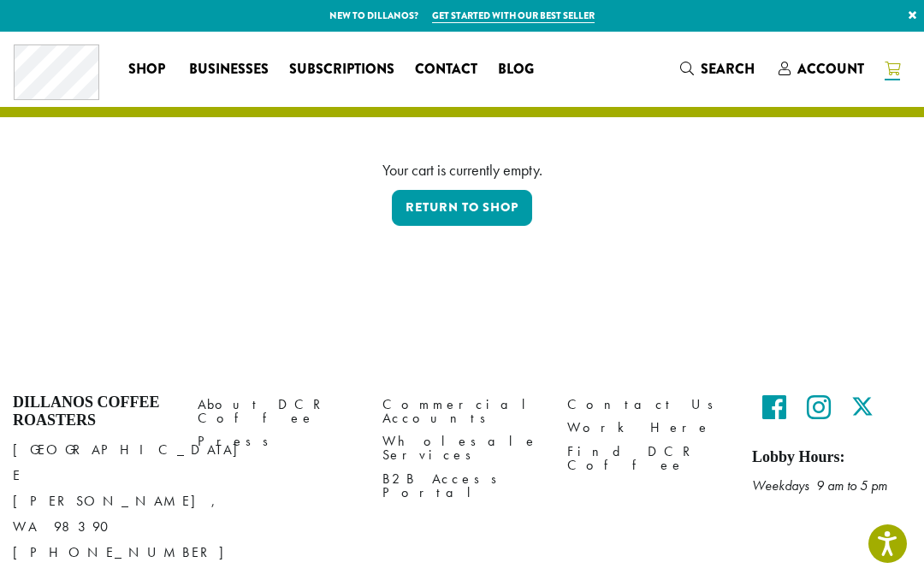
click at [457, 201] on link "Return to shop" at bounding box center [462, 208] width 140 height 36
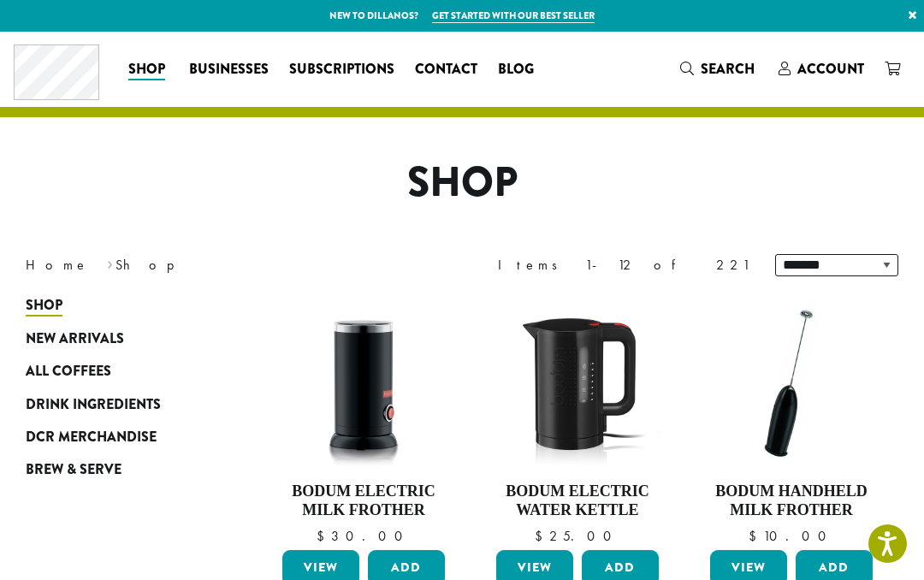
click at [357, 67] on span "Subscriptions" at bounding box center [341, 69] width 105 height 21
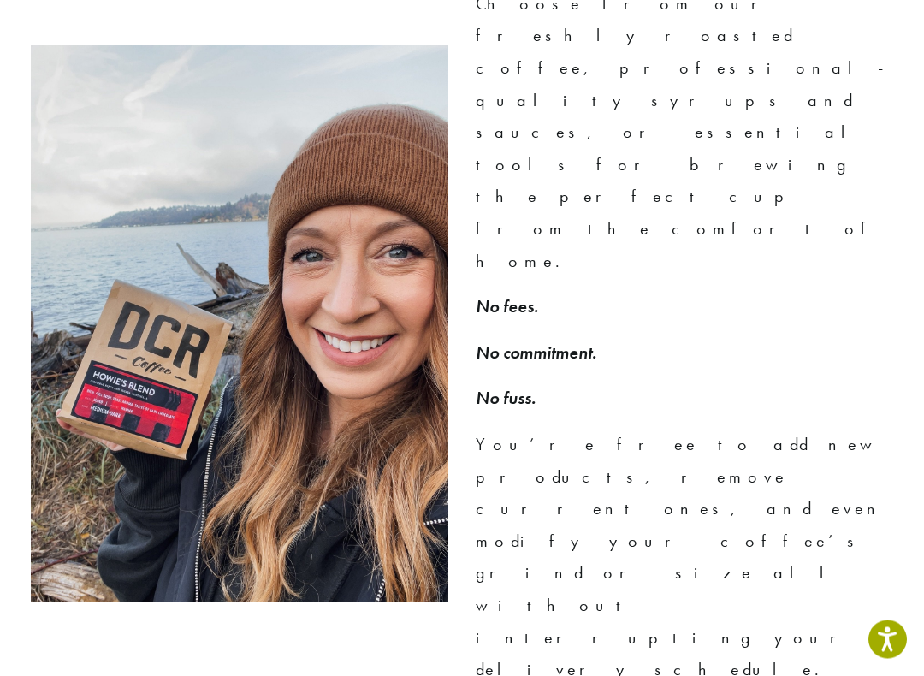
scroll to position [1181, 0]
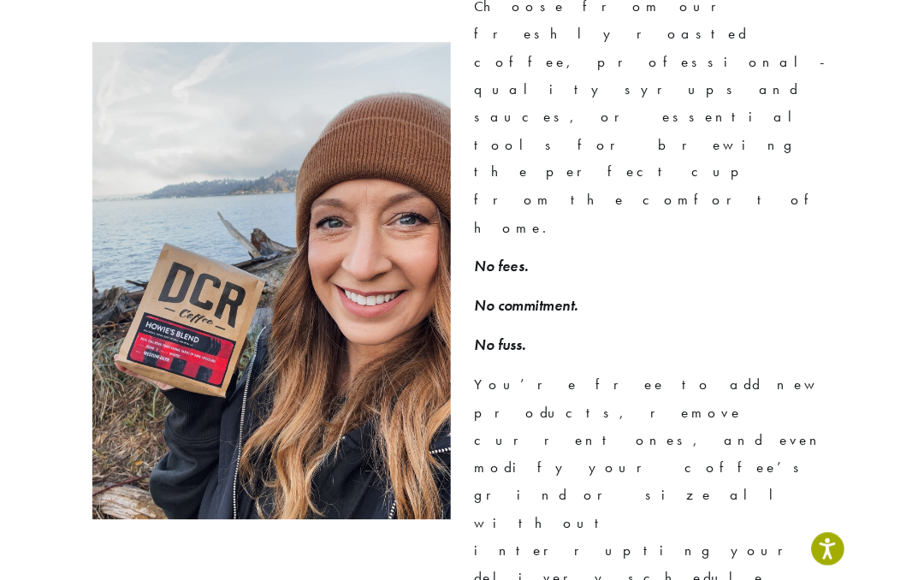
scroll to position [1229, 0]
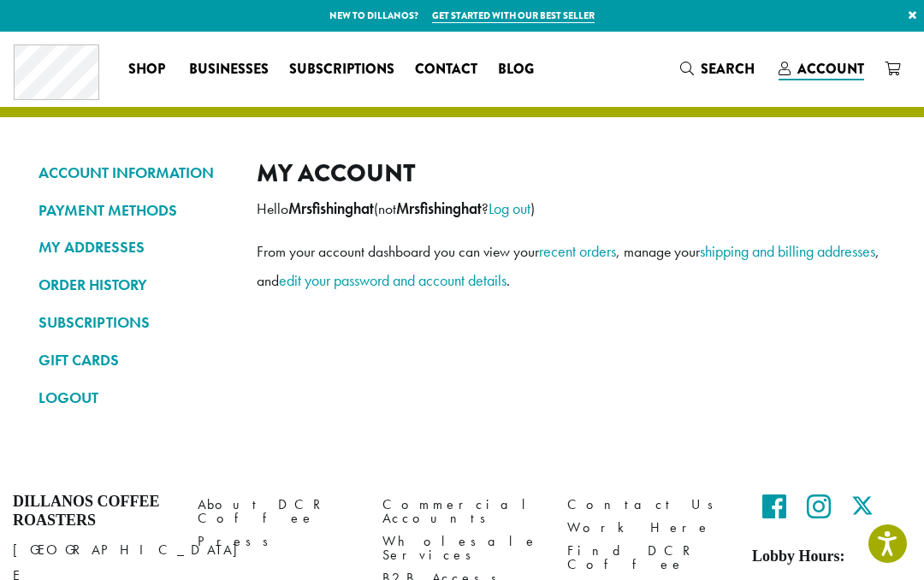
click at [837, 71] on span "Account" at bounding box center [831, 69] width 67 height 20
click at [329, 66] on span "Subscriptions" at bounding box center [341, 69] width 105 height 21
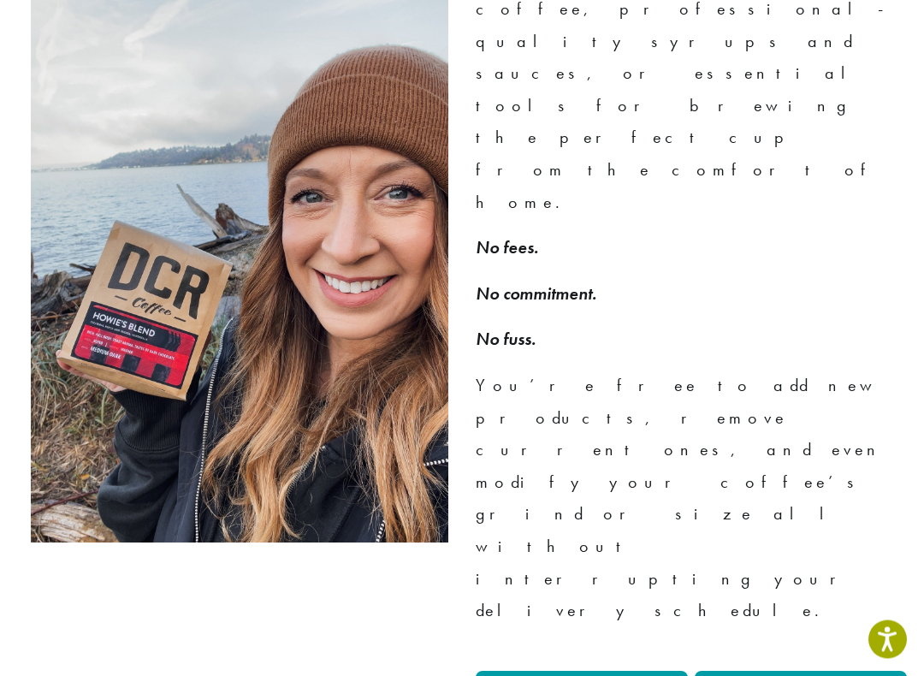
scroll to position [1244, 0]
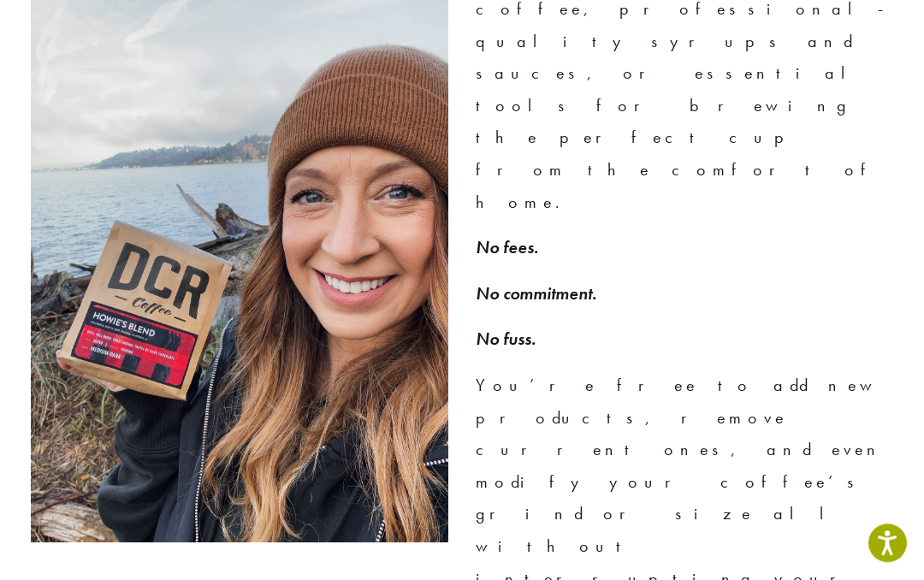
scroll to position [1292, 0]
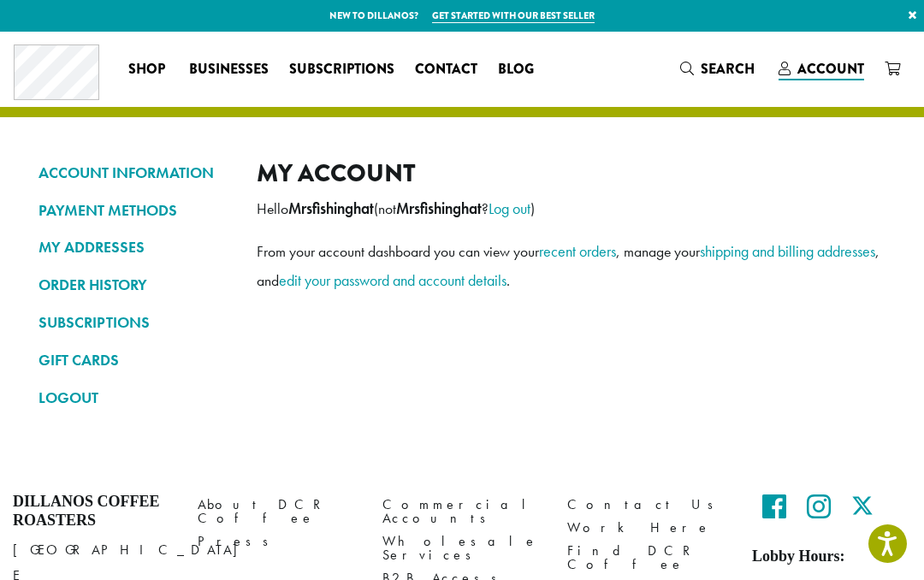
click at [121, 273] on link "ORDER HISTORY" at bounding box center [135, 284] width 193 height 29
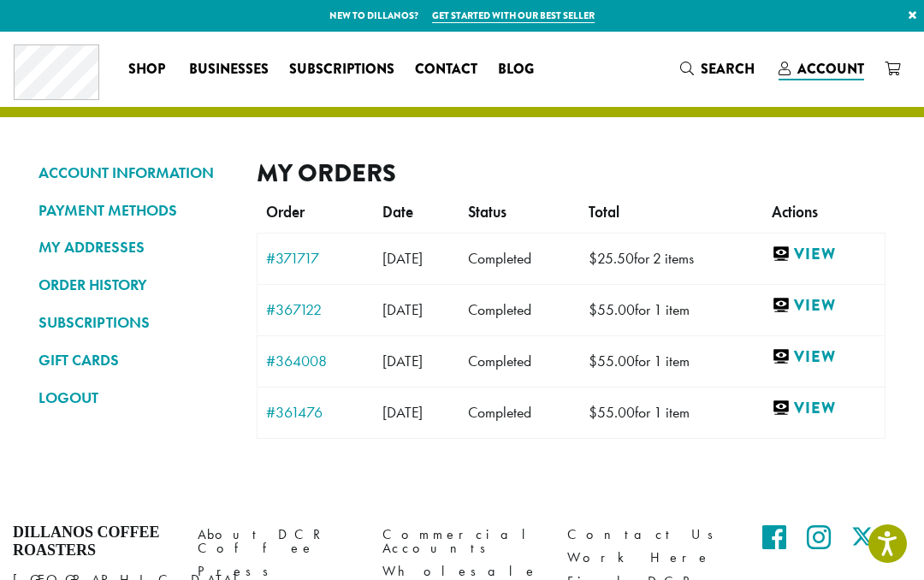
click at [179, 169] on link "ACCOUNT INFORMATION" at bounding box center [135, 172] width 193 height 29
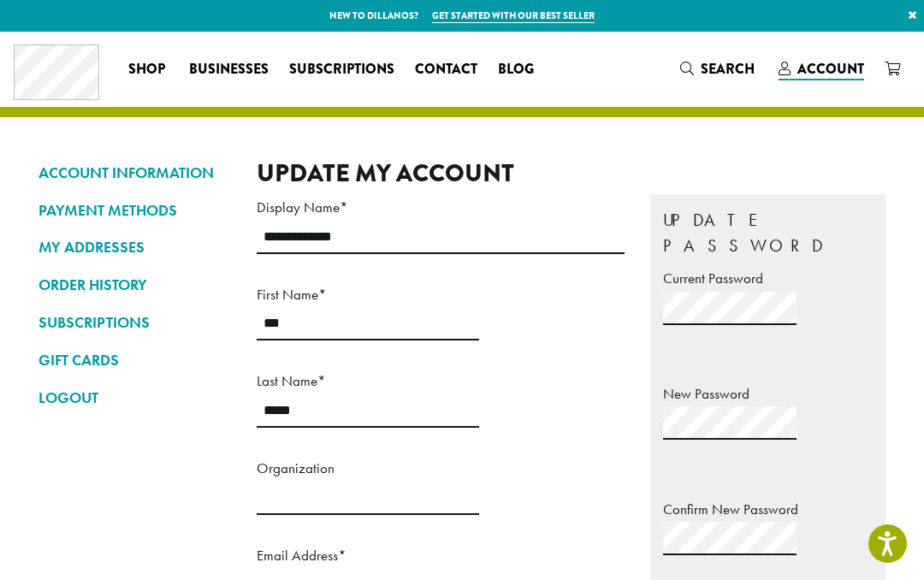
click at [135, 201] on link "PAYMENT METHODS" at bounding box center [135, 210] width 193 height 29
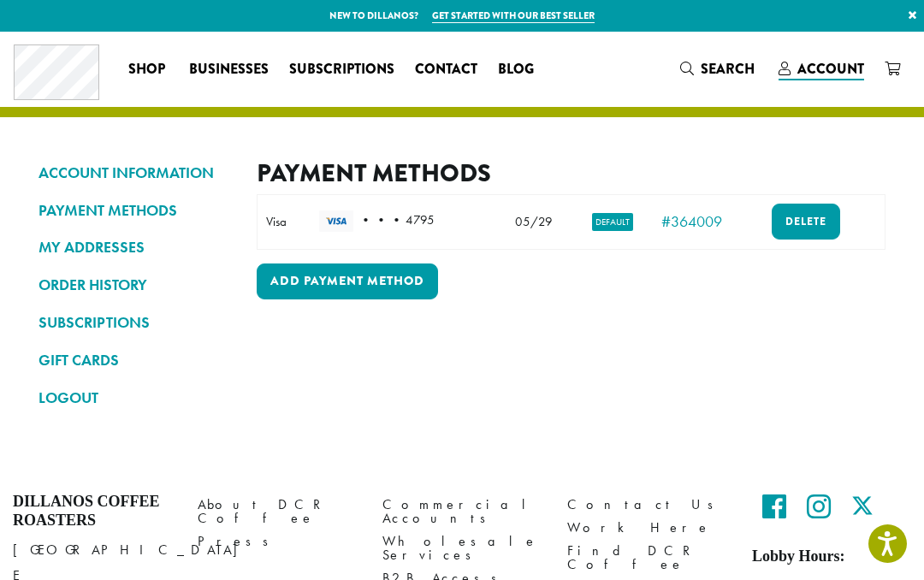
click at [105, 241] on link "MY ADDRESSES" at bounding box center [135, 247] width 193 height 29
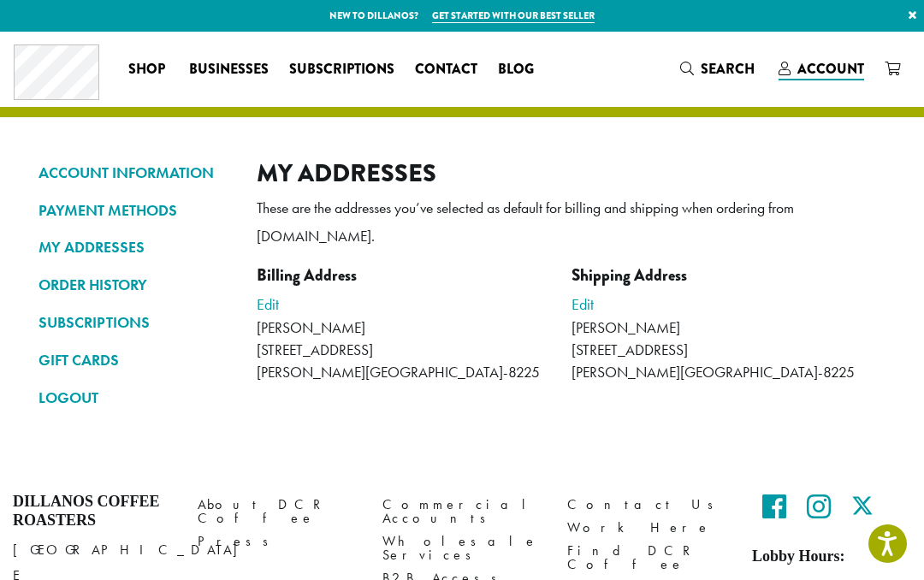
scroll to position [57, 0]
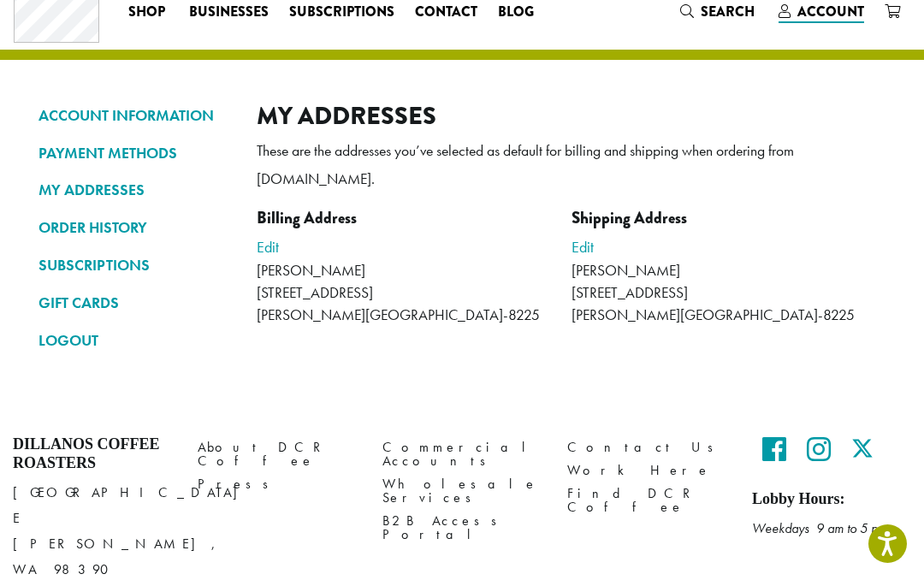
click at [116, 220] on link "ORDER HISTORY" at bounding box center [135, 227] width 193 height 29
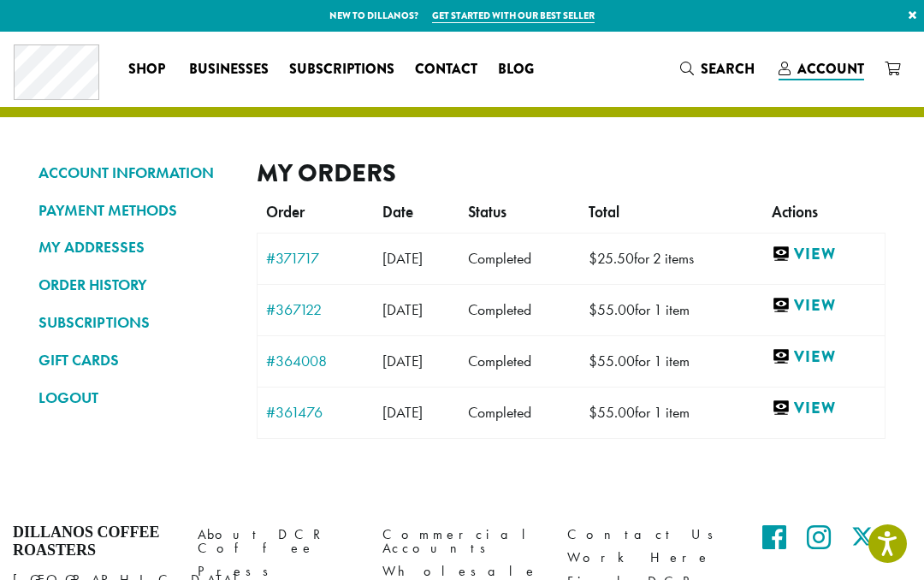
click at [833, 247] on link "View" at bounding box center [824, 254] width 104 height 21
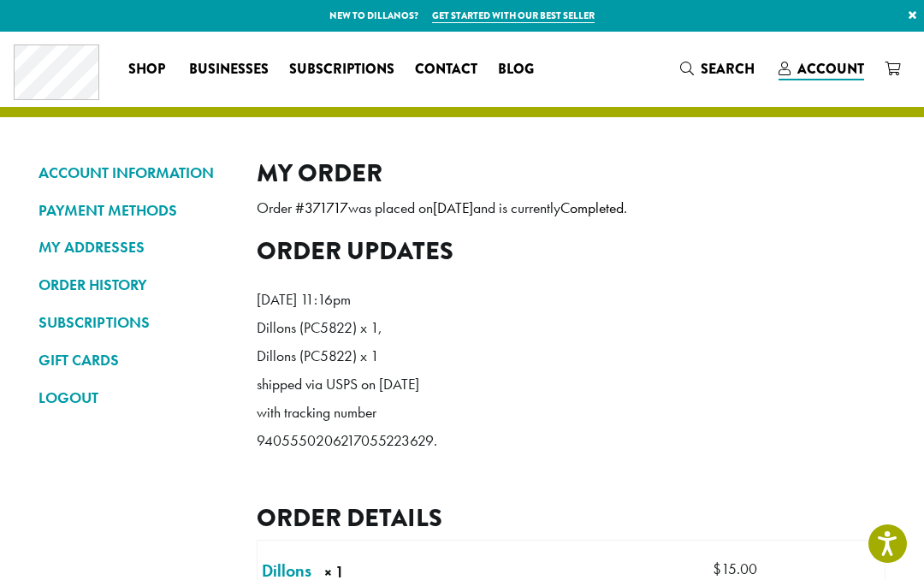
click at [101, 314] on link "SUBSCRIPTIONS" at bounding box center [135, 322] width 193 height 29
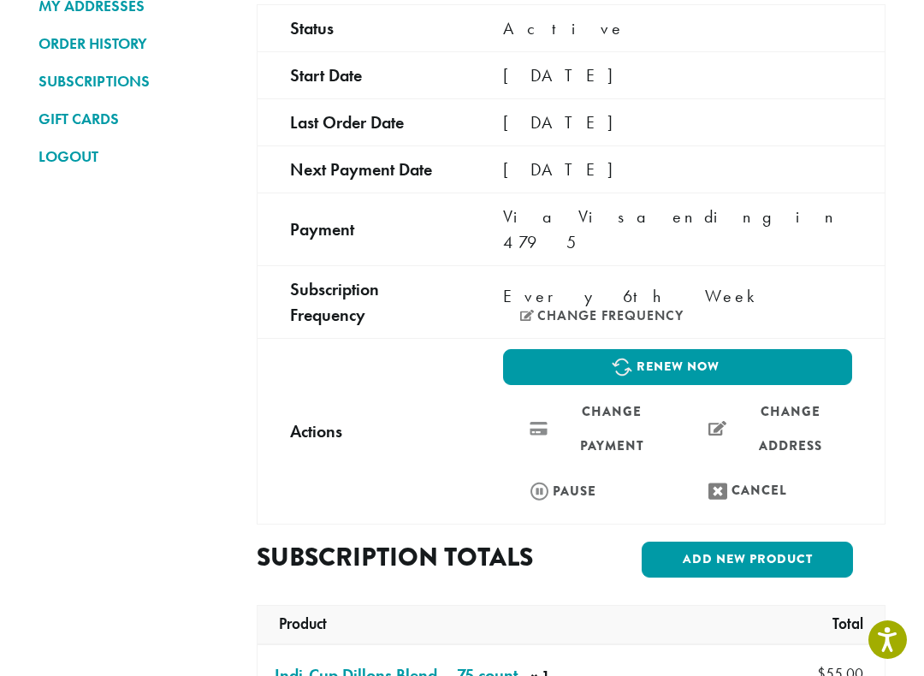
scroll to position [260, 0]
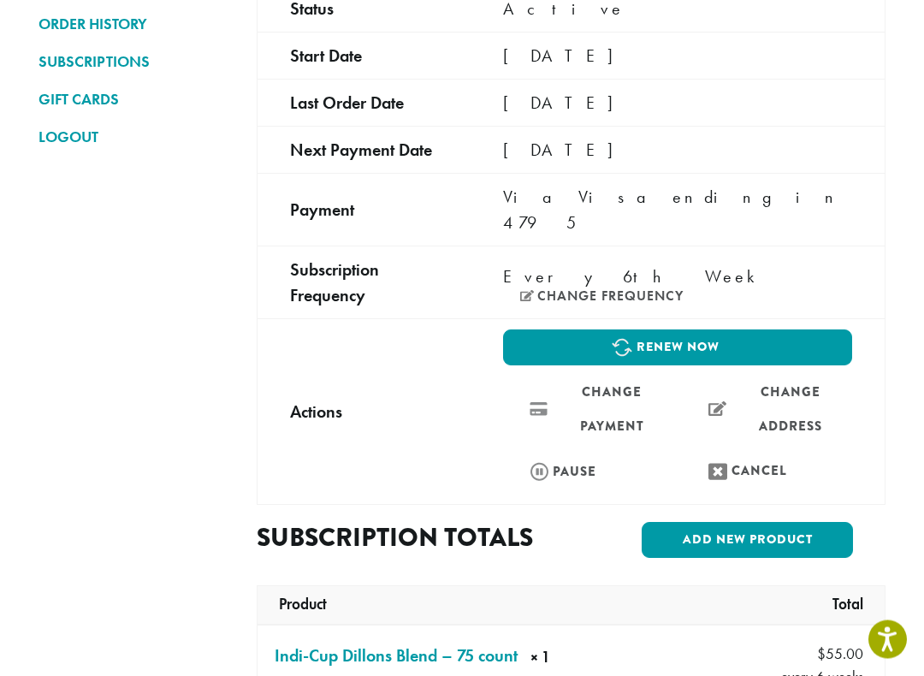
click at [756, 523] on link "Add new product" at bounding box center [747, 541] width 211 height 36
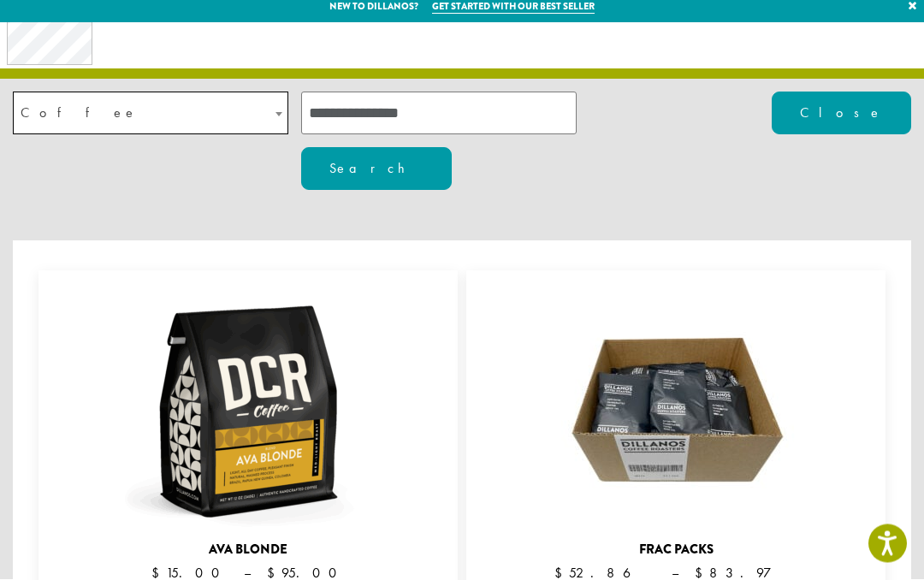
scroll to position [0, 0]
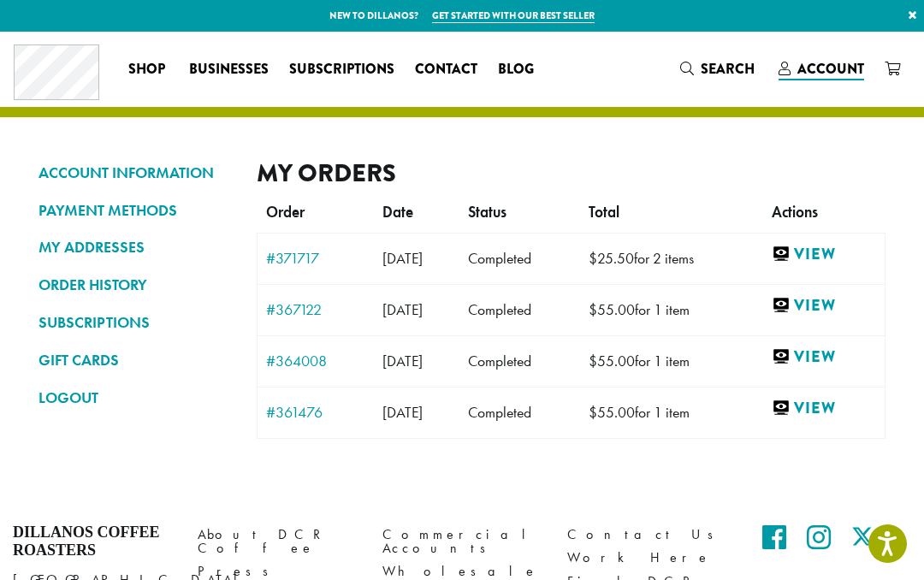
click at [109, 319] on link "SUBSCRIPTIONS" at bounding box center [135, 322] width 193 height 29
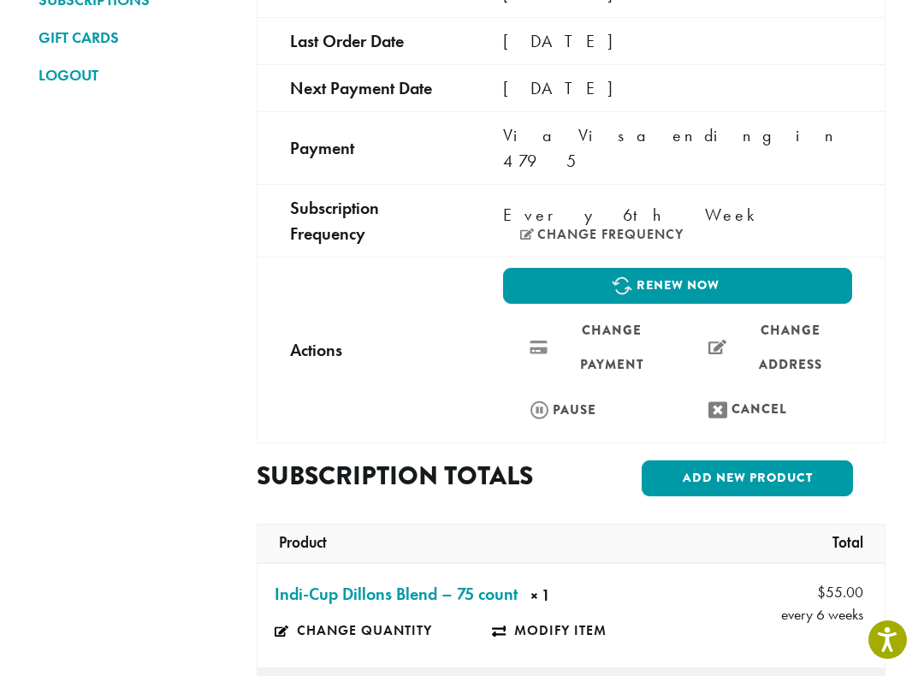
click at [662, 268] on link "Renew now" at bounding box center [677, 286] width 349 height 36
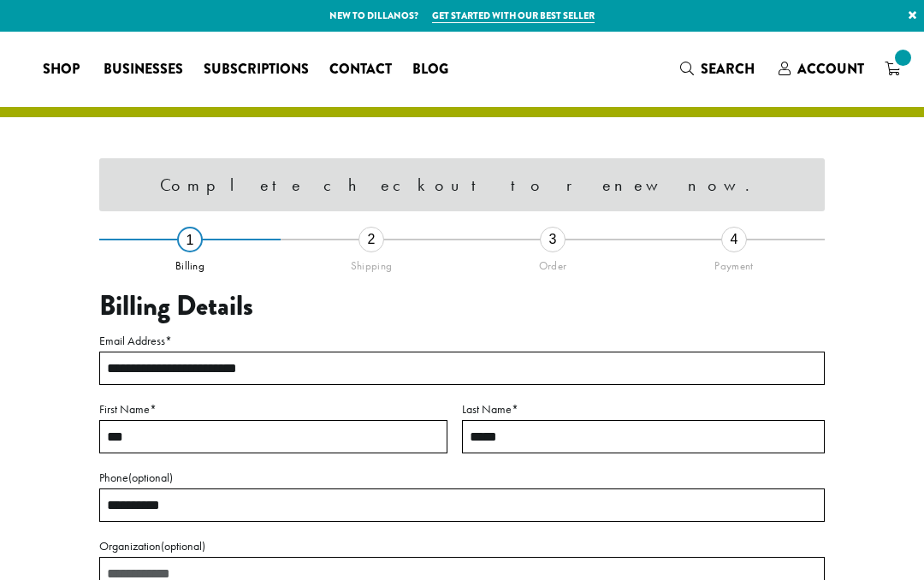
select select "**"
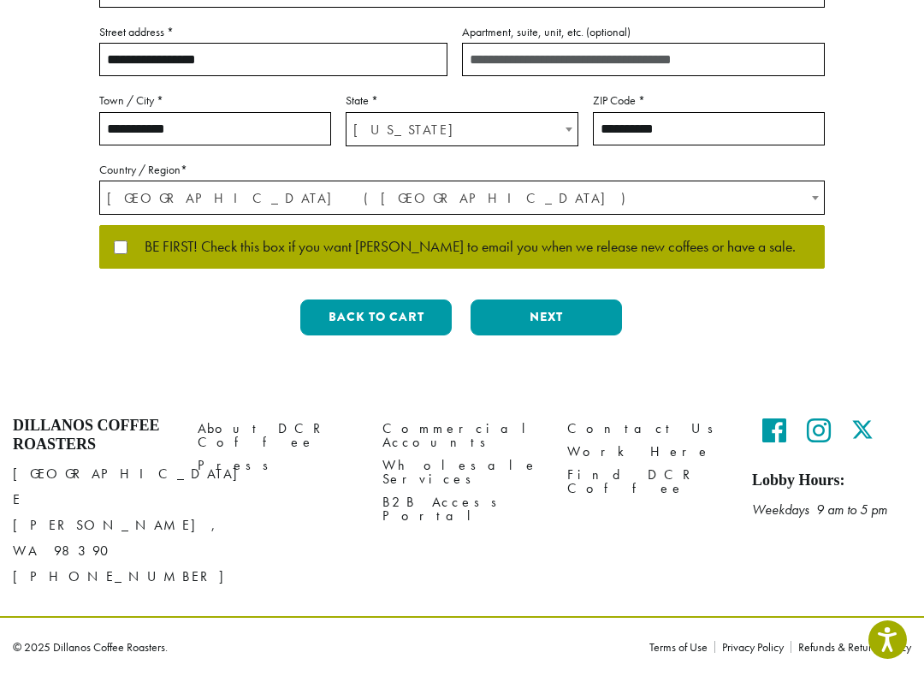
scroll to position [448, 0]
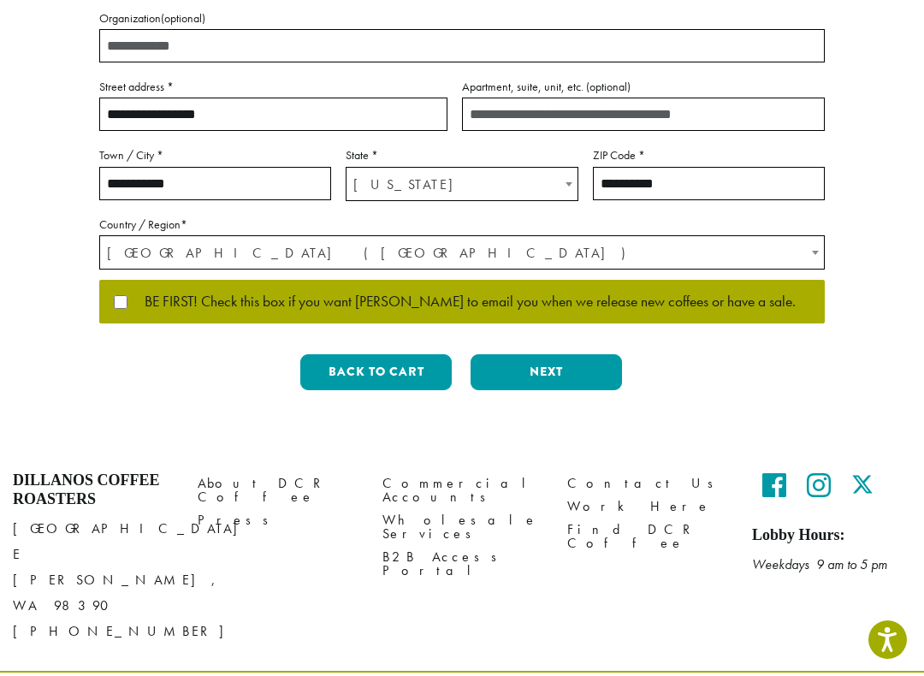
click at [552, 368] on button "Next" at bounding box center [546, 372] width 151 height 36
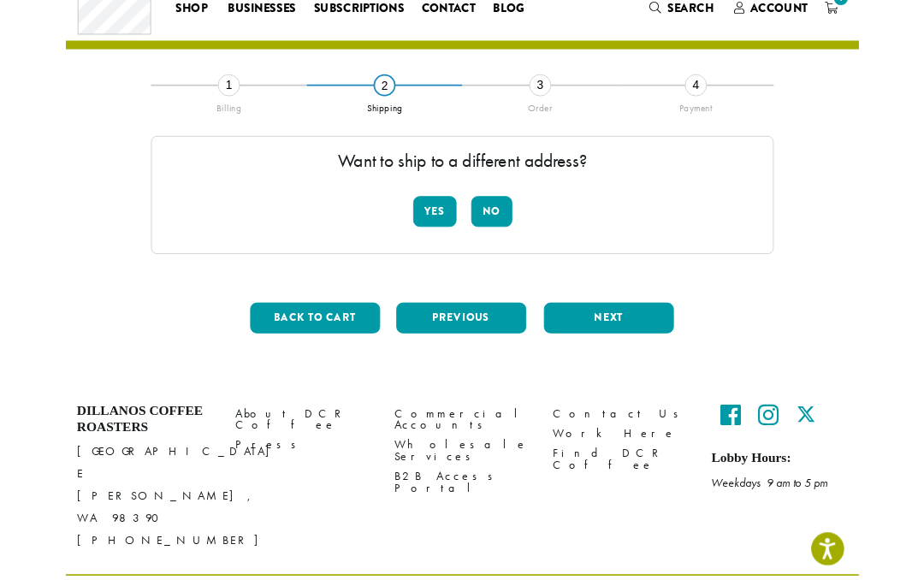
scroll to position [156, 0]
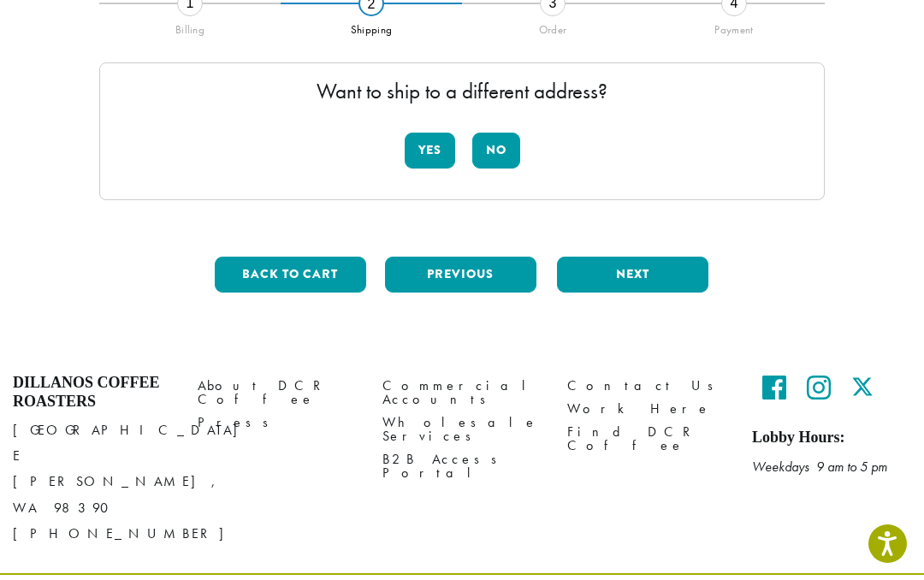
click at [494, 147] on button "No" at bounding box center [496, 151] width 48 height 36
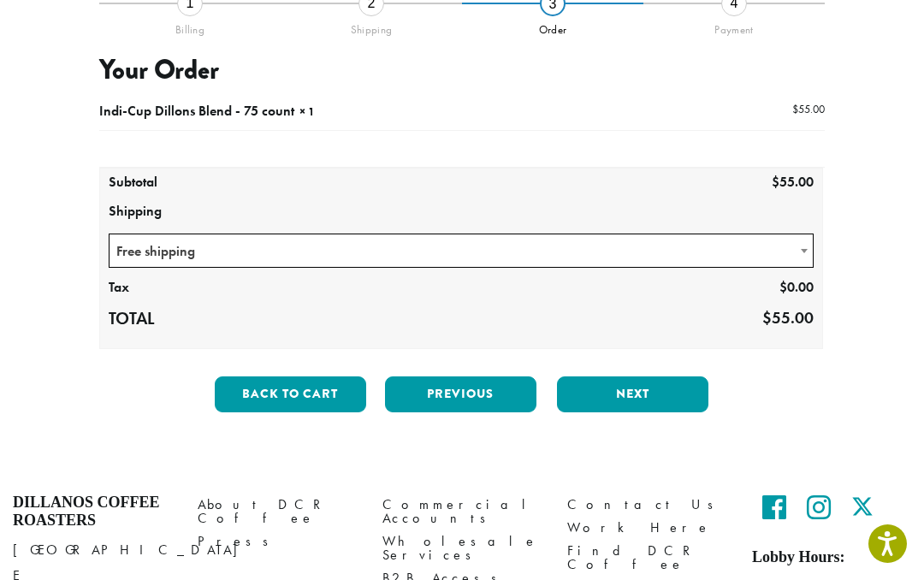
click at [244, 86] on h3 "Your Order" at bounding box center [462, 70] width 726 height 33
click at [639, 398] on button "Next" at bounding box center [632, 395] width 151 height 36
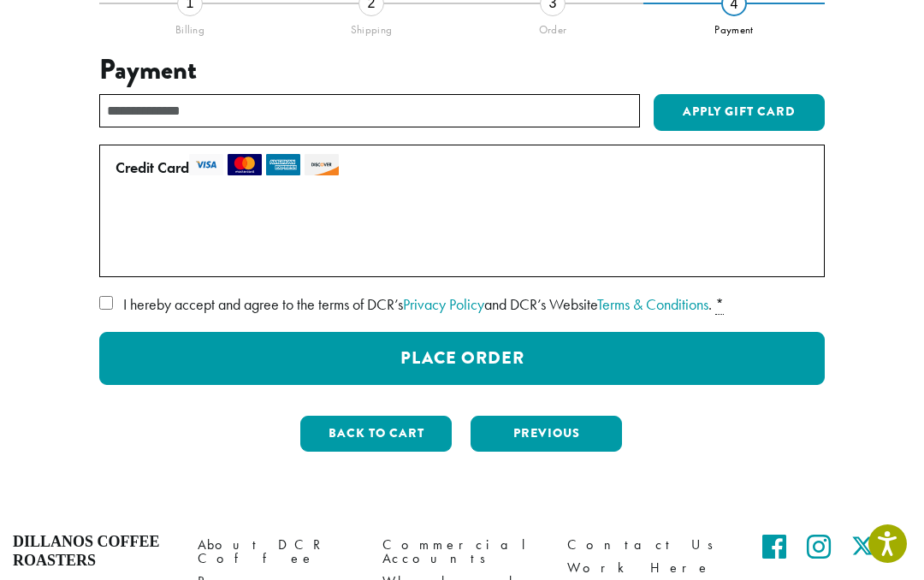
click at [361, 447] on button "Back to cart" at bounding box center [375, 434] width 151 height 36
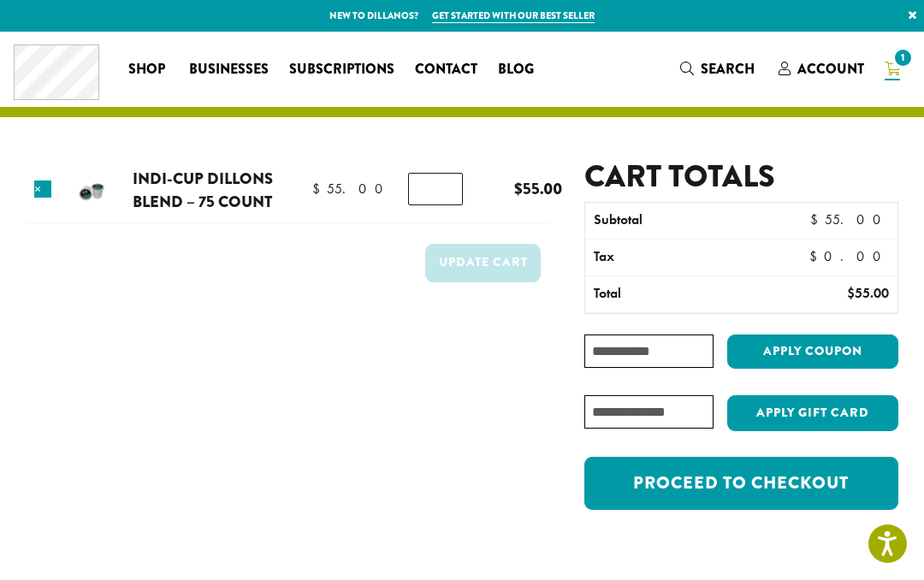
click at [437, 174] on input "*" at bounding box center [435, 189] width 55 height 33
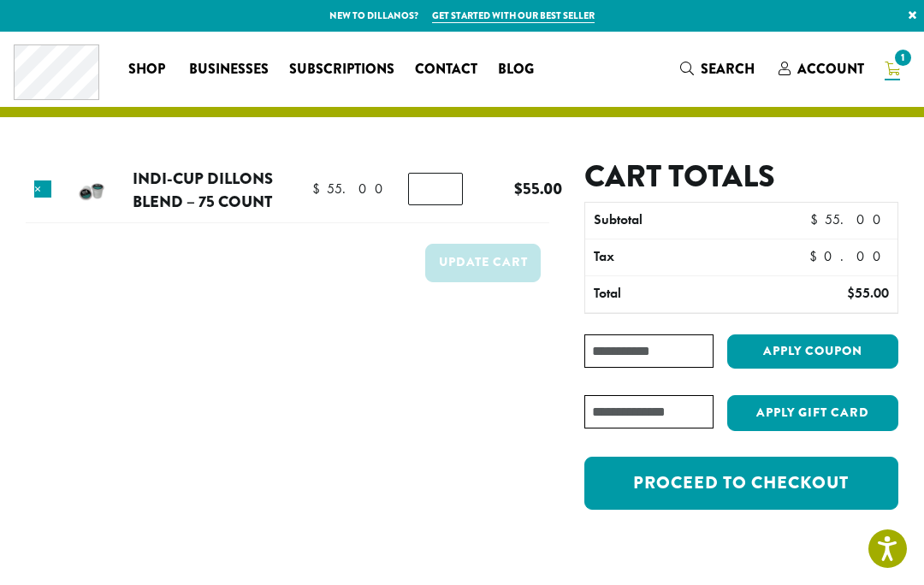
click at [449, 189] on input "*" at bounding box center [435, 189] width 55 height 33
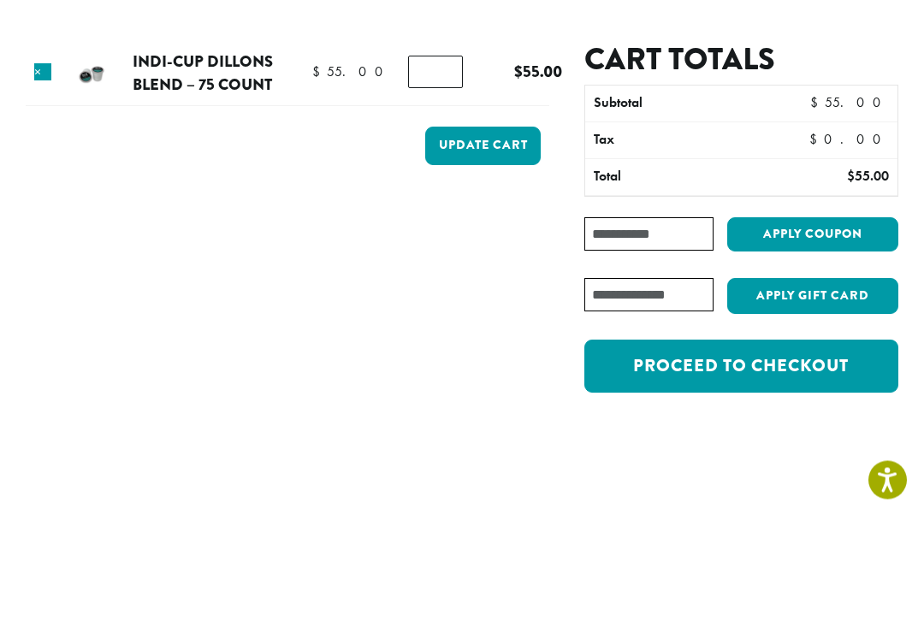
type input "*"
click at [477, 244] on button "Update cart" at bounding box center [483, 263] width 116 height 39
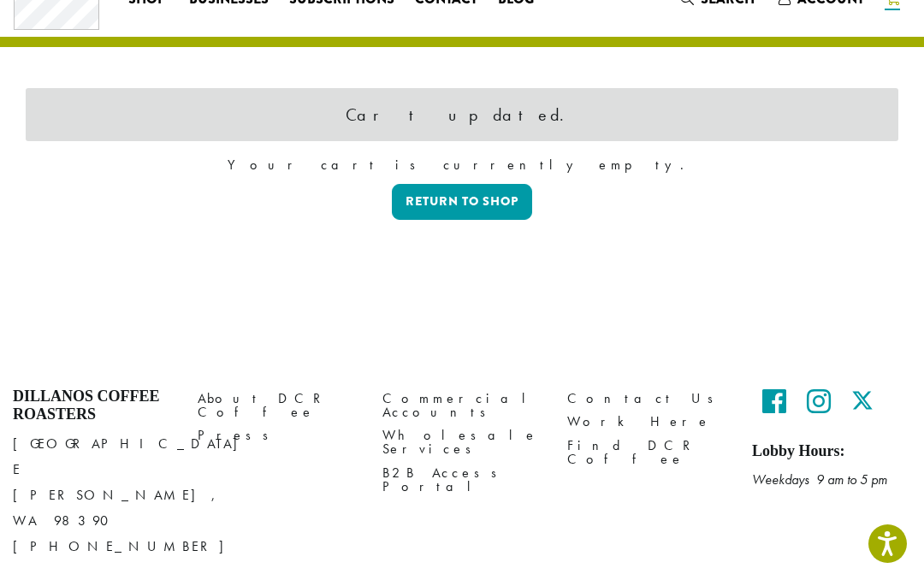
scroll to position [72, 0]
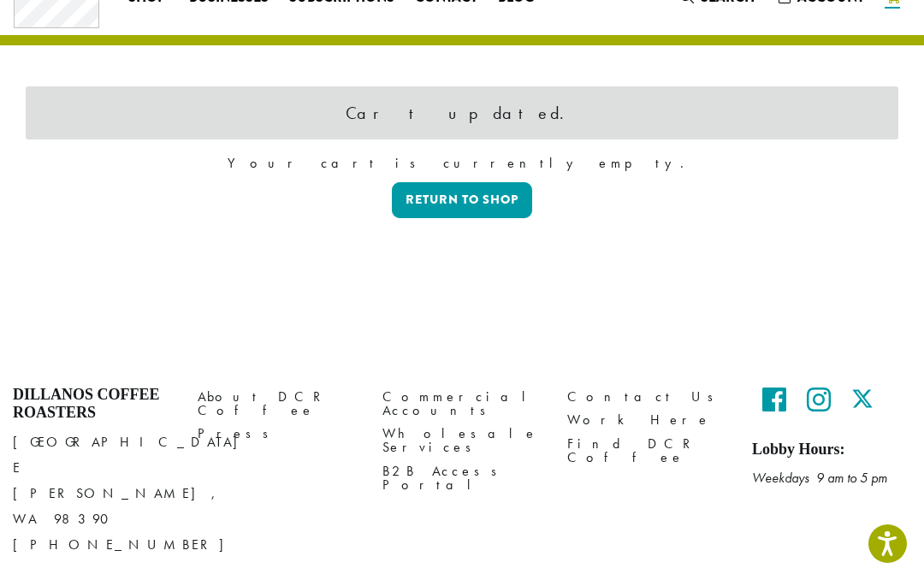
click at [441, 199] on link "Return to shop" at bounding box center [462, 200] width 140 height 36
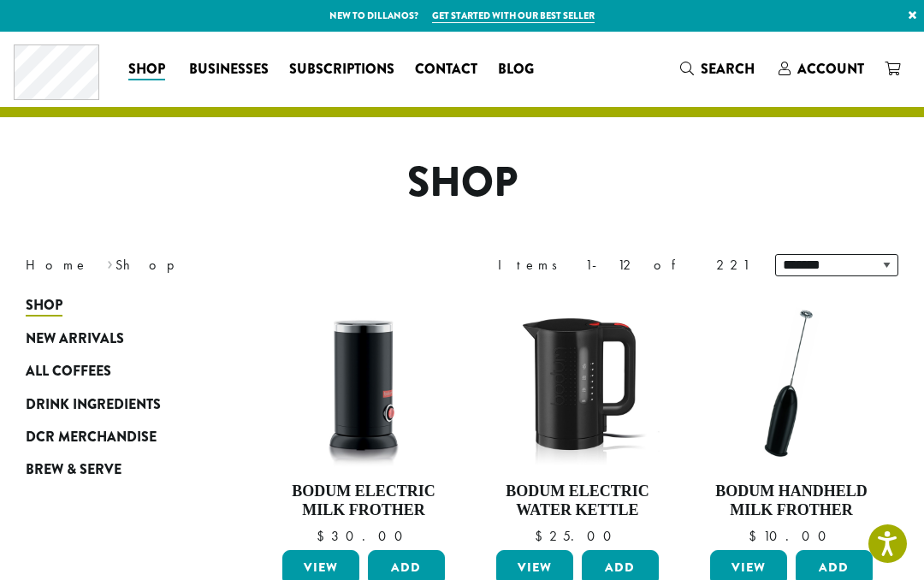
click at [342, 62] on span "Subscriptions" at bounding box center [341, 69] width 105 height 21
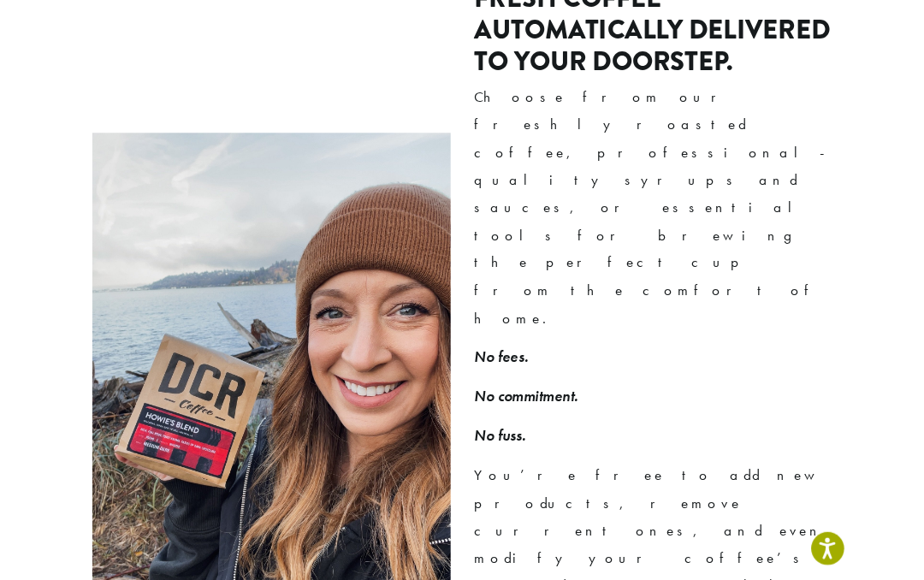
scroll to position [1123, 0]
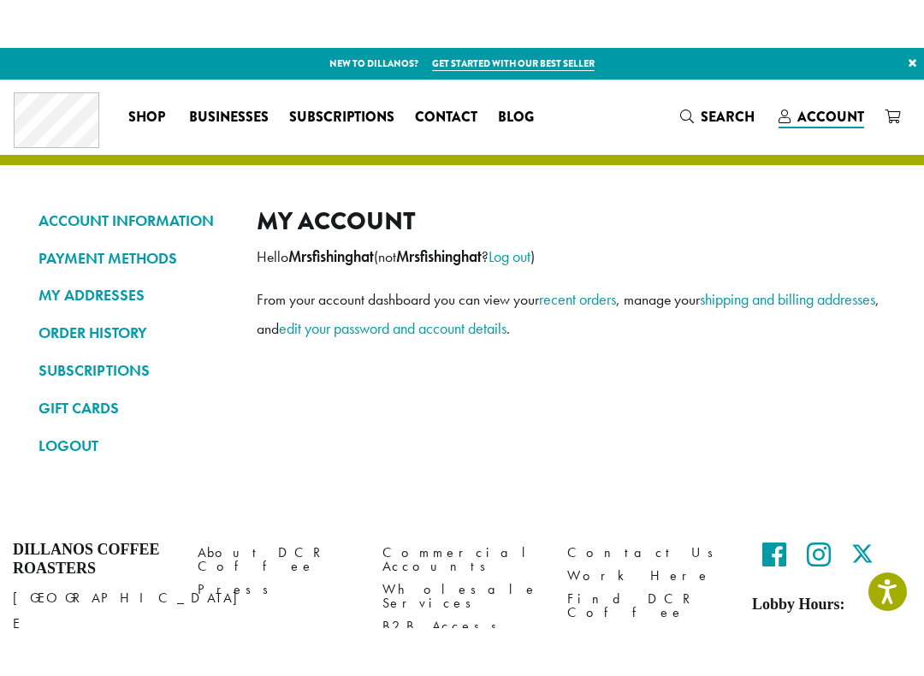
scroll to position [5, 0]
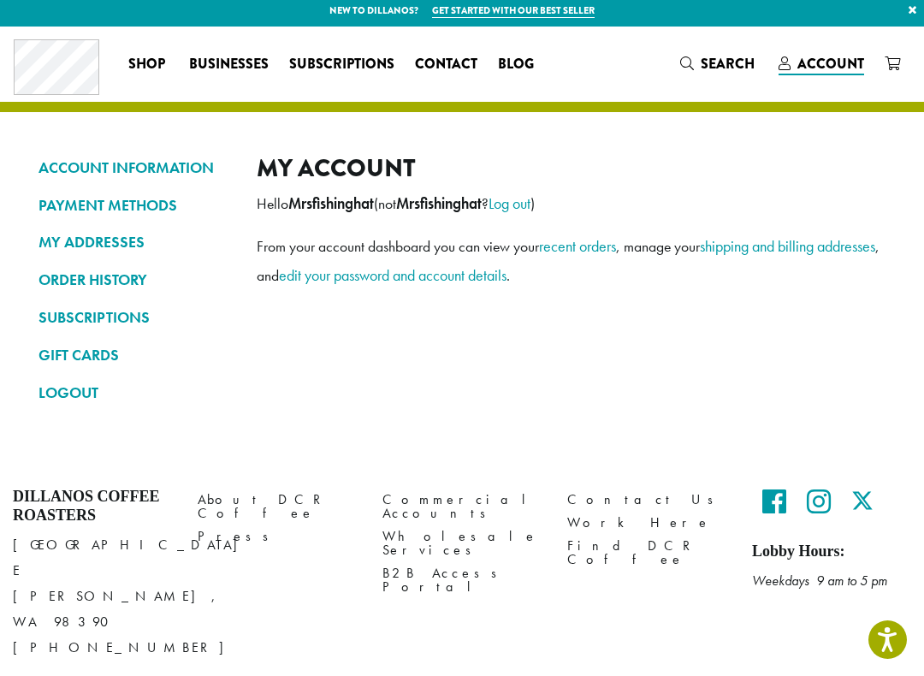
click at [101, 315] on link "SUBSCRIPTIONS" at bounding box center [135, 317] width 193 height 29
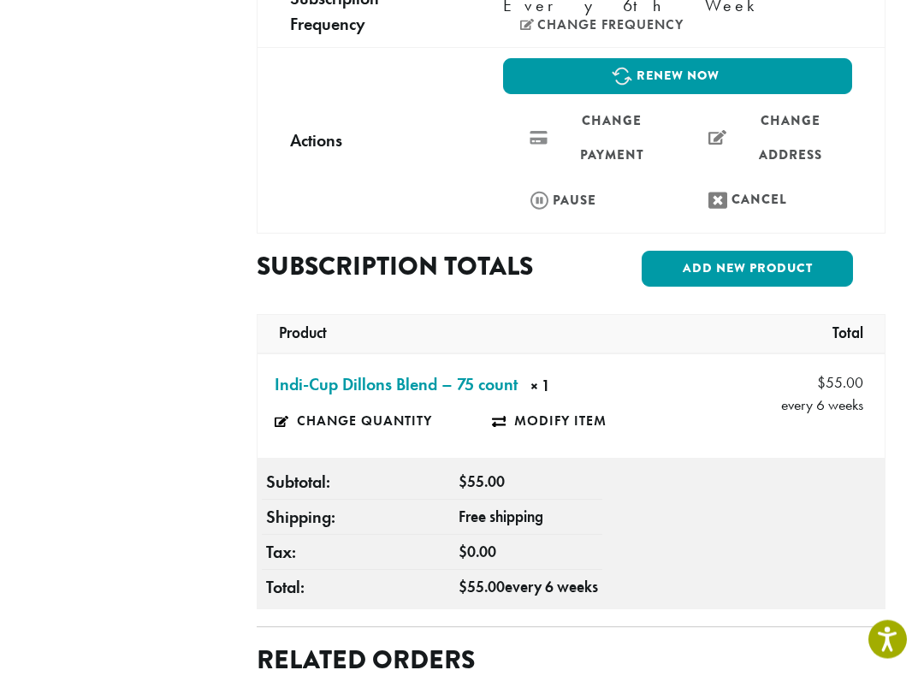
scroll to position [533, 0]
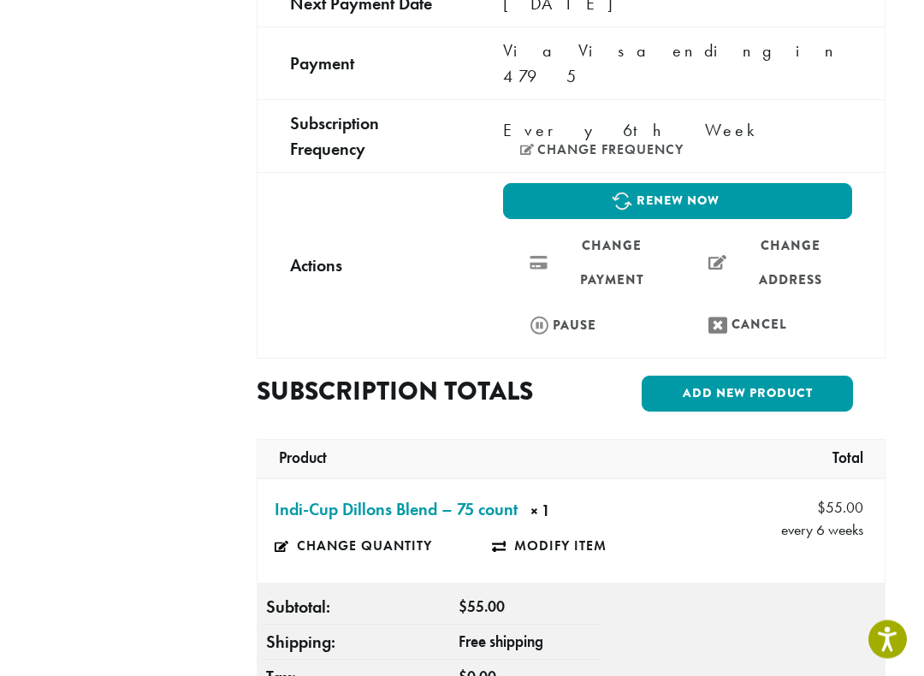
click at [738, 377] on link "Add new product" at bounding box center [747, 395] width 211 height 36
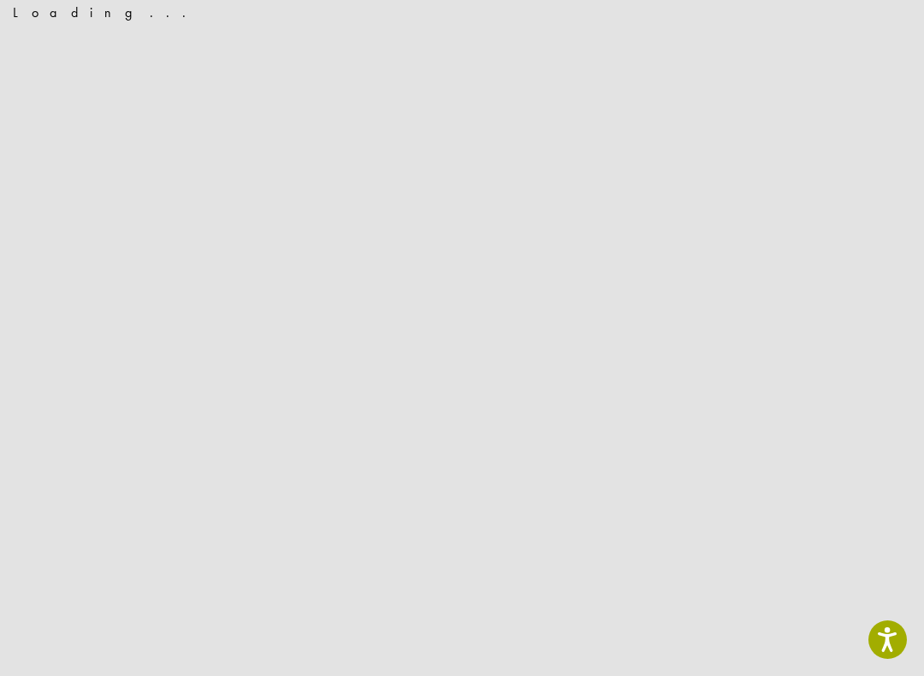
scroll to position [0, 0]
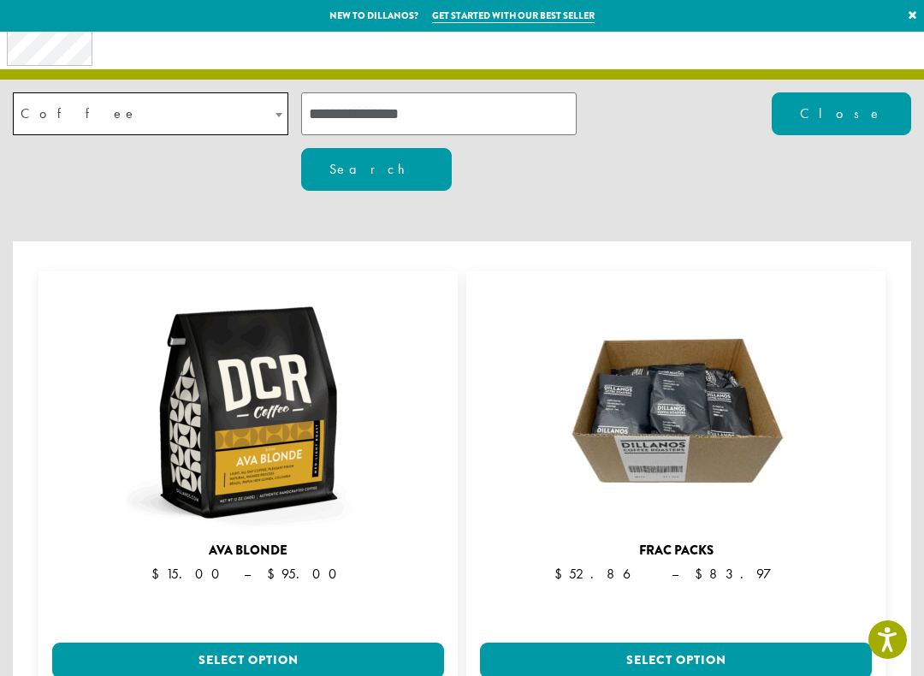
click at [862, 123] on button "Close" at bounding box center [842, 113] width 140 height 43
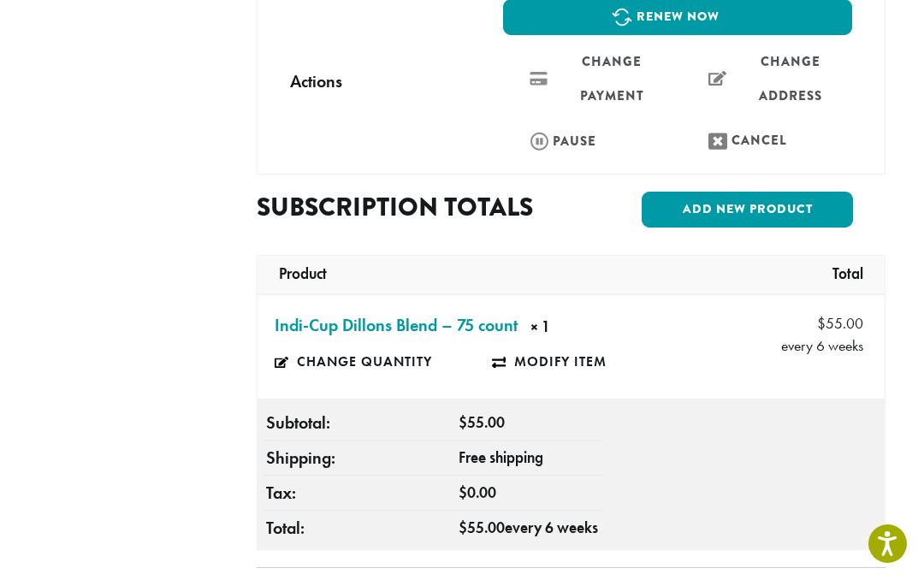
scroll to position [590, 0]
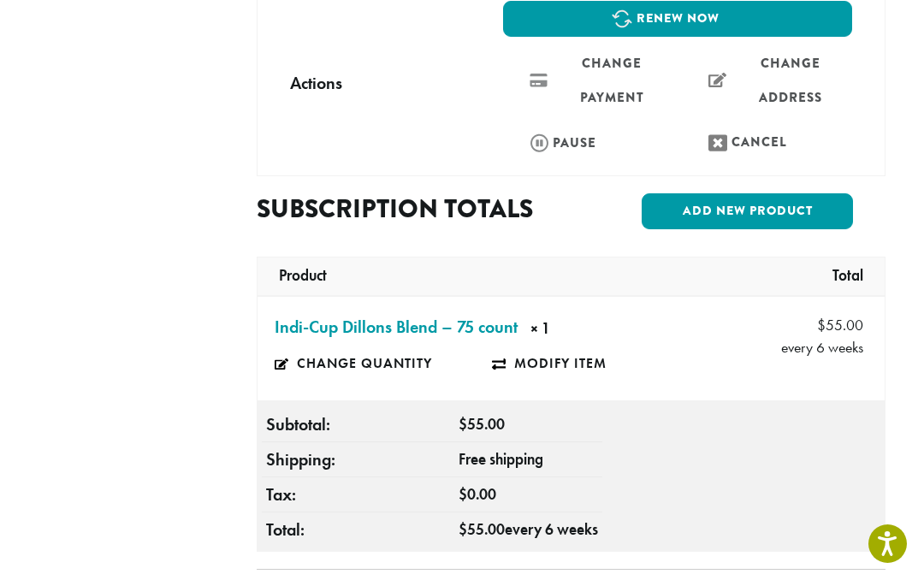
click at [705, 193] on link "Add new product" at bounding box center [747, 211] width 211 height 36
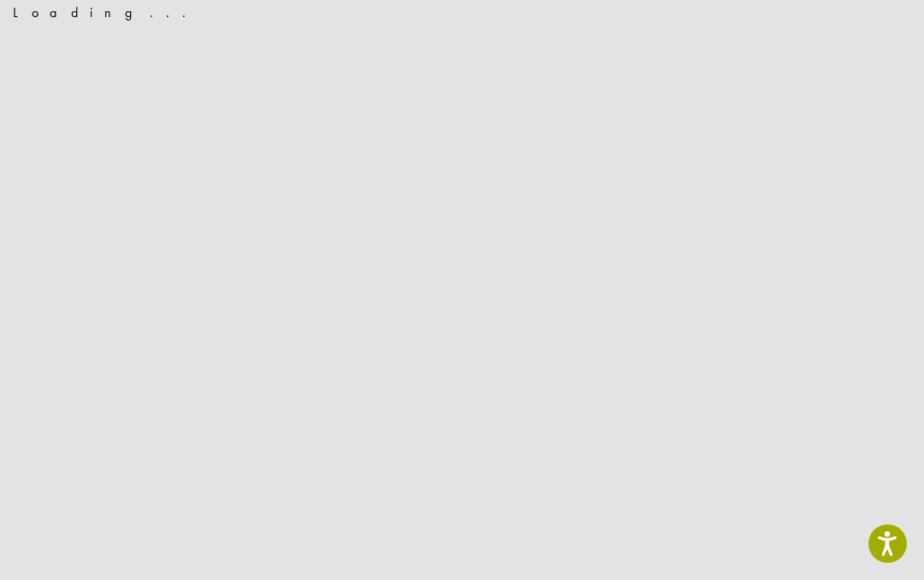
scroll to position [0, 0]
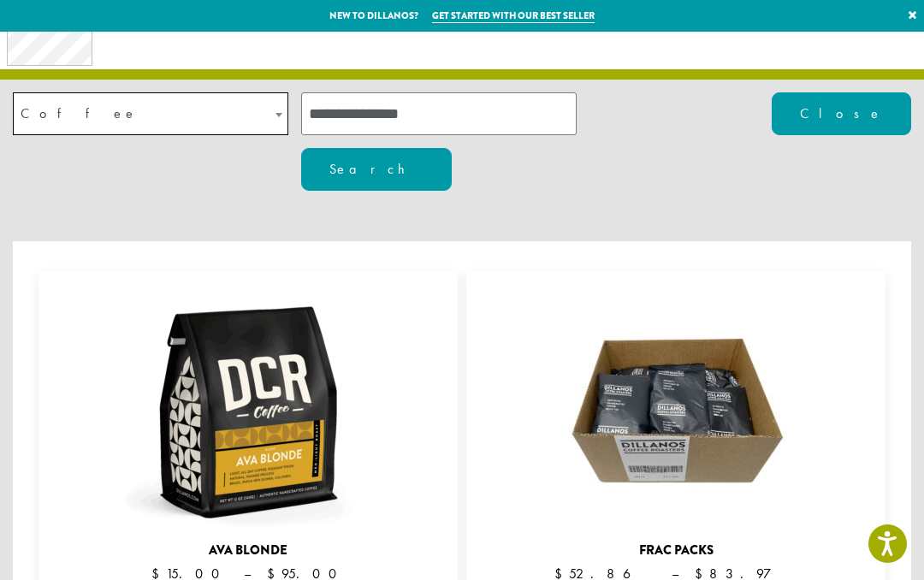
click at [276, 114] on span at bounding box center [278, 114] width 17 height 43
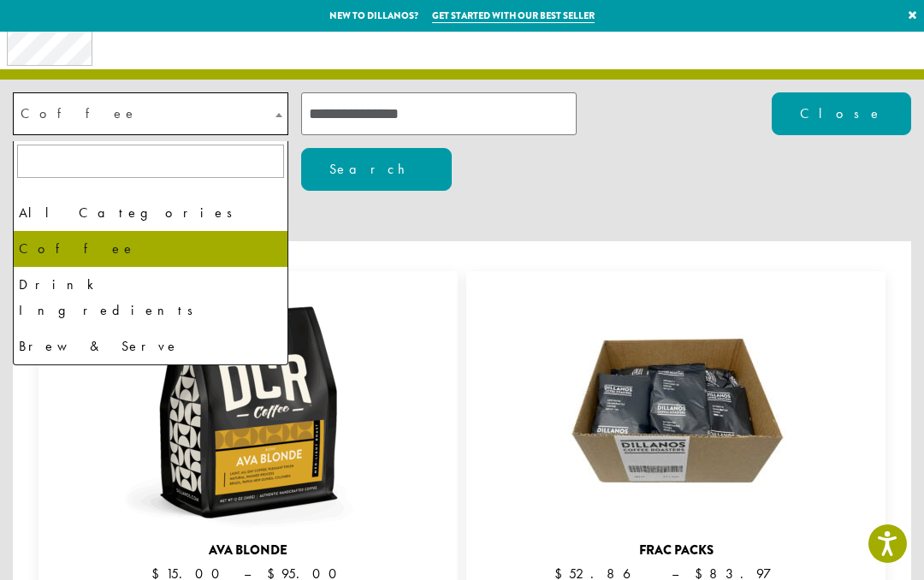
click at [397, 271] on div "**********" at bounding box center [248, 491] width 419 height 440
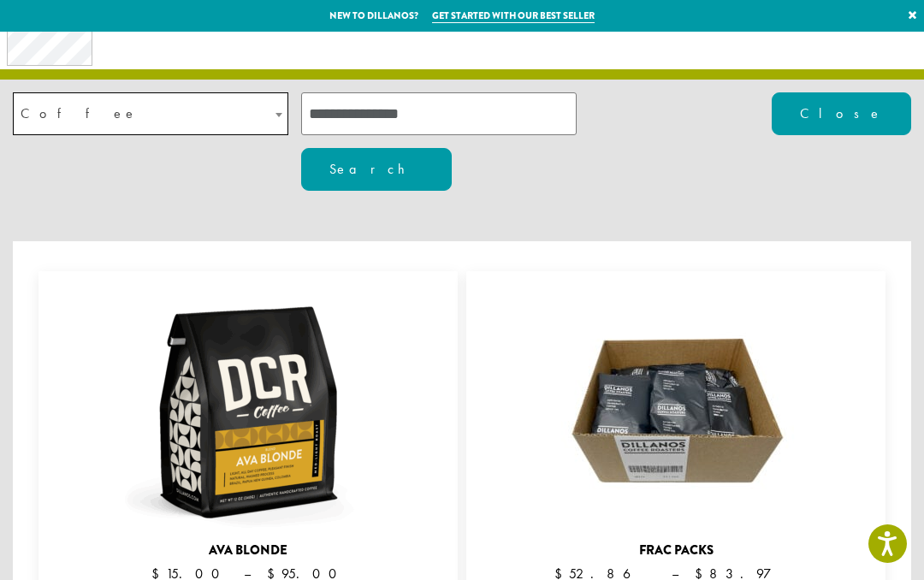
click at [502, 127] on input "search" at bounding box center [439, 113] width 276 height 43
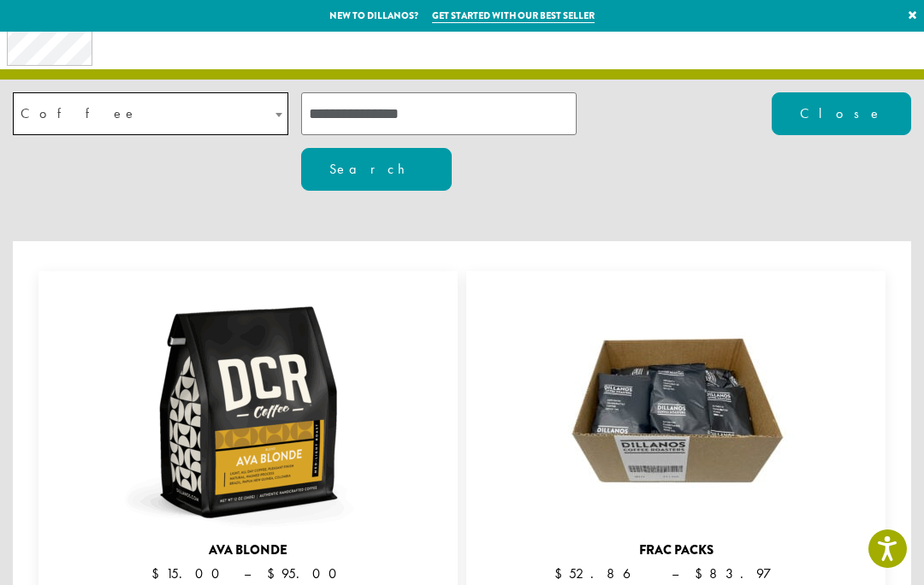
click at [381, 116] on input "search" at bounding box center [439, 113] width 276 height 43
type input "****"
click at [452, 148] on button "Search" at bounding box center [376, 169] width 151 height 43
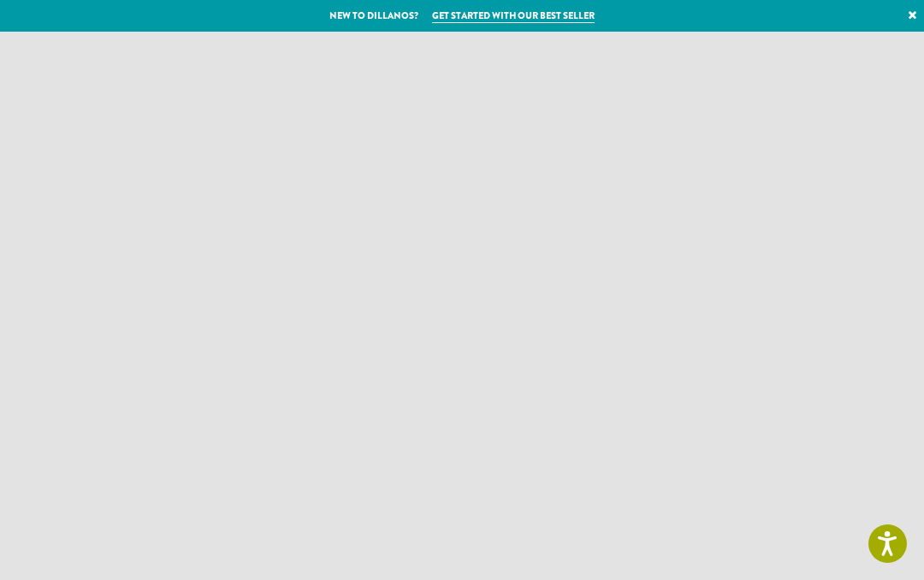
type input "****"
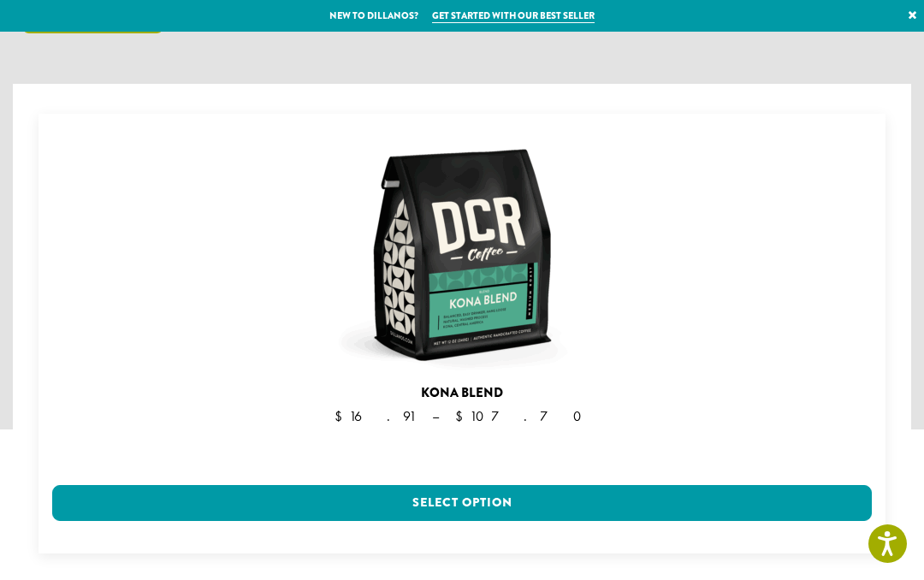
scroll to position [147, 0]
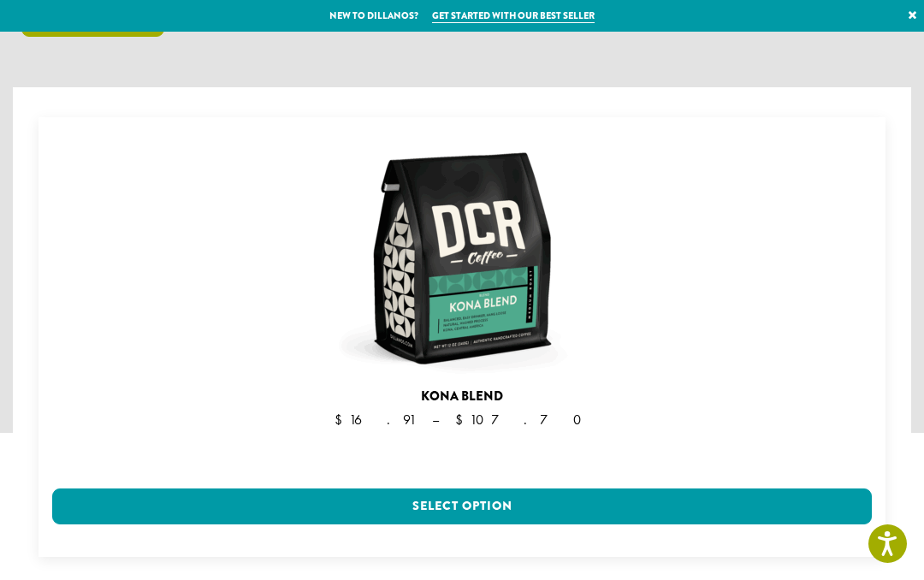
click at [526, 489] on link "Select option" at bounding box center [462, 507] width 820 height 36
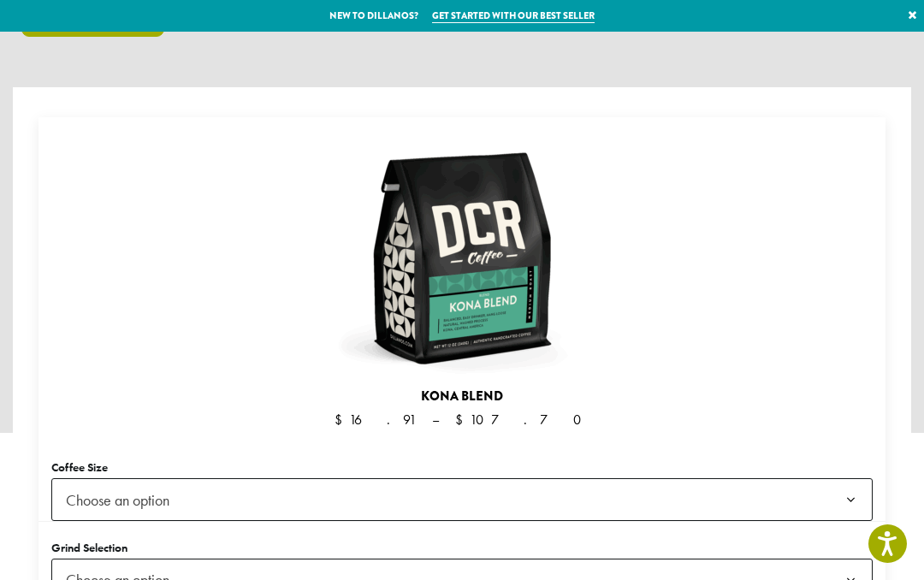
click at [855, 479] on b at bounding box center [851, 500] width 42 height 43
click at [837, 560] on b at bounding box center [851, 581] width 42 height 43
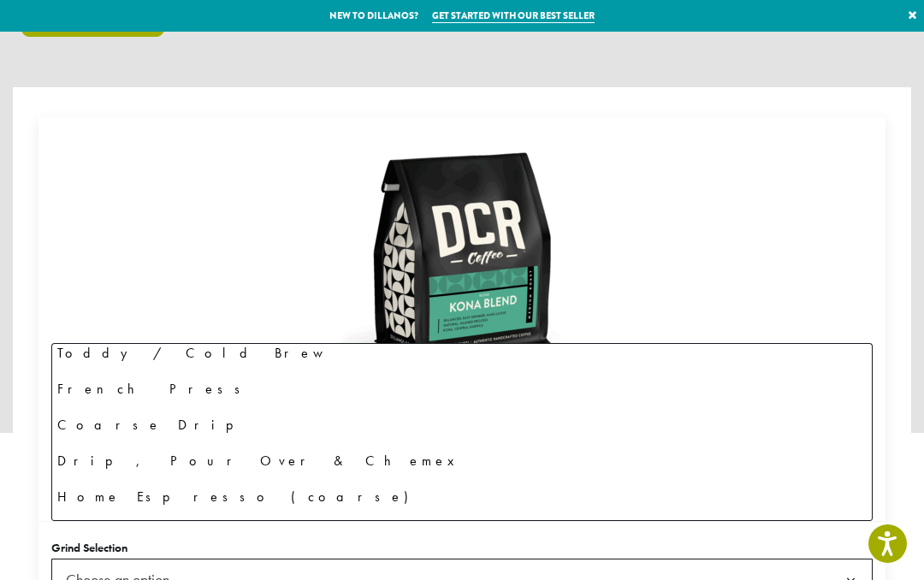
scroll to position [82, 0]
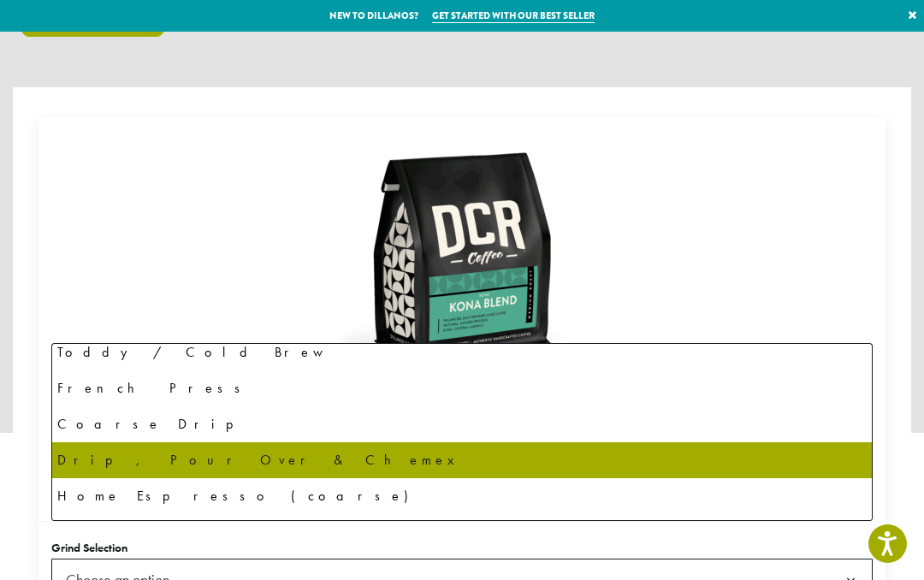
select select "**********"
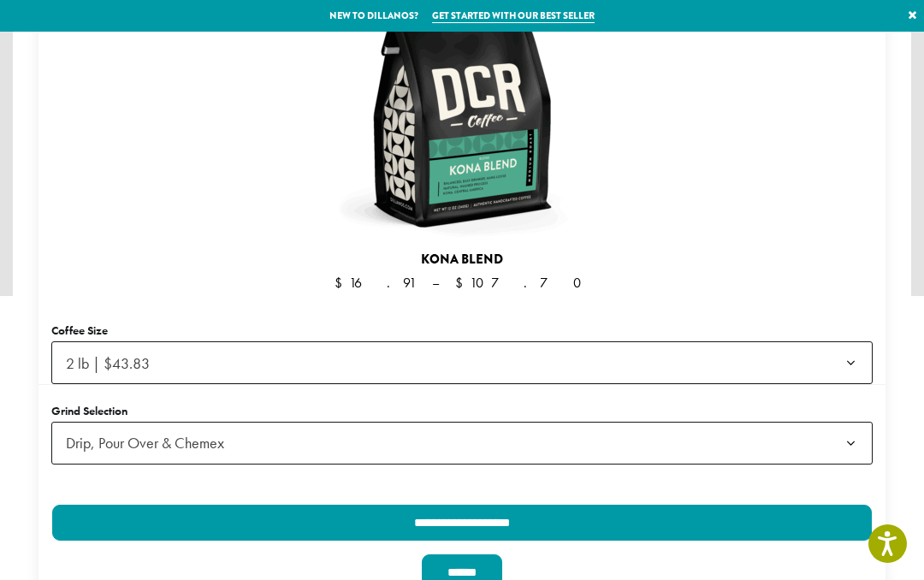
scroll to position [283, 0]
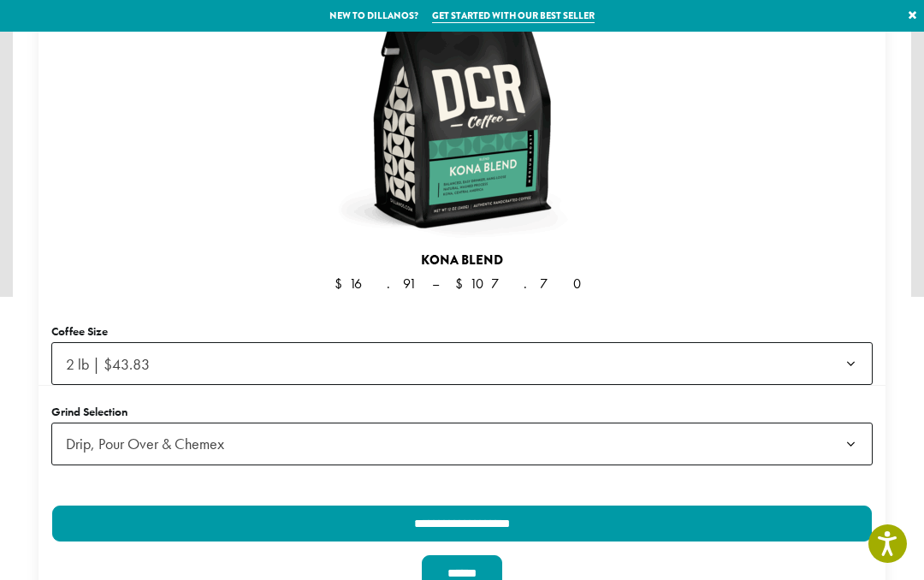
click at [551, 506] on input "**********" at bounding box center [462, 524] width 820 height 36
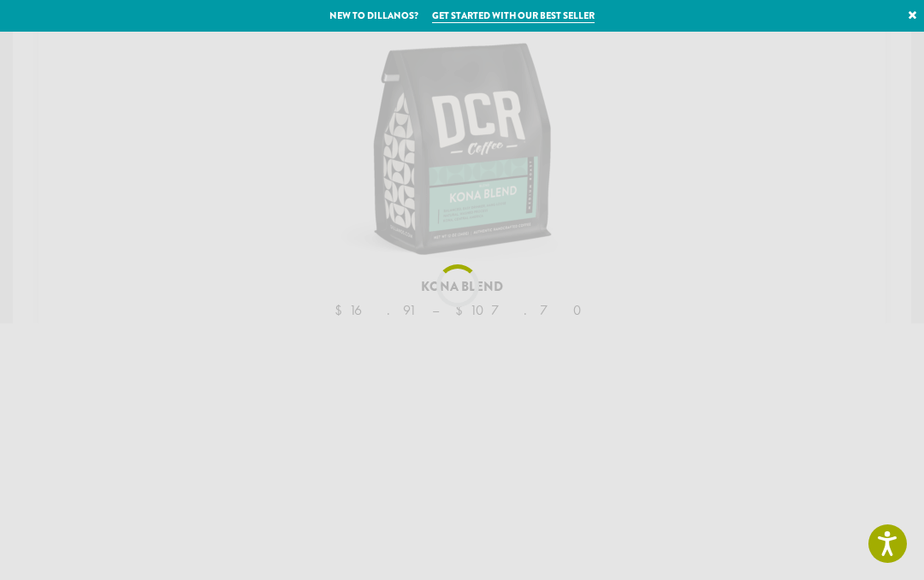
scroll to position [257, 0]
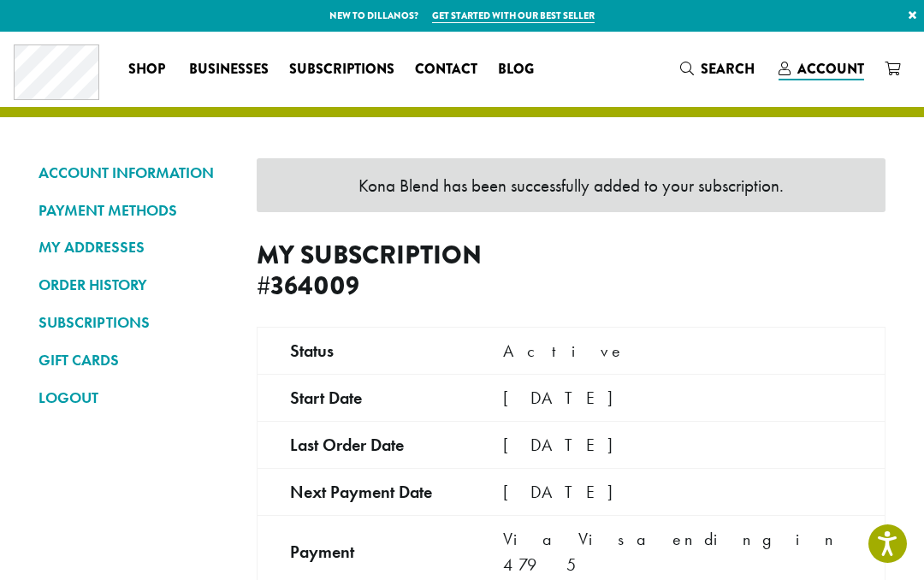
click at [109, 324] on link "SUBSCRIPTIONS" at bounding box center [135, 322] width 193 height 29
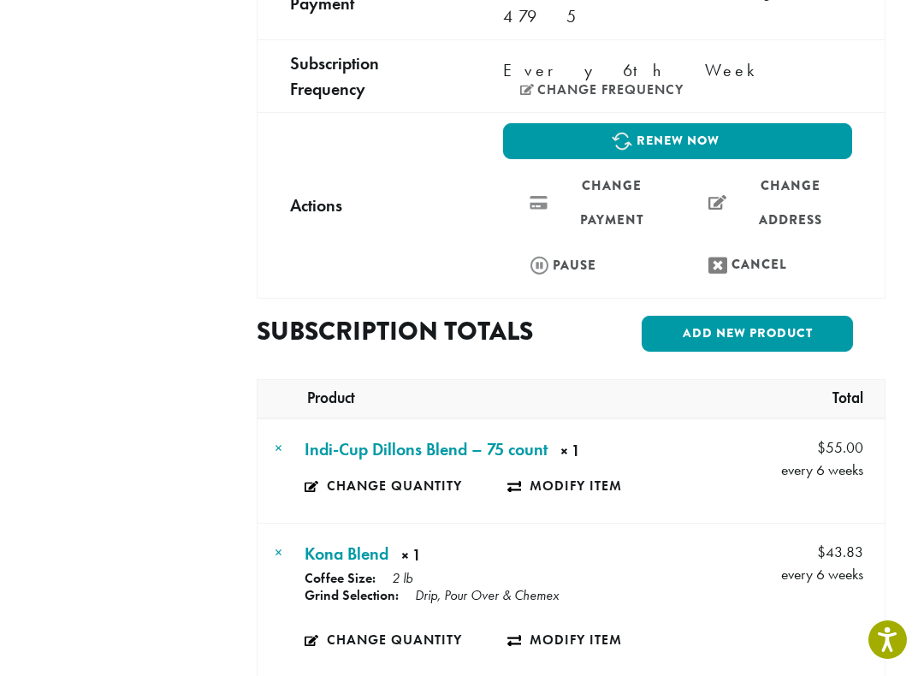
scroll to position [475, 0]
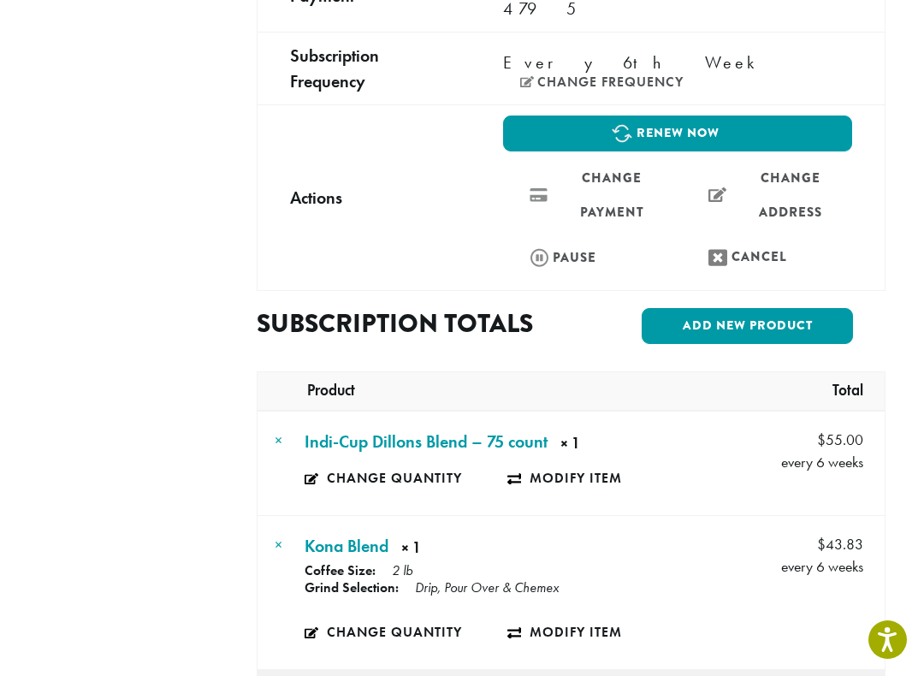
click at [282, 431] on link "×" at bounding box center [279, 441] width 8 height 20
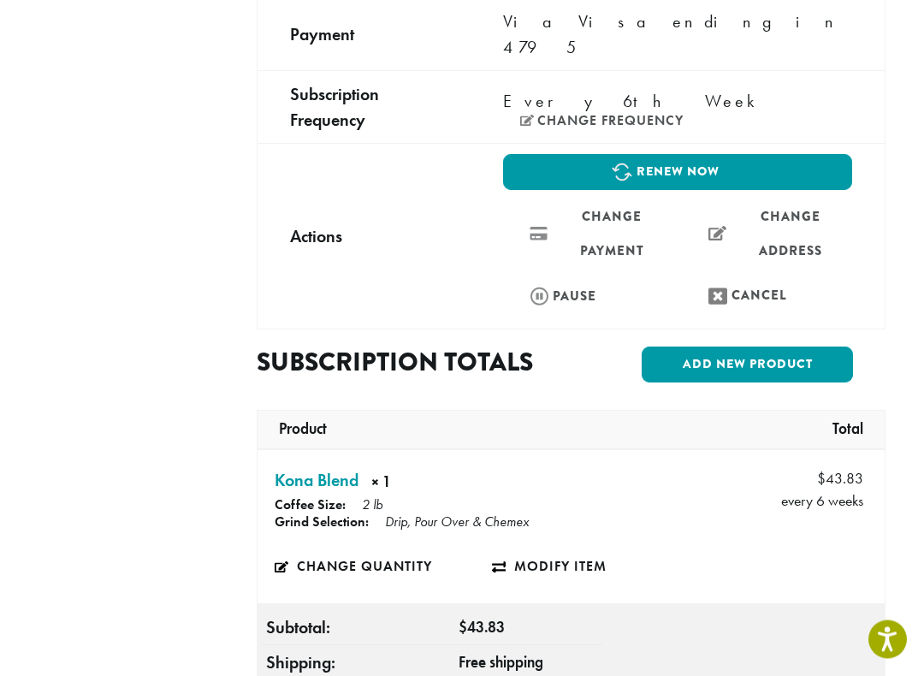
scroll to position [437, 0]
click at [747, 555] on tr "Kona Blend × 1 × 1 Coffee Size: 2 lb Grind Selection: Drip, Pour Over & Chemex …" at bounding box center [571, 527] width 627 height 154
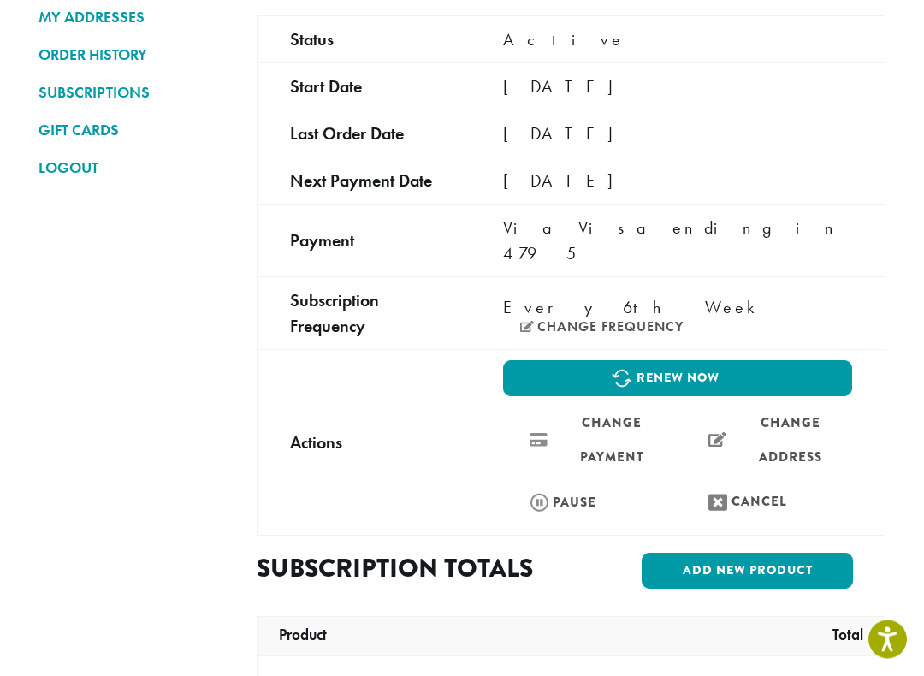
scroll to position [232, 0]
